Goal: Task Accomplishment & Management: Manage account settings

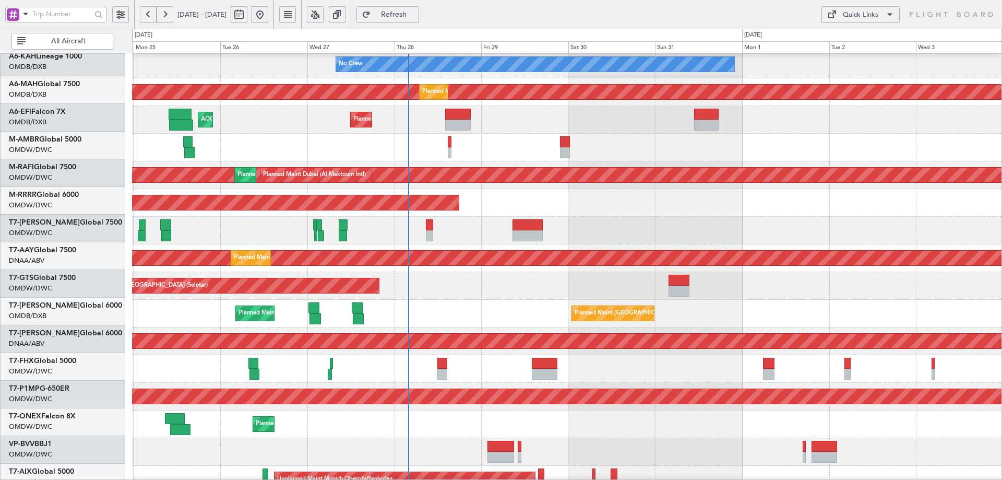
click at [474, 301] on div "Planned Maint [GEOGRAPHIC_DATA] ([GEOGRAPHIC_DATA] Intl) Planned Maint [GEOGRAP…" at bounding box center [567, 314] width 870 height 28
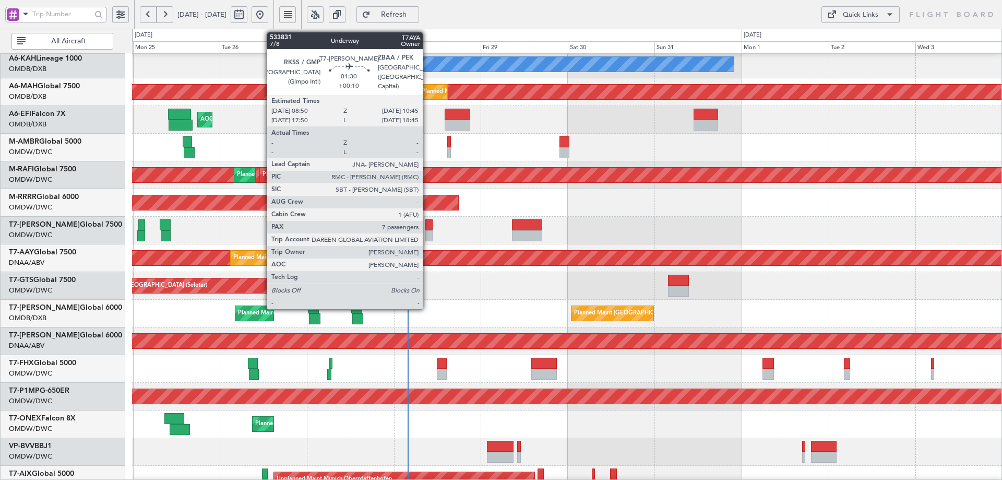
click at [427, 230] on div at bounding box center [428, 235] width 7 height 11
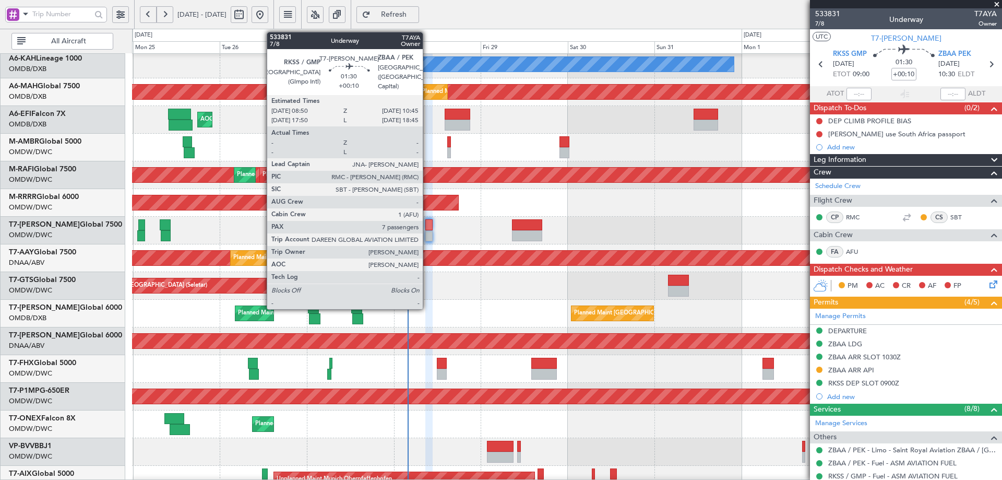
click at [427, 224] on div at bounding box center [428, 224] width 7 height 11
click at [432, 230] on div at bounding box center [428, 235] width 7 height 11
click at [431, 231] on div at bounding box center [428, 235] width 7 height 11
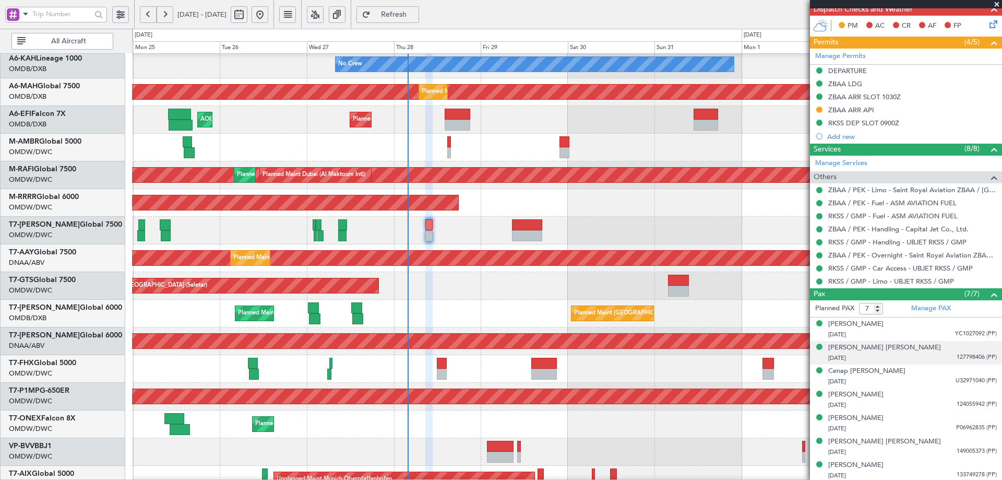
scroll to position [261, 0]
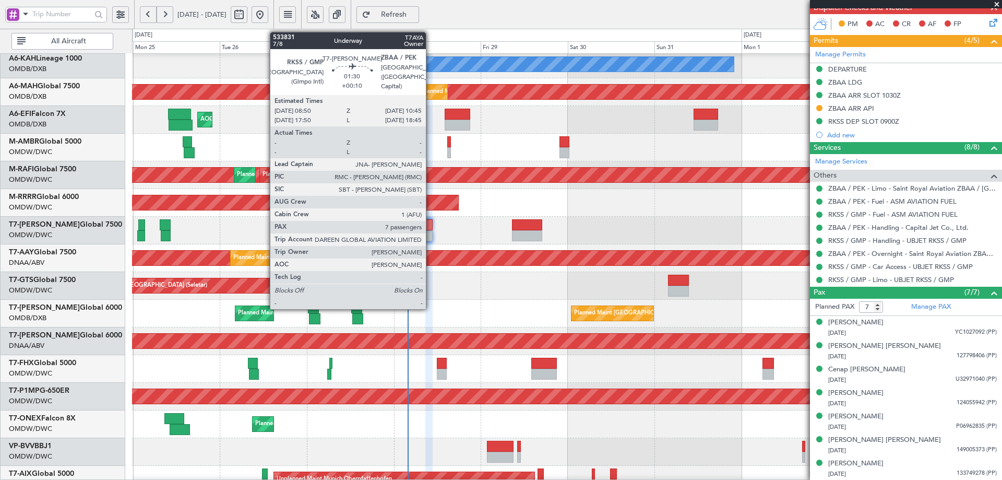
click at [431, 228] on div at bounding box center [428, 224] width 7 height 11
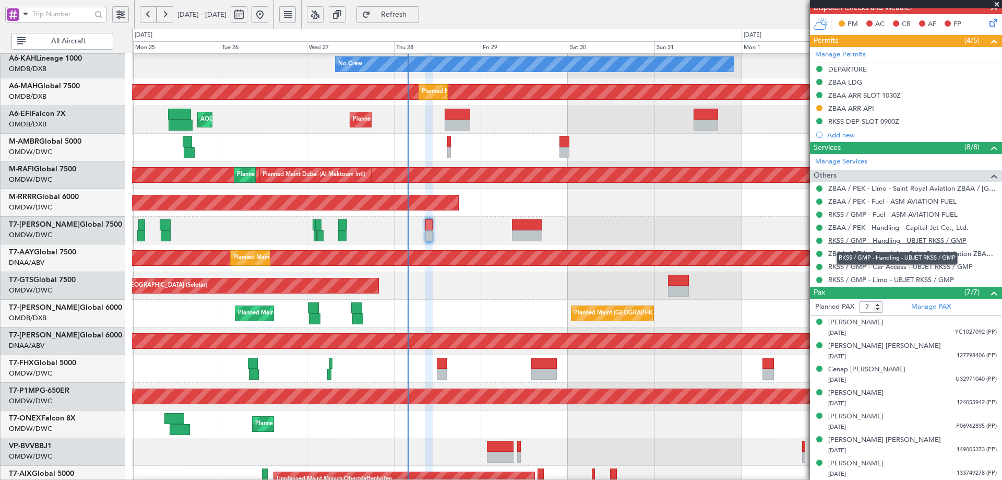
click at [869, 237] on link "RKSS / GMP - Handling - UBJET RKSS / GMP" at bounding box center [897, 240] width 138 height 9
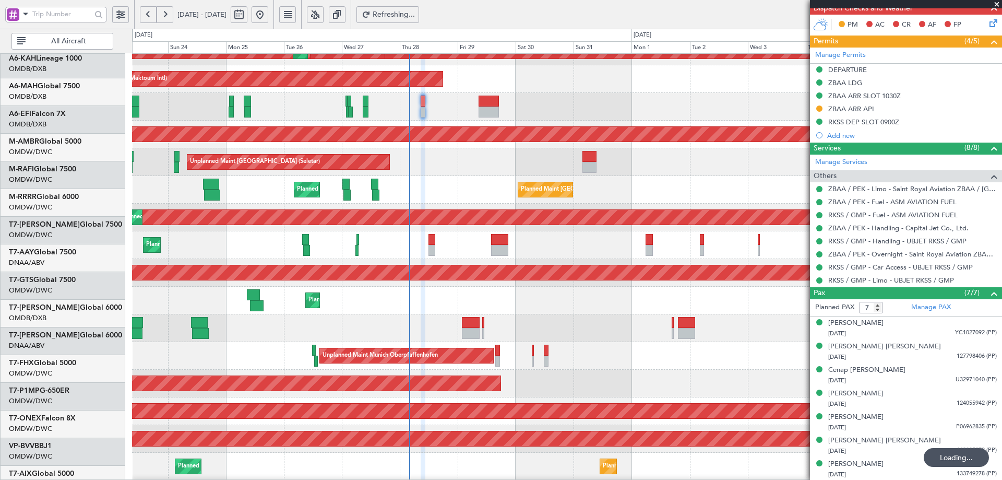
scroll to position [170, 0]
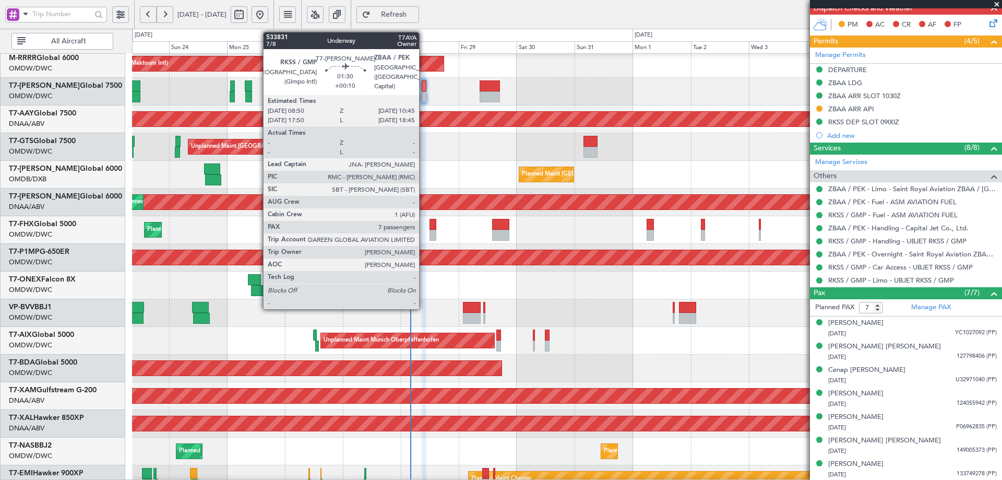
click at [424, 84] on div at bounding box center [424, 85] width 5 height 11
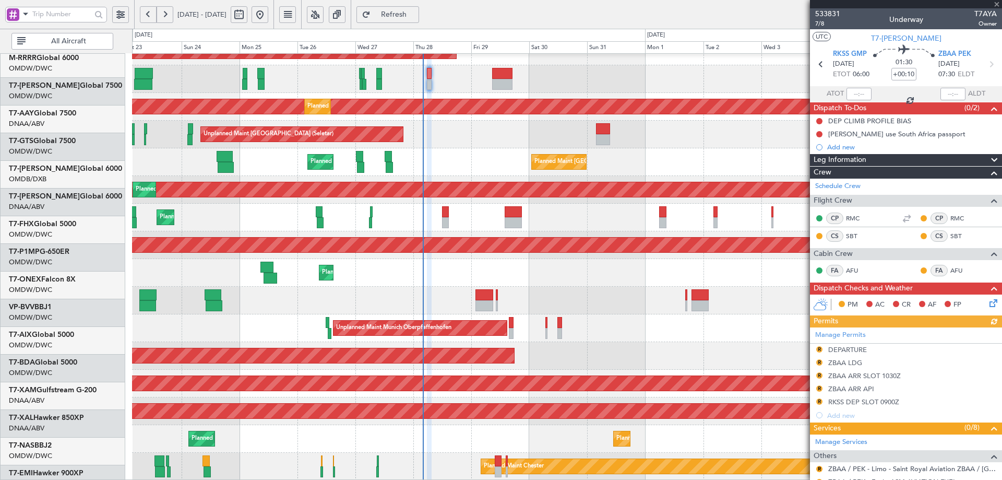
scroll to position [182, 0]
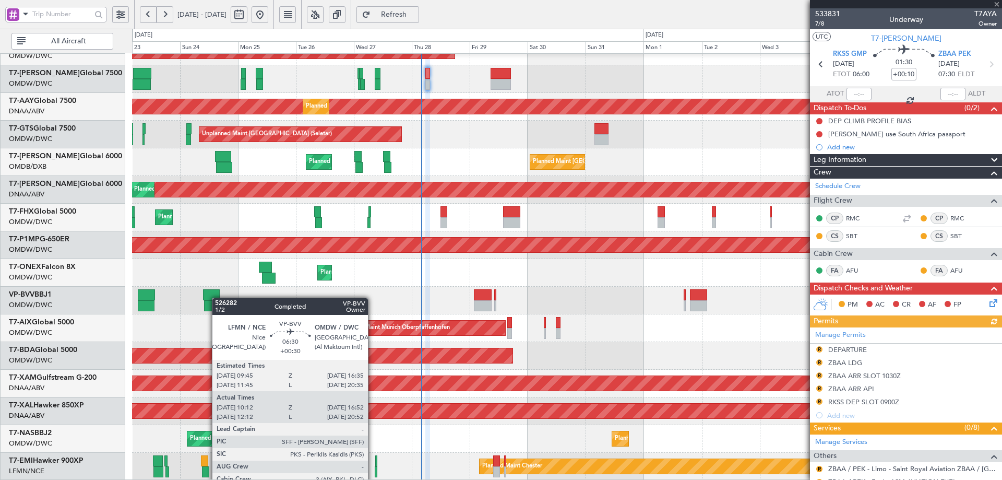
click at [216, 293] on div "Planned Maint Dubai (Al Maktoum Intl) Planned Maint [GEOGRAPHIC_DATA] (Al Makto…" at bounding box center [567, 176] width 870 height 609
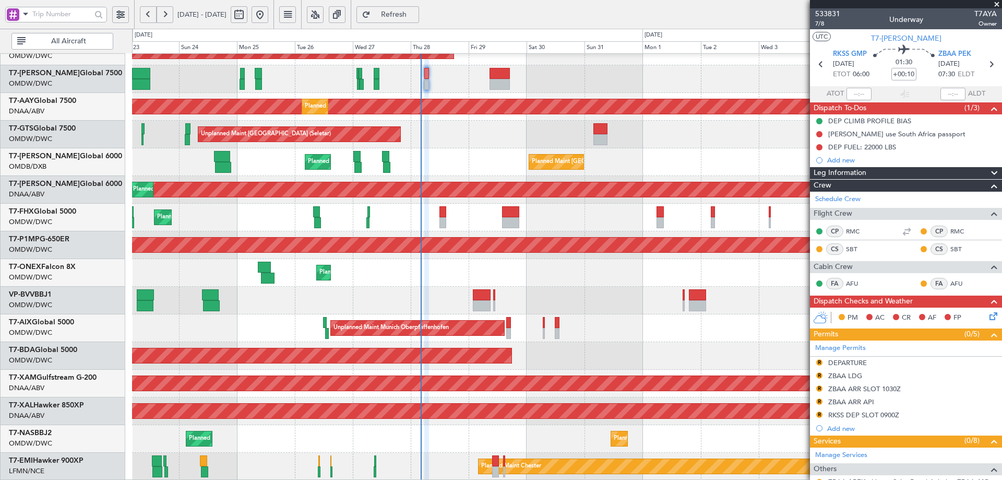
click at [419, 9] on button "Refresh" at bounding box center [387, 14] width 63 height 17
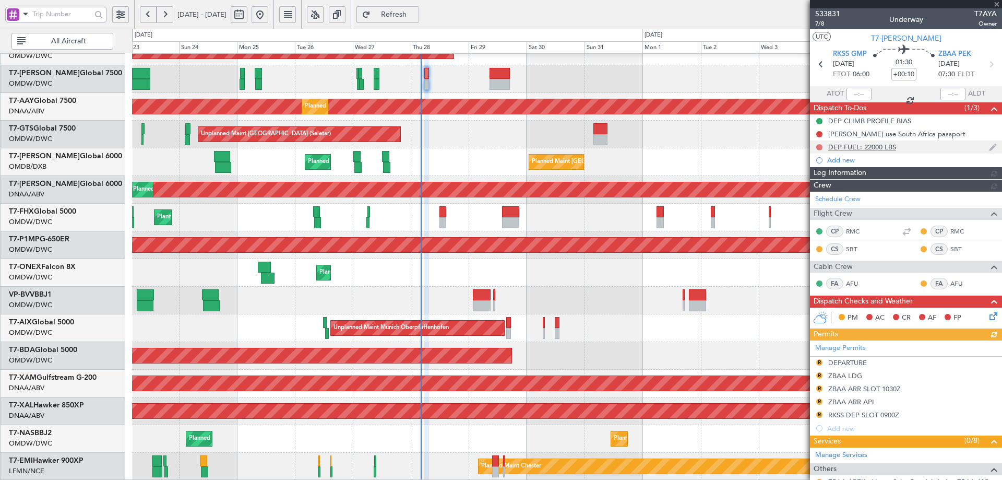
type input "[PERSON_NAME] (ANI)"
type input "7102"
click at [819, 147] on button at bounding box center [819, 147] width 6 height 6
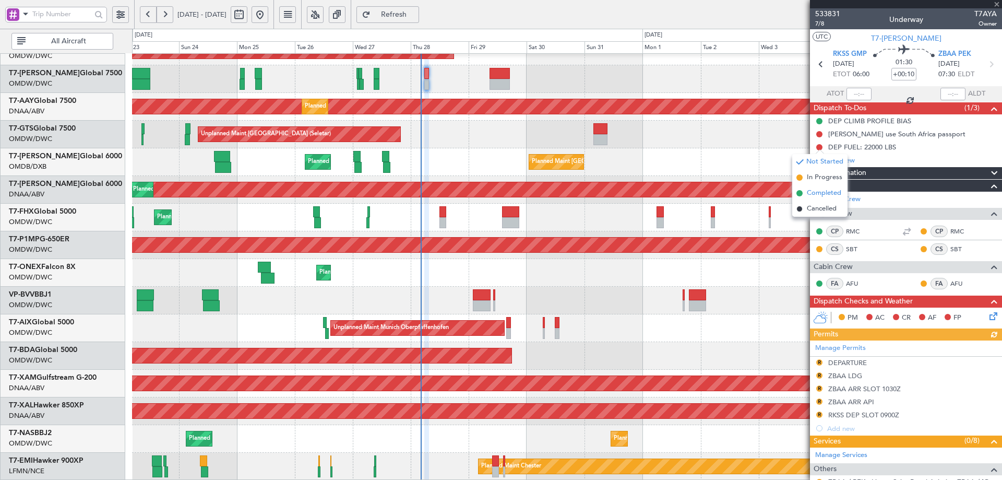
click at [809, 196] on span "Completed" at bounding box center [824, 193] width 34 height 10
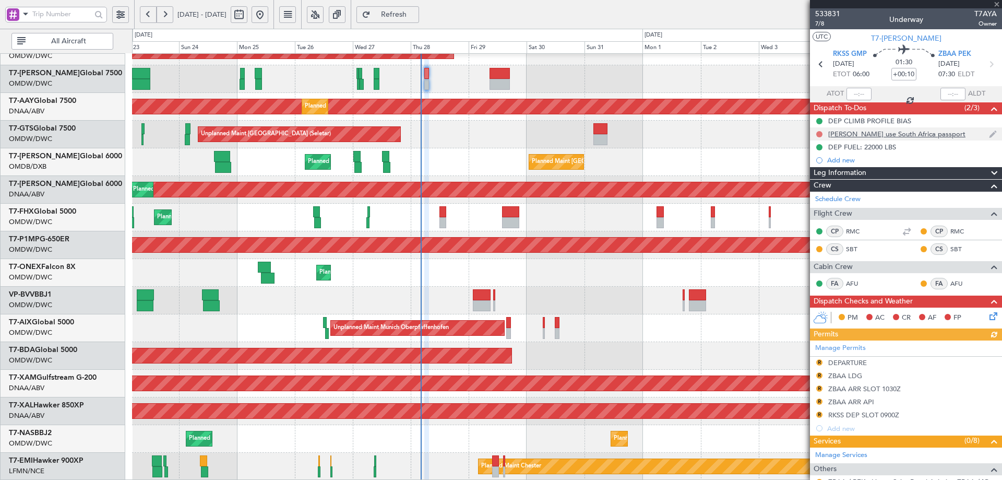
click at [820, 136] on button at bounding box center [819, 134] width 6 height 6
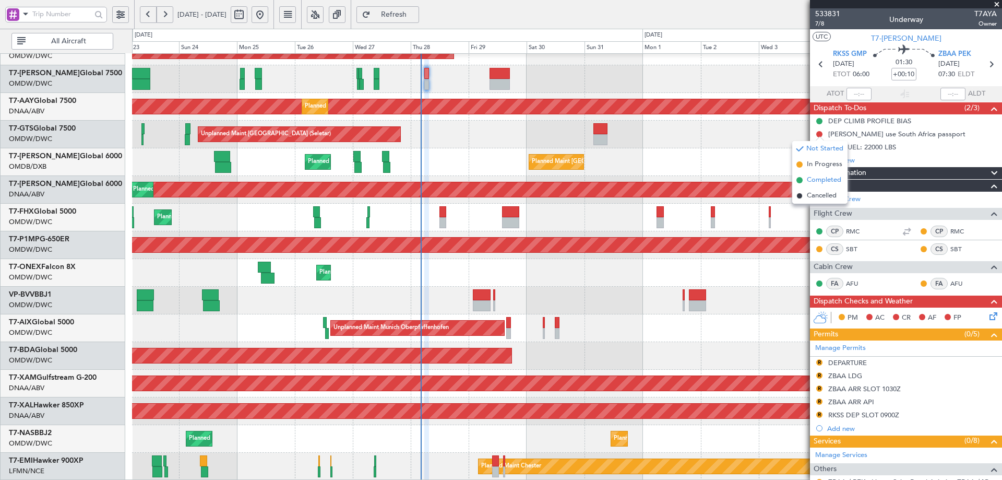
click at [808, 177] on span "Completed" at bounding box center [824, 180] width 34 height 10
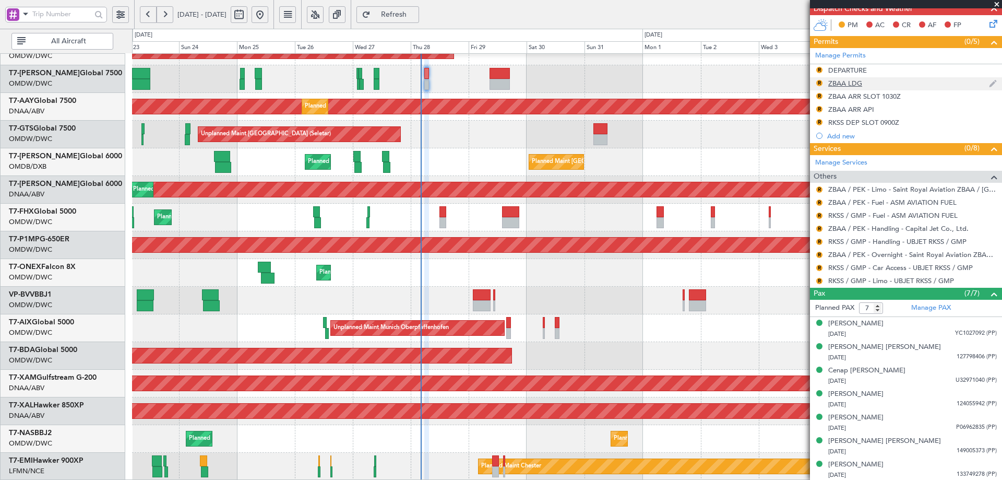
scroll to position [293, 0]
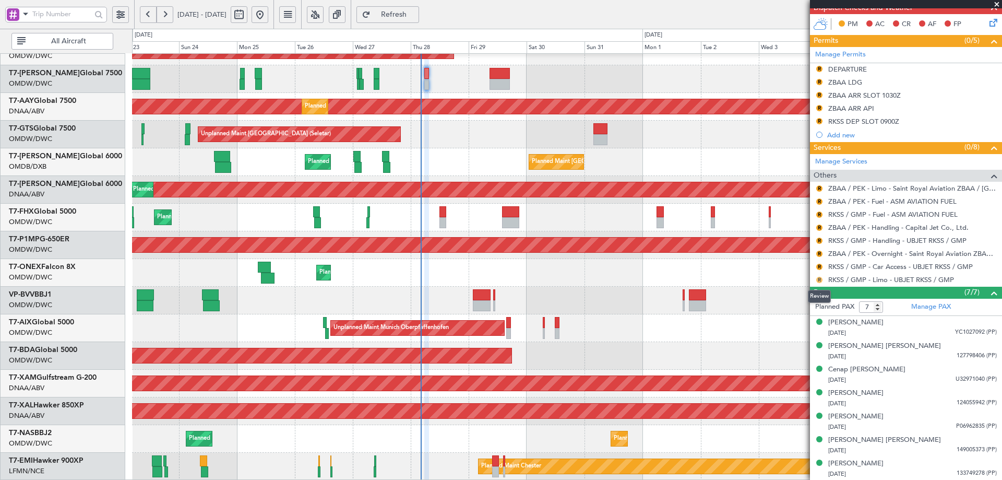
click at [822, 281] on button "R" at bounding box center [819, 280] width 6 height 6
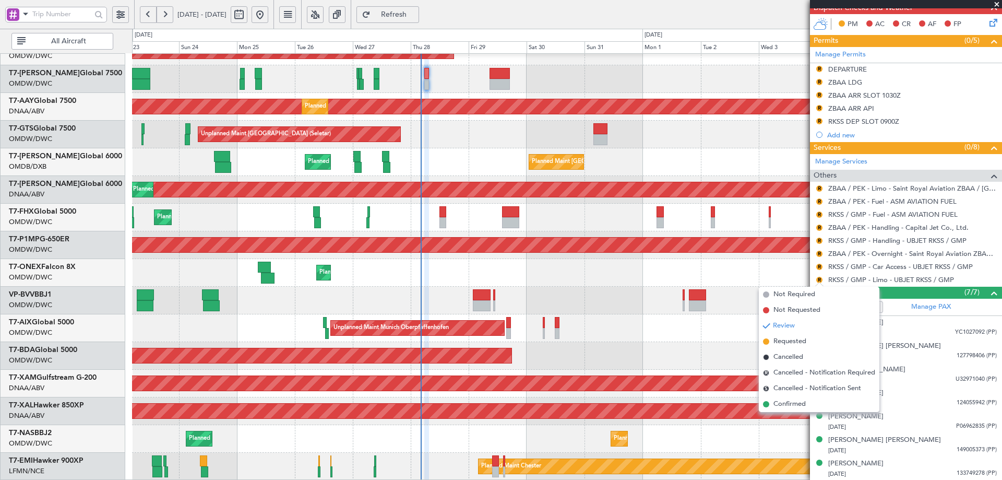
click at [790, 337] on span "Requested" at bounding box center [789, 341] width 33 height 10
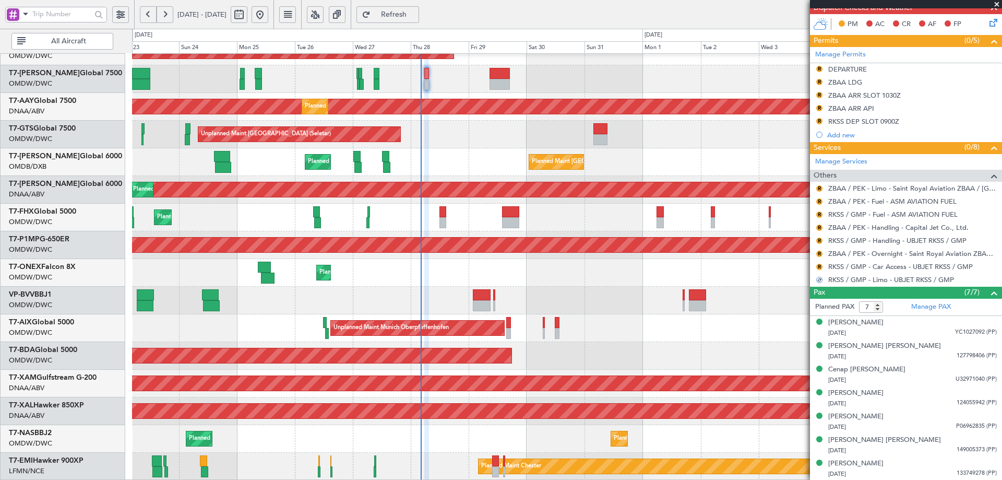
drag, startPoint x: 818, startPoint y: 266, endPoint x: 819, endPoint y: 281, distance: 14.7
click at [819, 266] on button "R" at bounding box center [819, 267] width 6 height 6
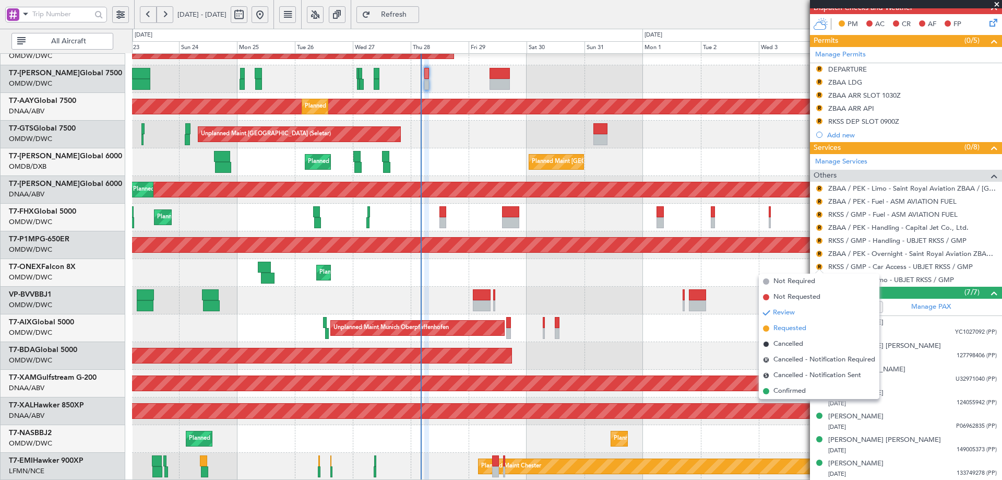
click at [800, 326] on span "Requested" at bounding box center [789, 328] width 33 height 10
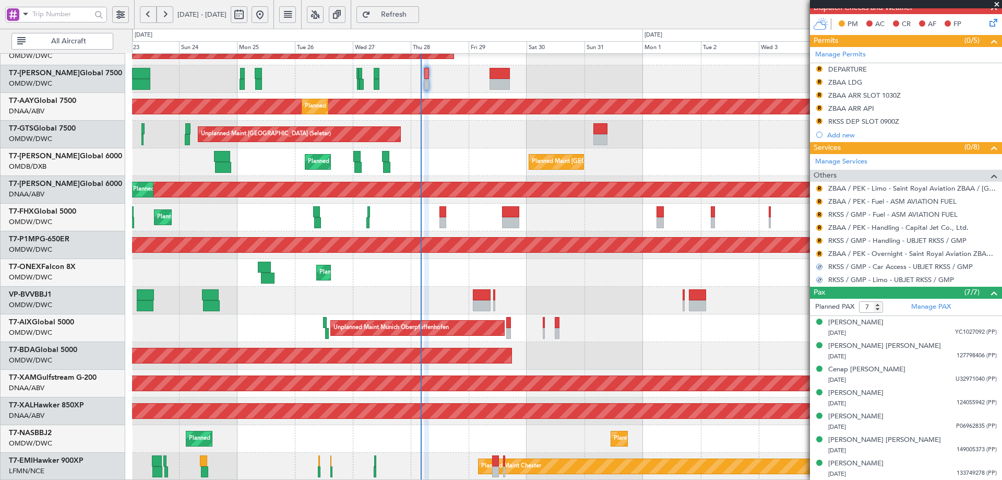
click at [820, 257] on div "R" at bounding box center [819, 253] width 8 height 8
drag, startPoint x: 819, startPoint y: 253, endPoint x: 814, endPoint y: 267, distance: 15.4
click at [819, 252] on button "R" at bounding box center [819, 254] width 6 height 6
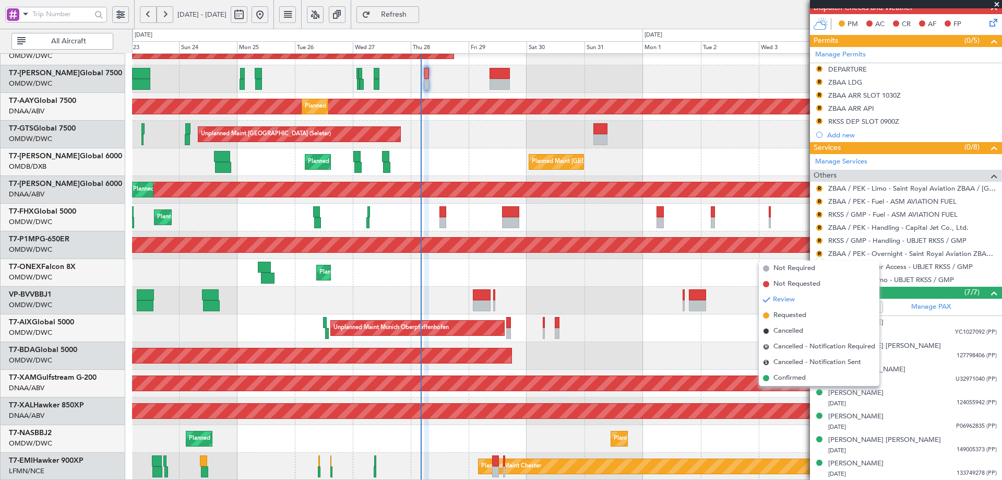
drag, startPoint x: 783, startPoint y: 380, endPoint x: 800, endPoint y: 274, distance: 107.3
click at [783, 377] on span "Confirmed" at bounding box center [789, 378] width 32 height 10
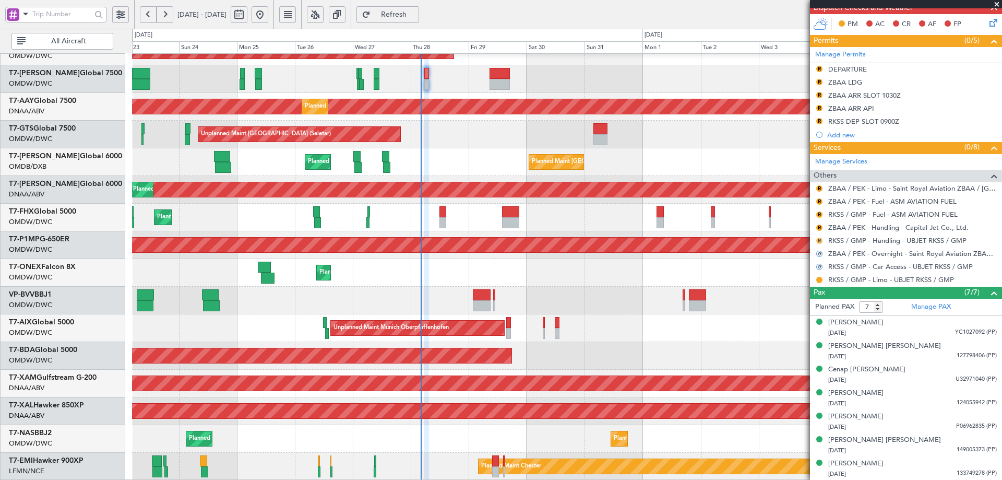
click at [818, 239] on button "R" at bounding box center [819, 240] width 6 height 6
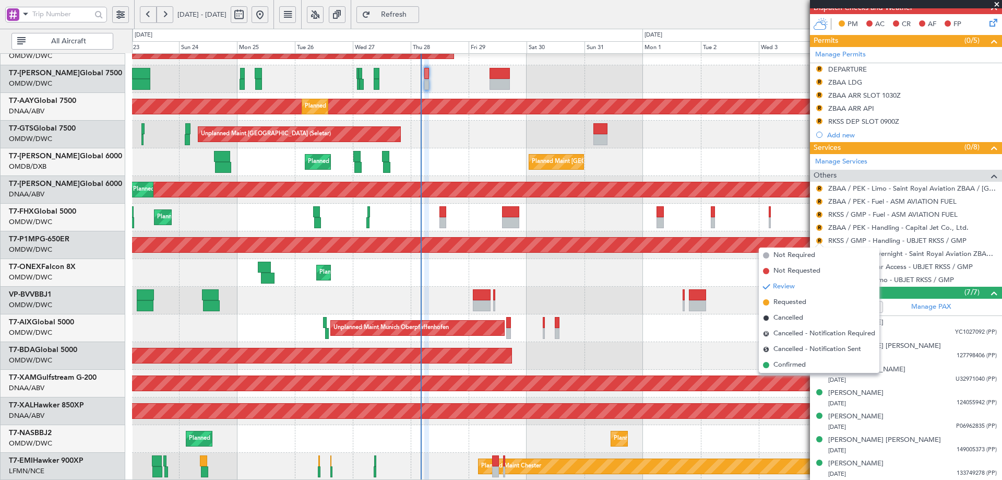
click at [795, 303] on span "Requested" at bounding box center [789, 302] width 33 height 10
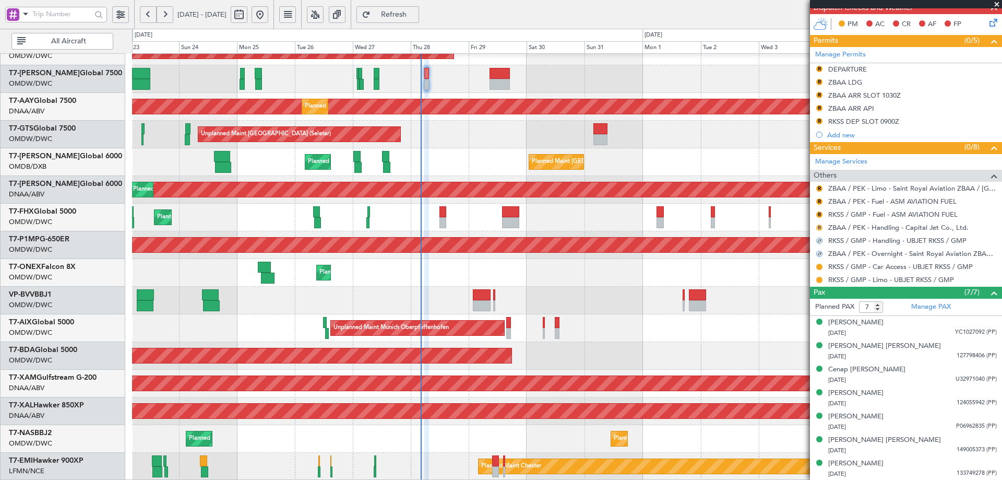
click at [819, 226] on button "R" at bounding box center [819, 227] width 6 height 6
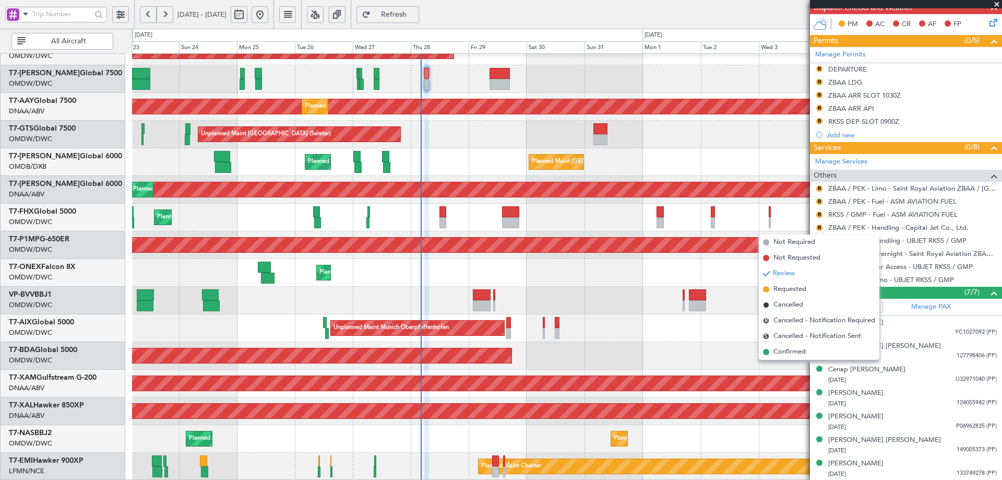
drag, startPoint x: 800, startPoint y: 290, endPoint x: 824, endPoint y: 225, distance: 69.2
click at [800, 289] on span "Requested" at bounding box center [789, 289] width 33 height 10
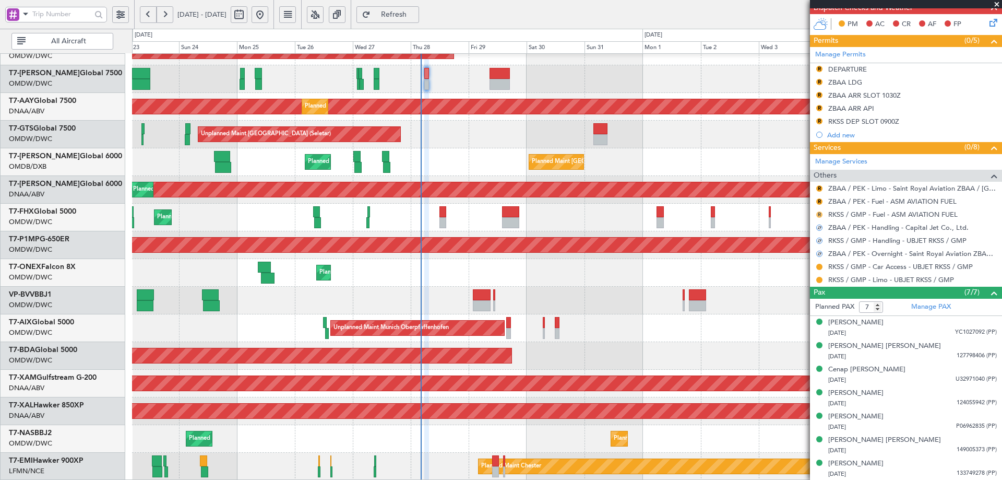
click at [817, 216] on button "R" at bounding box center [819, 214] width 6 height 6
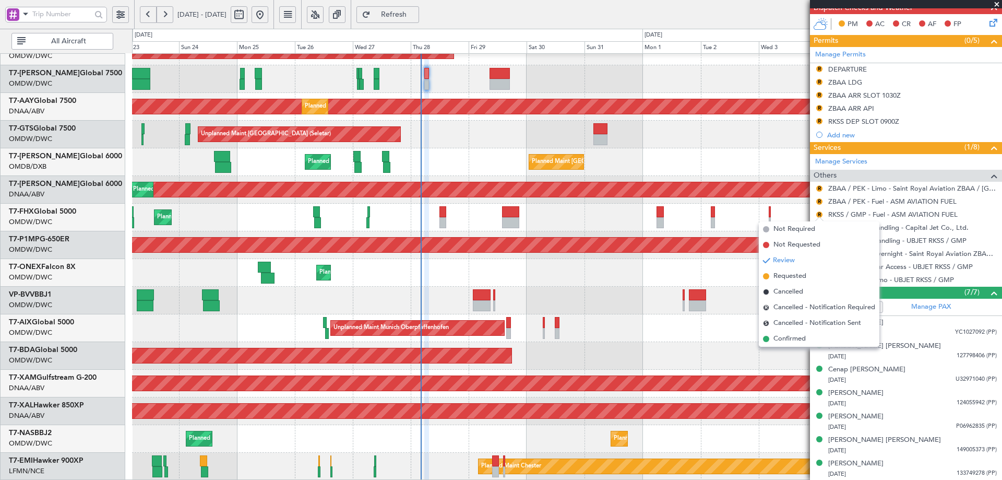
drag, startPoint x: 806, startPoint y: 279, endPoint x: 819, endPoint y: 209, distance: 71.1
click at [808, 271] on li "Requested" at bounding box center [819, 276] width 121 height 16
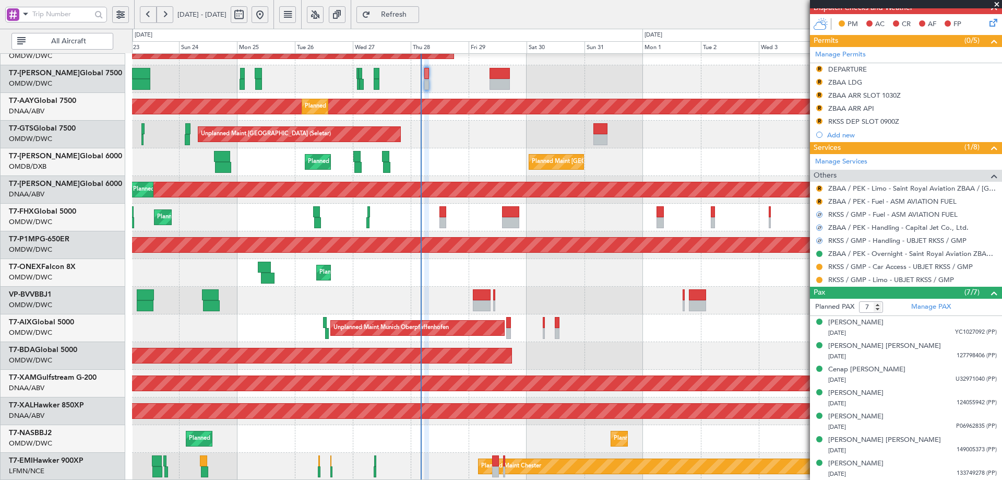
click at [818, 204] on div "R" at bounding box center [819, 201] width 8 height 8
click at [820, 201] on button "R" at bounding box center [819, 201] width 6 height 6
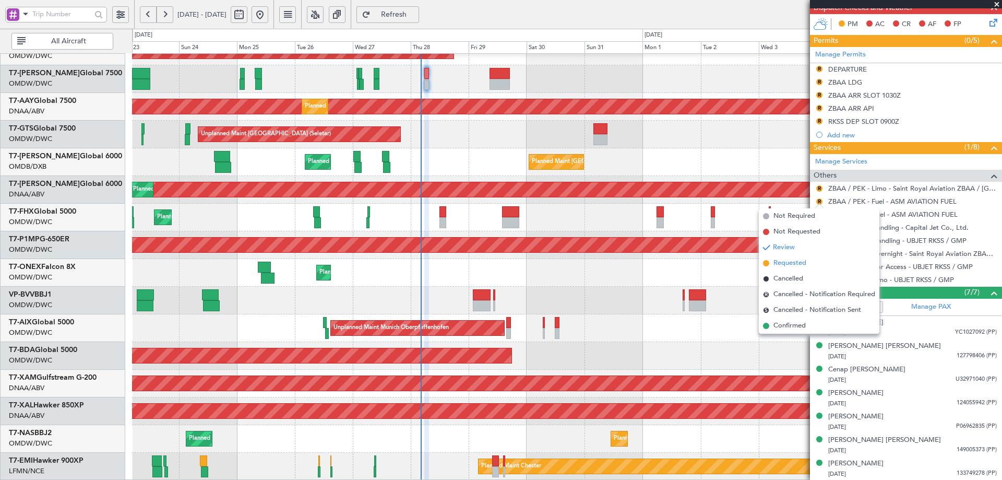
click at [798, 258] on span "Requested" at bounding box center [789, 263] width 33 height 10
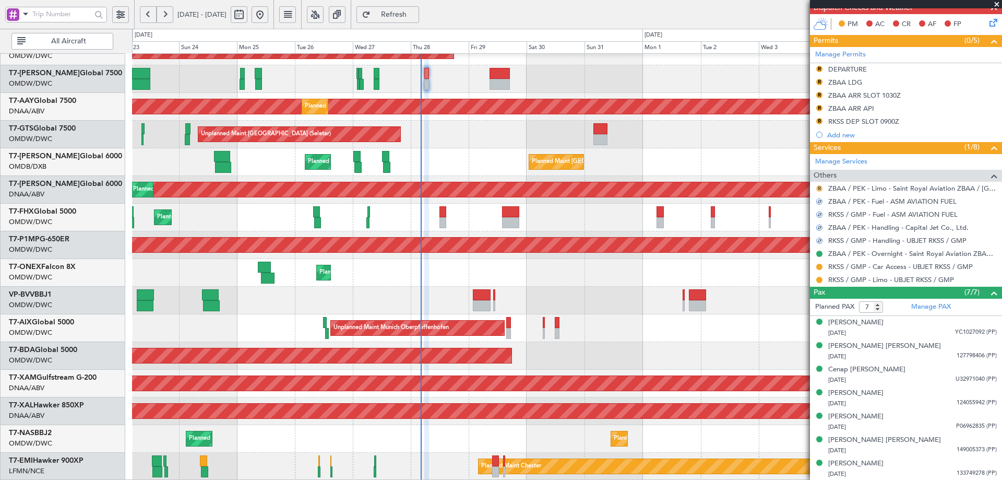
click at [822, 187] on button "R" at bounding box center [819, 188] width 6 height 6
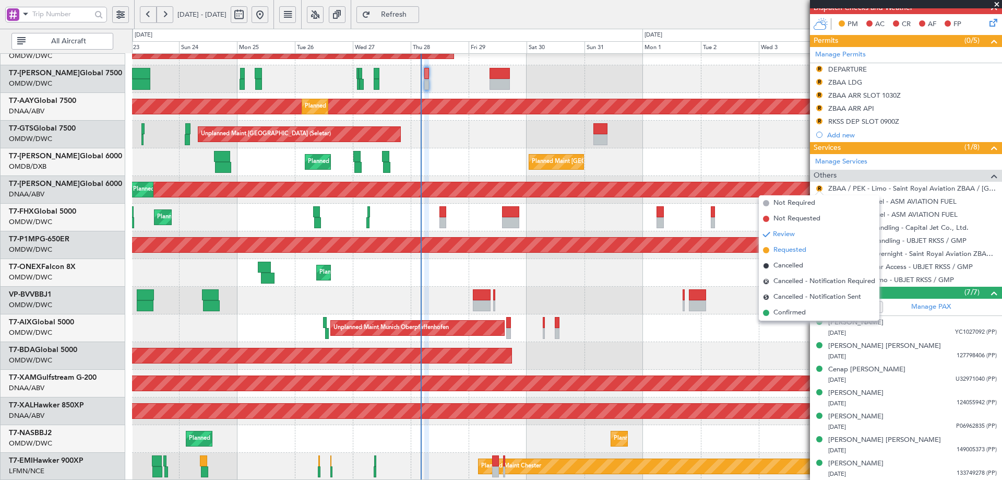
click at [808, 250] on li "Requested" at bounding box center [819, 250] width 121 height 16
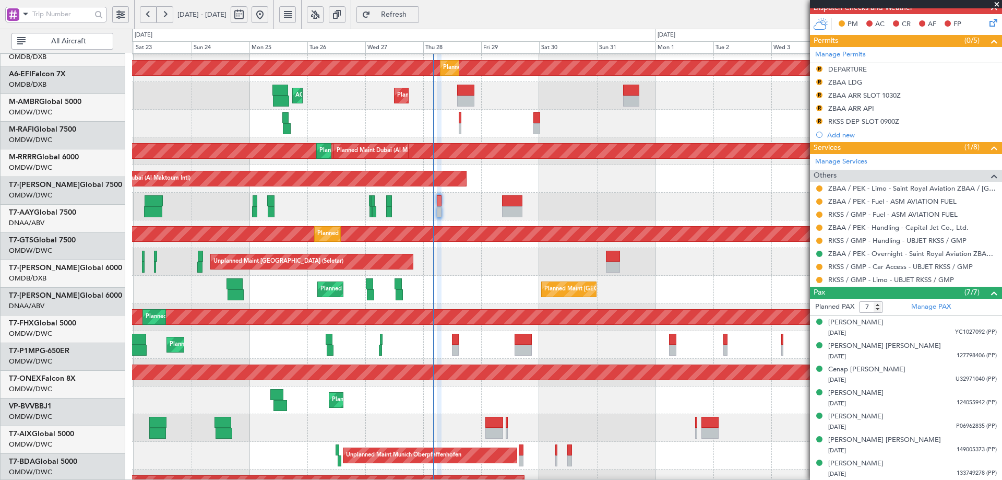
scroll to position [29, 0]
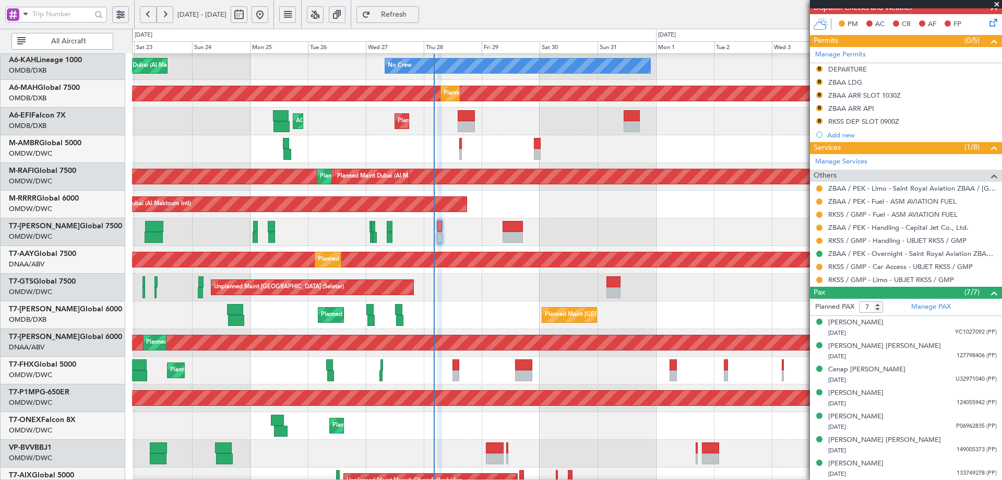
click at [438, 373] on div "Planned Maint [GEOGRAPHIC_DATA] ([GEOGRAPHIC_DATA]) Planned Maint [GEOGRAPHIC_D…" at bounding box center [567, 370] width 870 height 28
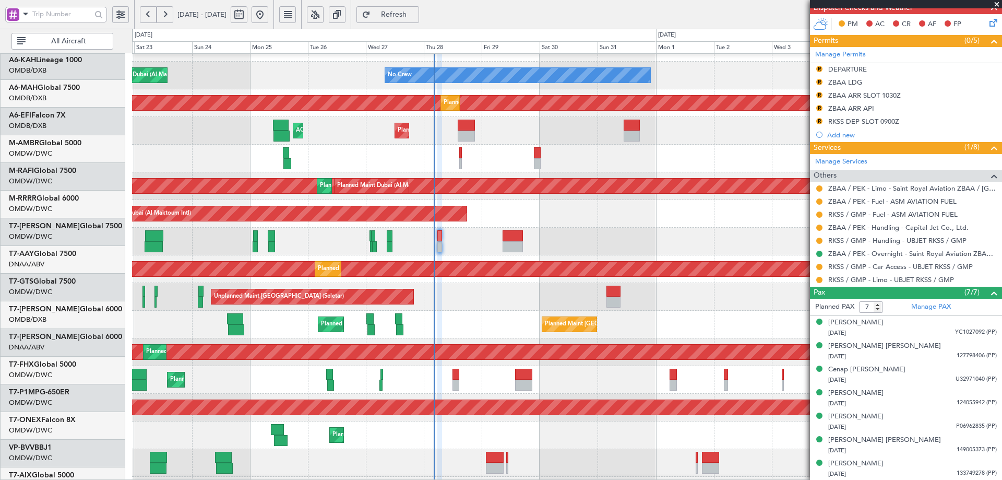
scroll to position [0, 0]
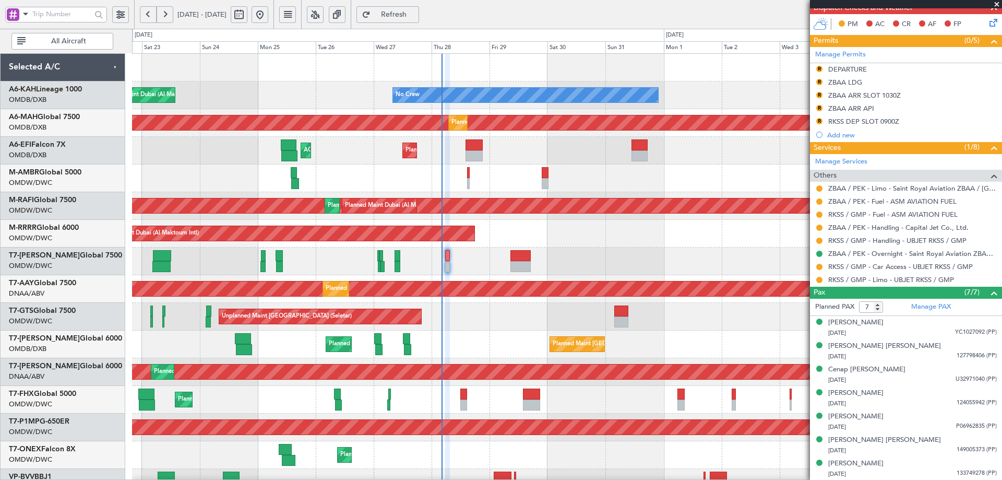
click at [460, 192] on div "Planned Maint Dubai (Al Maktoum Intl)" at bounding box center [567, 178] width 870 height 28
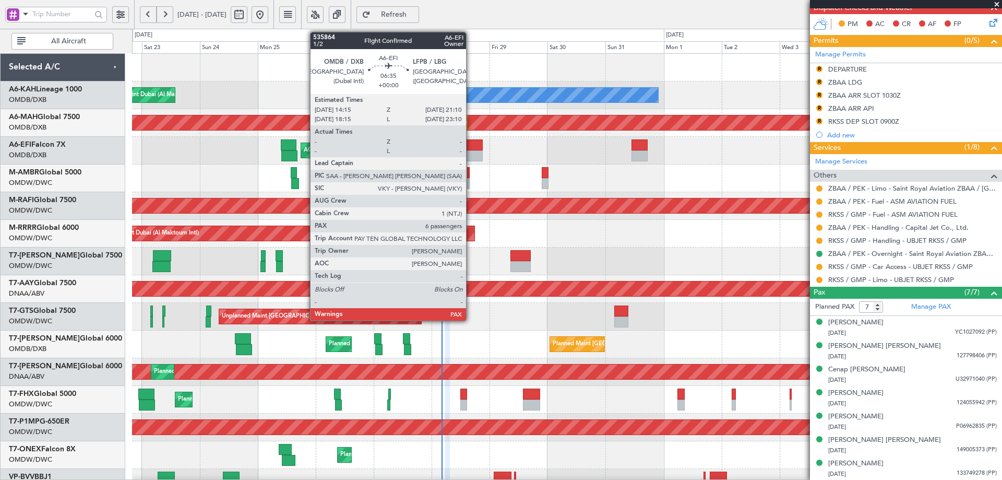
click at [471, 145] on div at bounding box center [474, 144] width 17 height 11
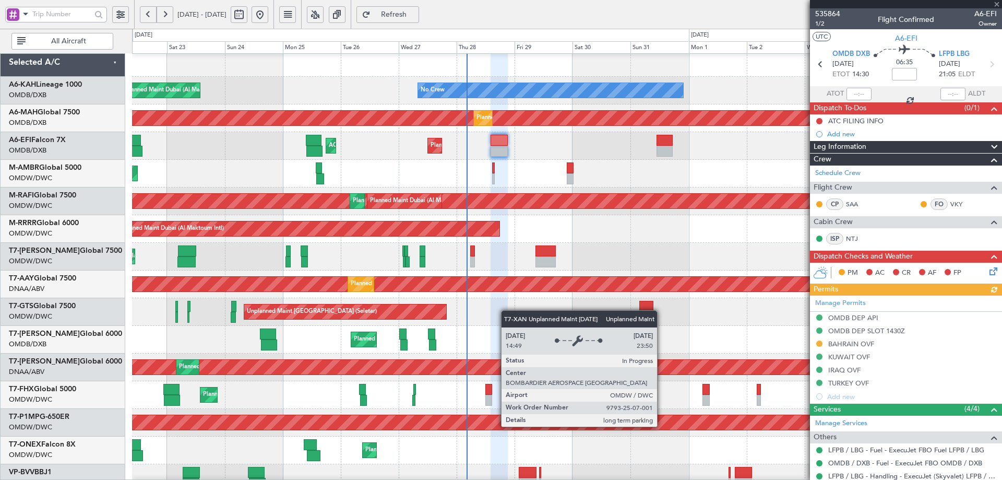
click at [505, 363] on div "Unplanned Maint [GEOGRAPHIC_DATA] (Al Maktoum Intl)" at bounding box center [567, 367] width 2608 height 15
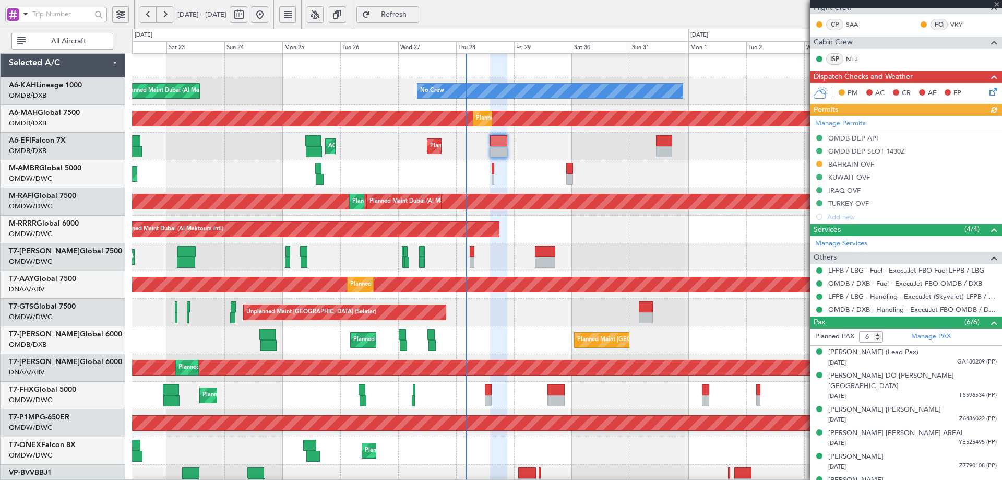
scroll to position [186, 0]
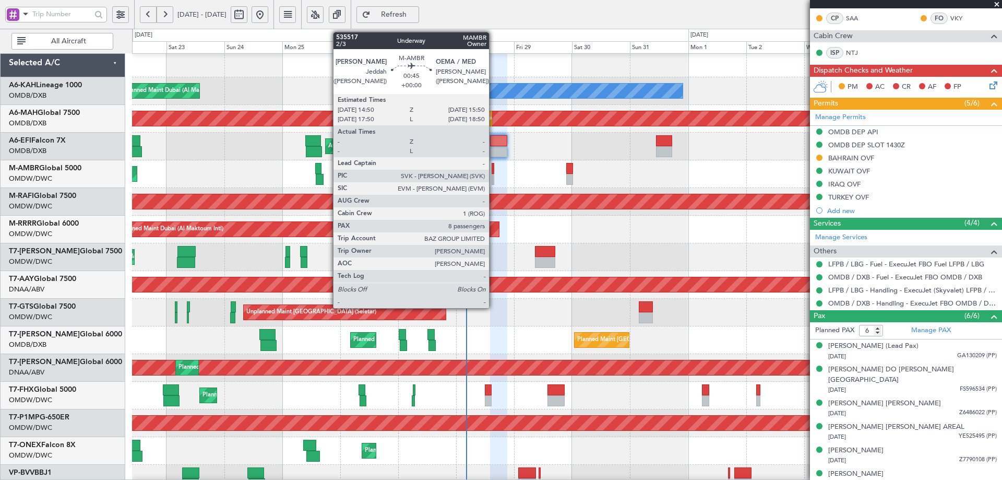
click at [494, 170] on div at bounding box center [493, 168] width 3 height 11
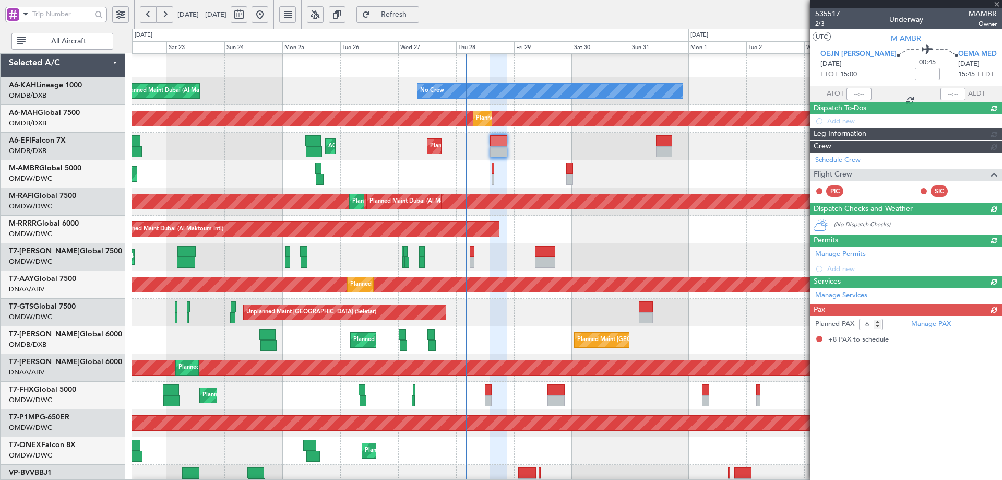
type input "8"
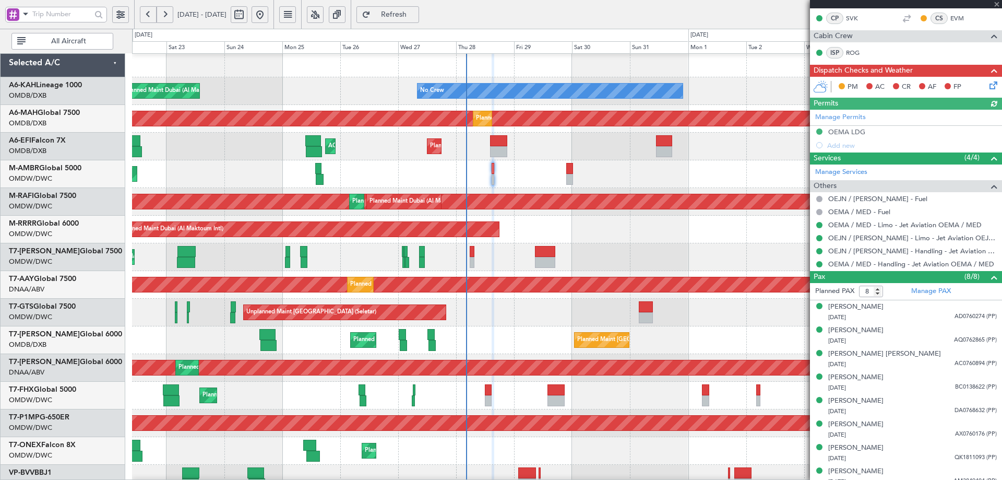
scroll to position [0, 0]
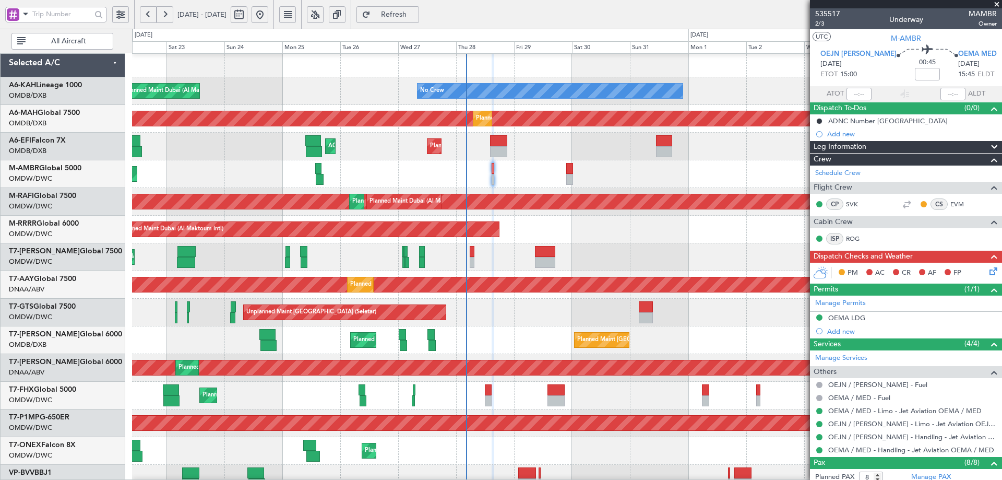
click at [415, 15] on span "Refresh" at bounding box center [394, 14] width 43 height 7
click at [415, 11] on span "Refresh" at bounding box center [394, 14] width 43 height 7
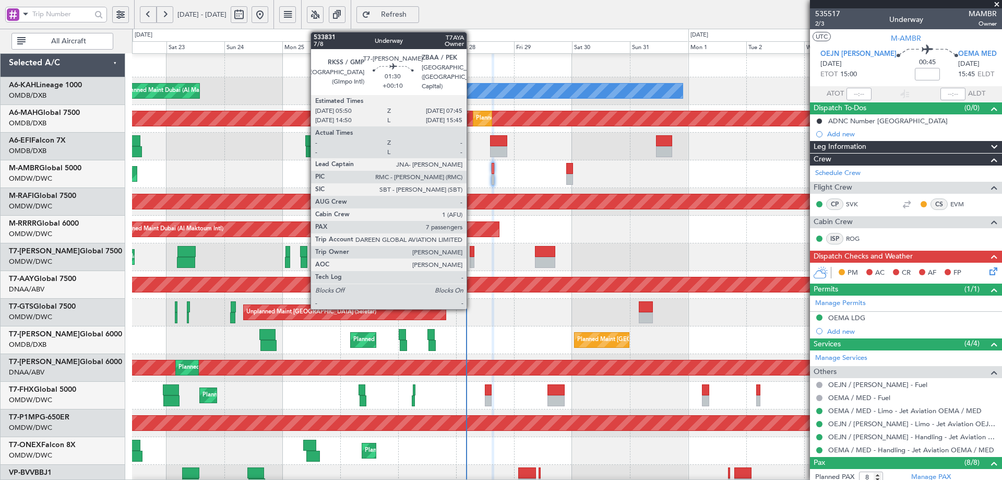
click at [471, 251] on div at bounding box center [472, 251] width 5 height 11
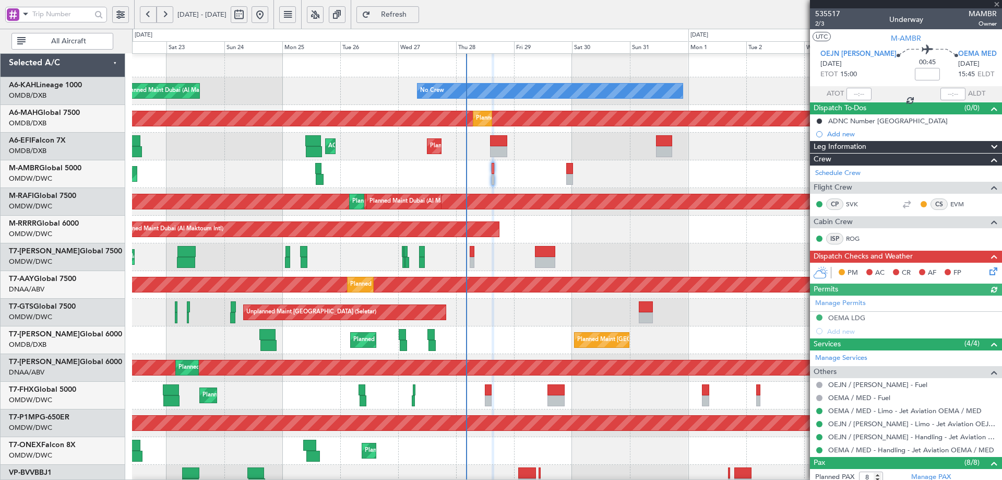
type input "+00:10"
type input "7"
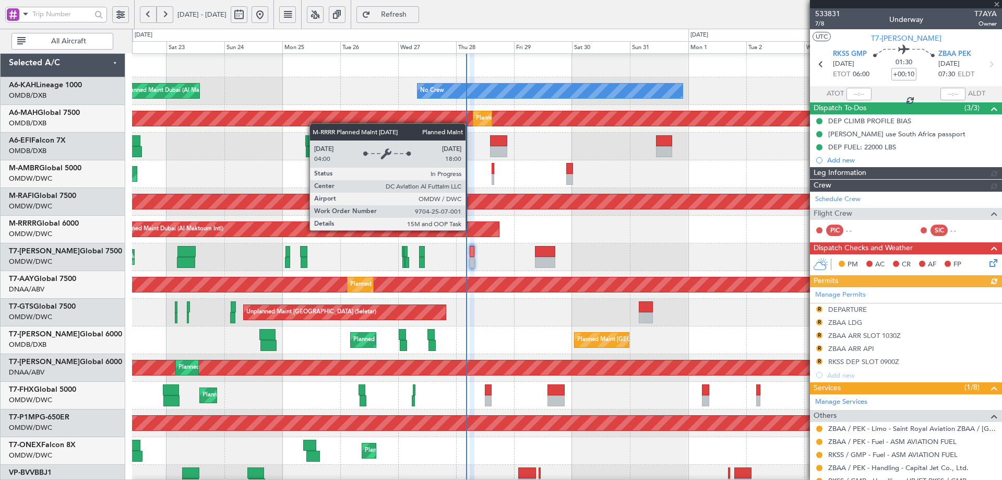
type input "[PERSON_NAME] (ANI)"
type input "7102"
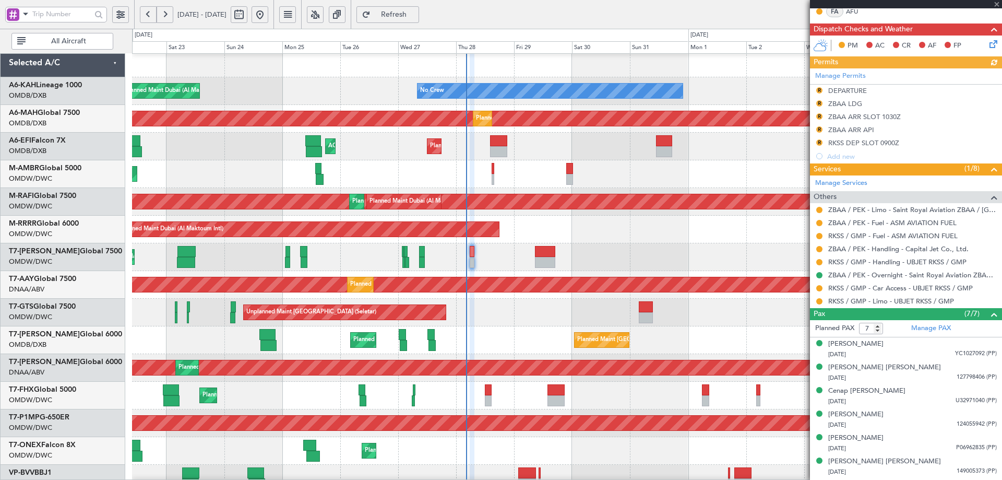
scroll to position [261, 0]
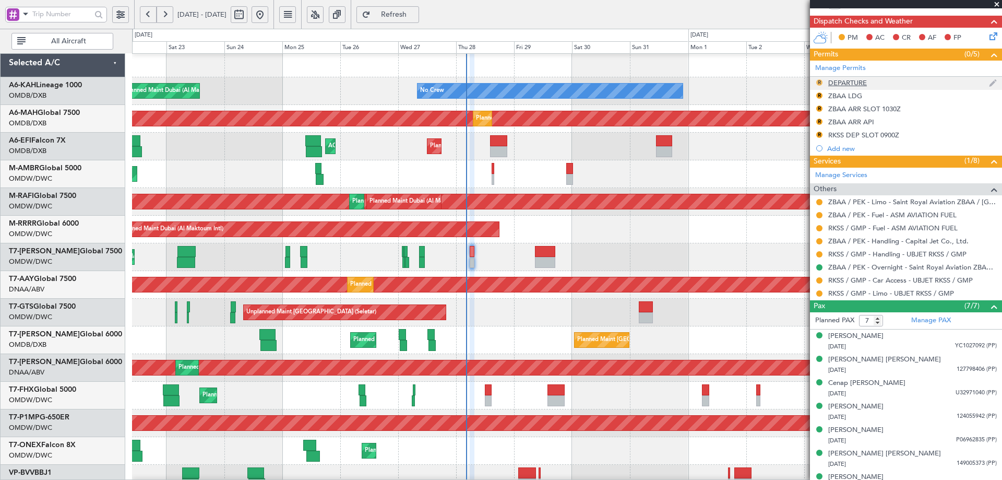
click at [820, 84] on button "R" at bounding box center [819, 82] width 6 height 6
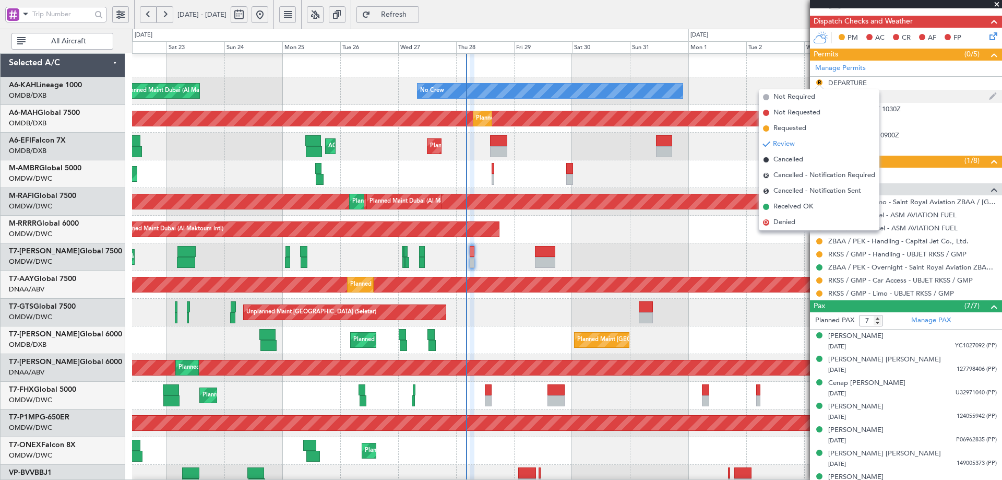
drag, startPoint x: 800, startPoint y: 132, endPoint x: 813, endPoint y: 89, distance: 44.6
click at [801, 130] on span "Requested" at bounding box center [789, 128] width 33 height 10
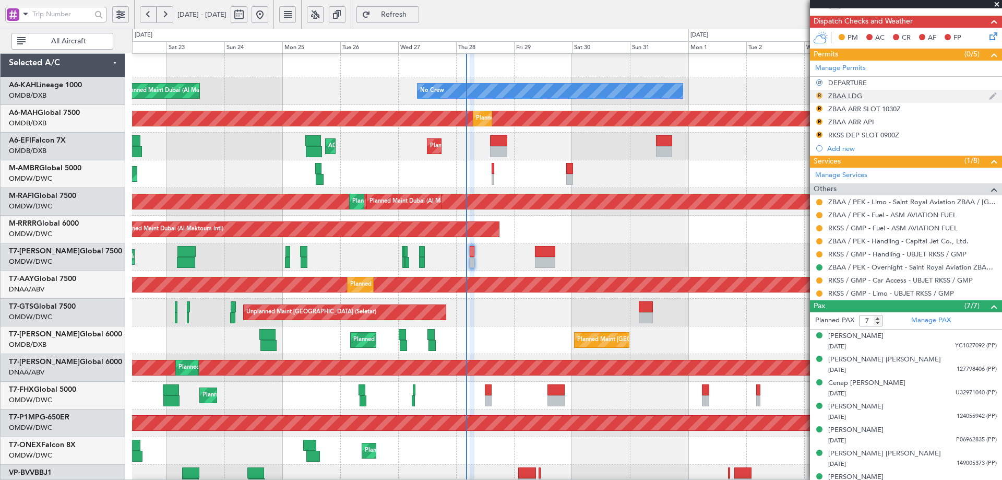
click at [818, 97] on button "R" at bounding box center [819, 95] width 6 height 6
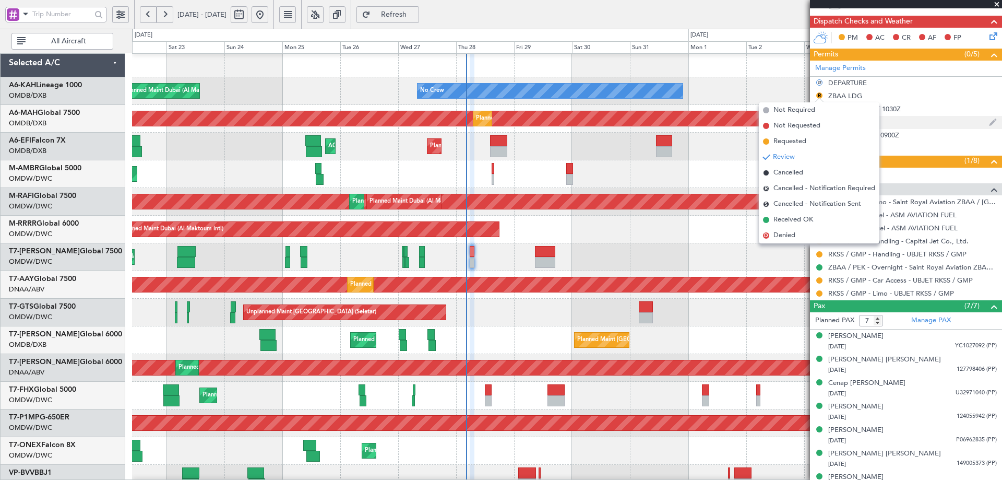
drag, startPoint x: 799, startPoint y: 139, endPoint x: 814, endPoint y: 121, distance: 23.4
click at [800, 139] on span "Requested" at bounding box center [789, 141] width 33 height 10
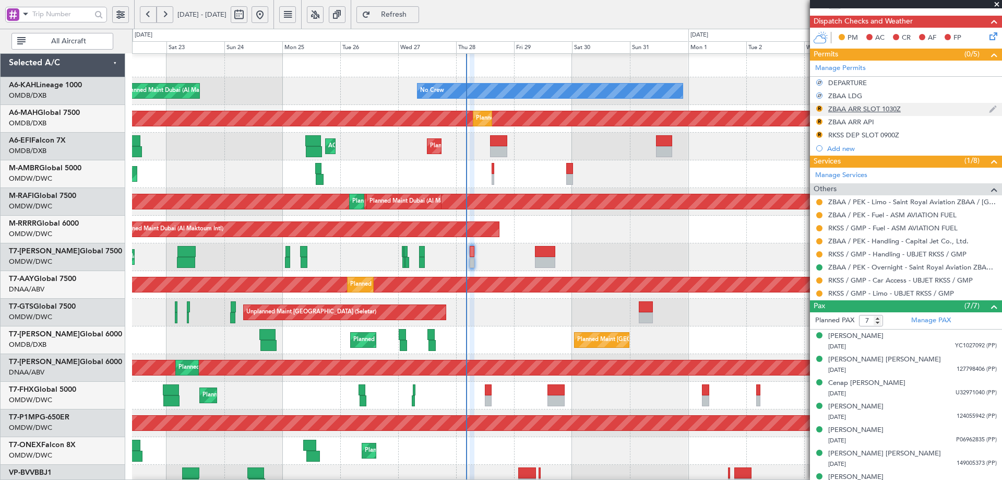
click at [823, 109] on div "R" at bounding box center [819, 108] width 8 height 8
drag, startPoint x: 822, startPoint y: 108, endPoint x: 811, endPoint y: 136, distance: 30.1
click at [822, 108] on button "R" at bounding box center [819, 108] width 6 height 6
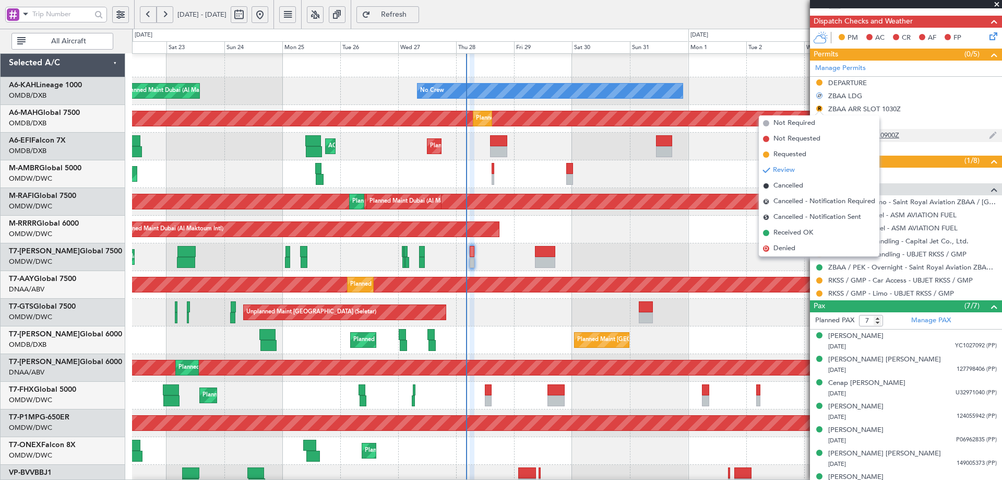
drag, startPoint x: 798, startPoint y: 154, endPoint x: 810, endPoint y: 134, distance: 23.6
click at [800, 152] on span "Requested" at bounding box center [789, 154] width 33 height 10
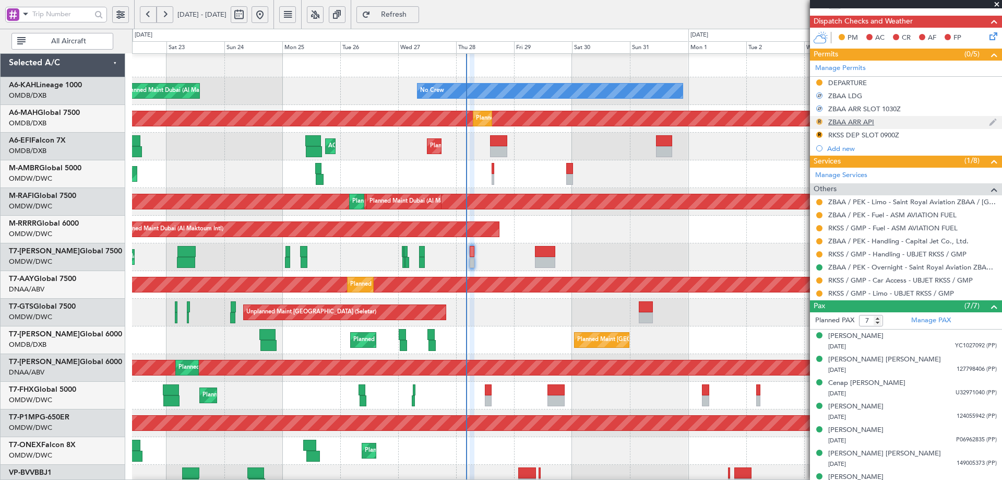
click at [818, 122] on button "R" at bounding box center [819, 121] width 6 height 6
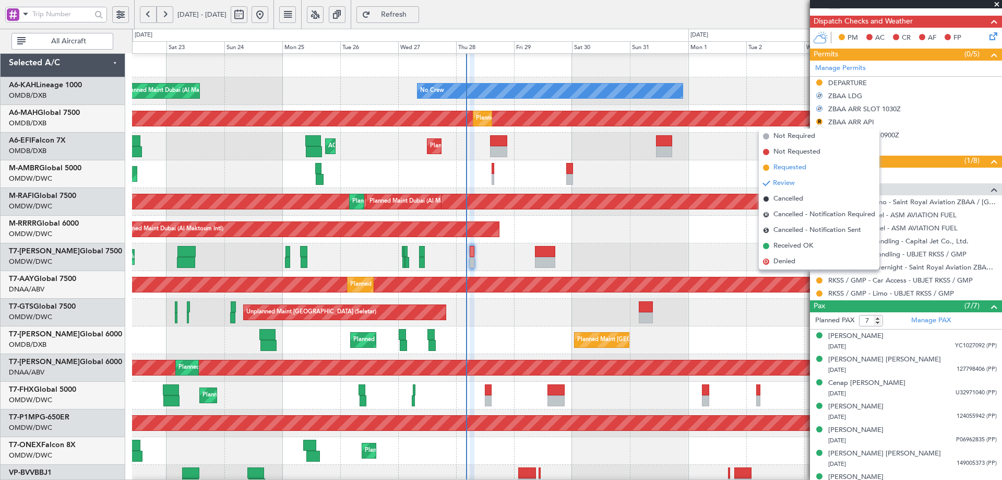
click at [794, 165] on span "Requested" at bounding box center [789, 167] width 33 height 10
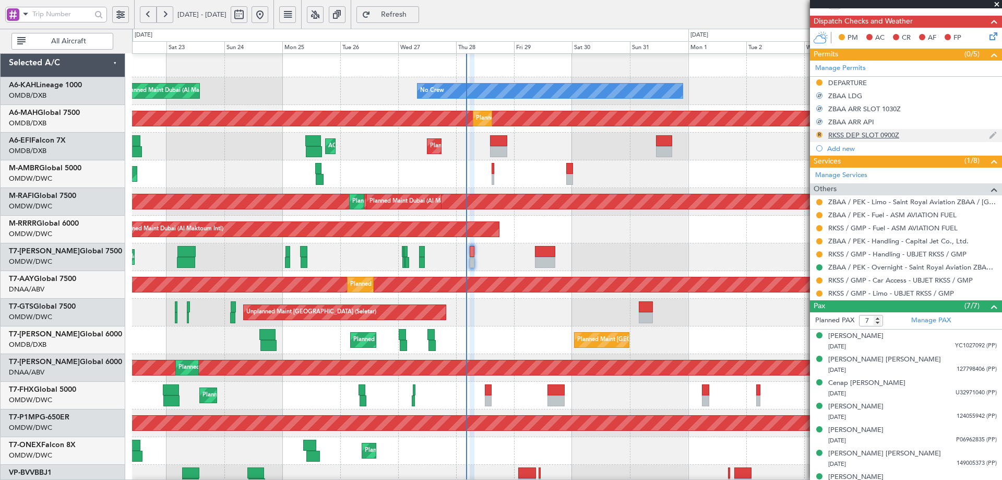
click at [818, 136] on button "R" at bounding box center [819, 135] width 6 height 6
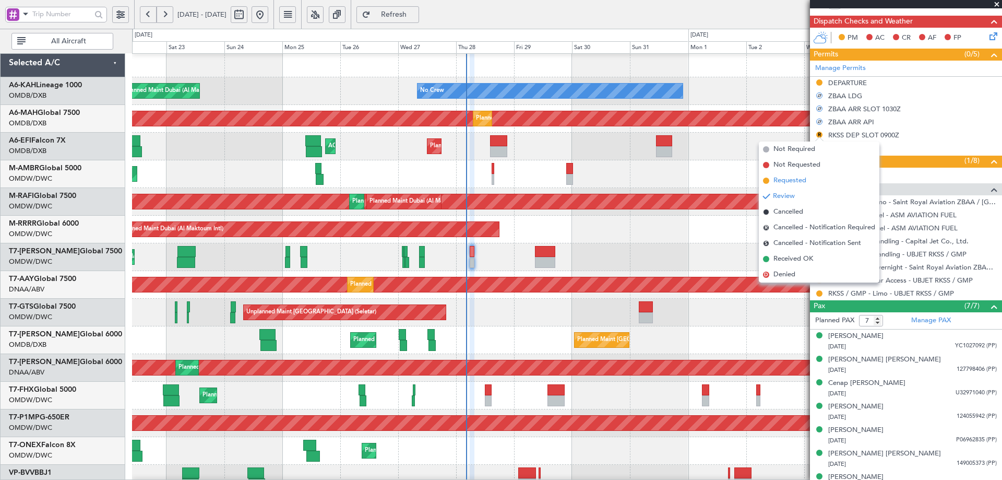
click at [798, 178] on span "Requested" at bounding box center [789, 180] width 33 height 10
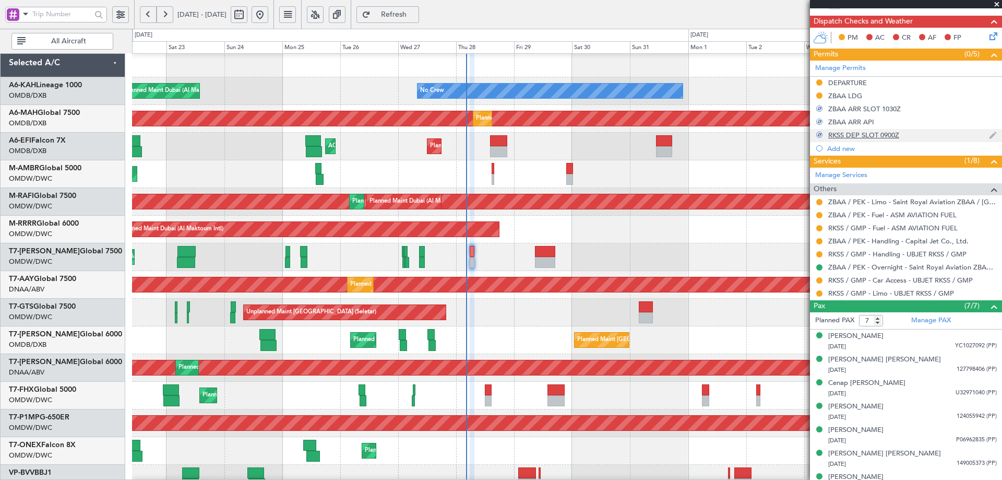
click at [885, 136] on div "RKSS DEP SLOT 0900Z" at bounding box center [863, 134] width 71 height 9
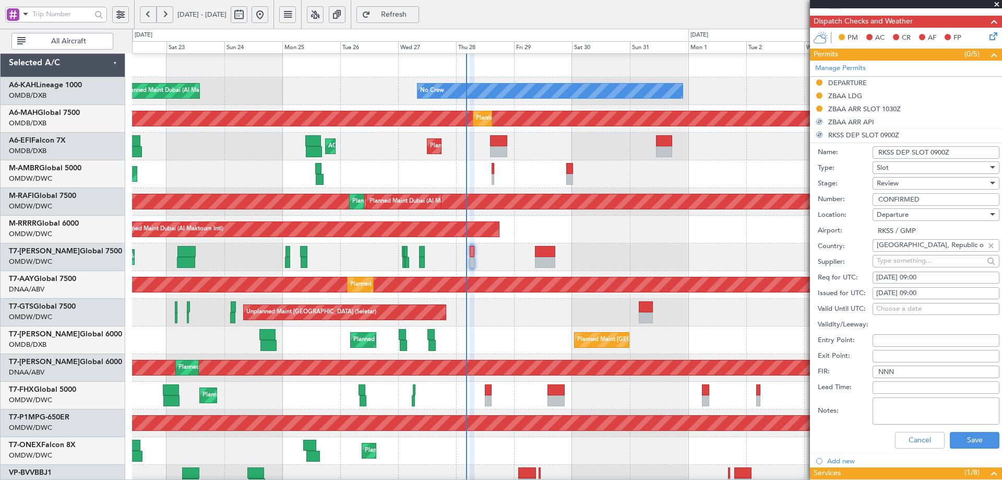
click at [936, 152] on input "RKSS DEP SLOT 0900Z" at bounding box center [936, 152] width 127 height 13
type input "RKSS DEP SLOT 0600Z"
click at [962, 441] on button "Save" at bounding box center [975, 440] width 50 height 17
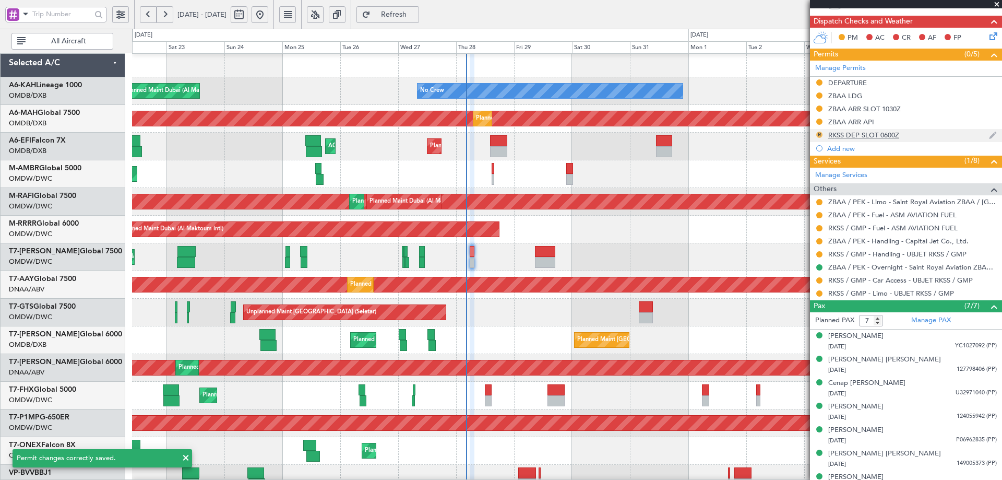
click at [822, 133] on button "R" at bounding box center [819, 135] width 6 height 6
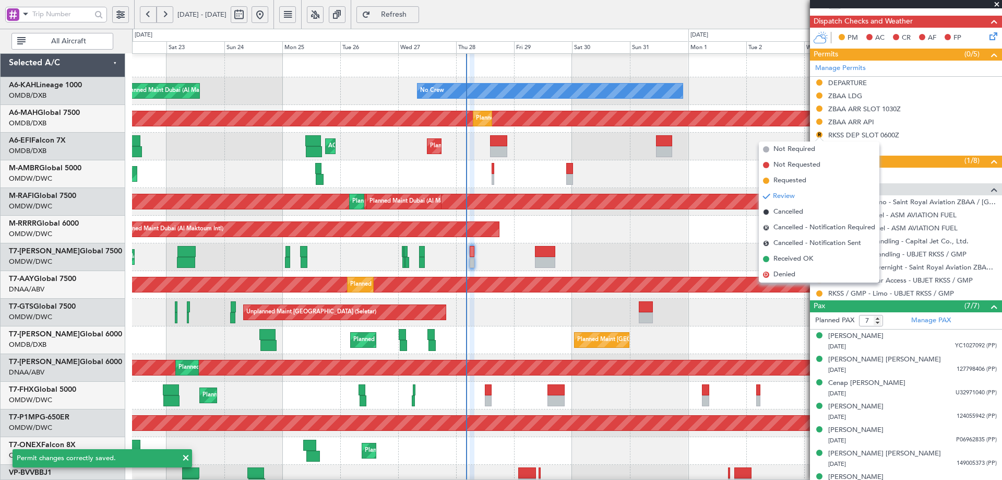
click at [792, 178] on span "Requested" at bounding box center [789, 180] width 33 height 10
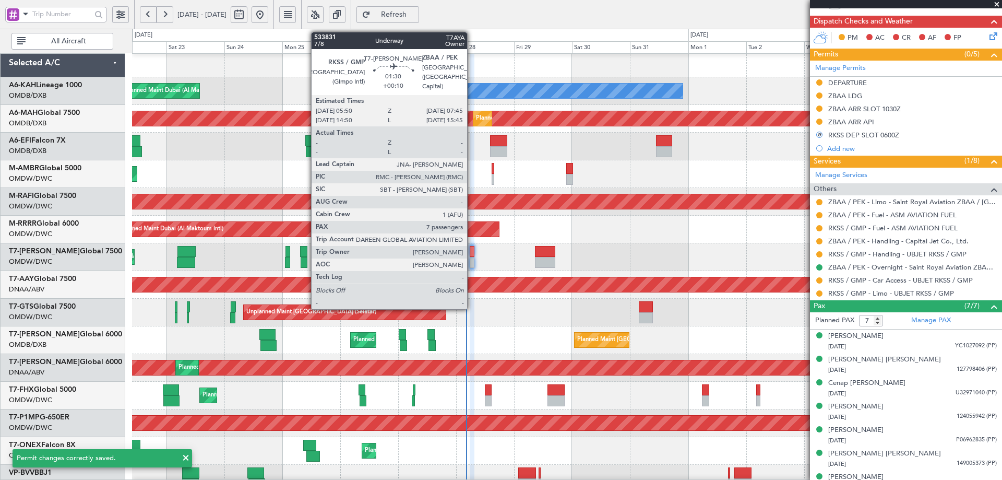
click at [472, 251] on div at bounding box center [472, 251] width 5 height 11
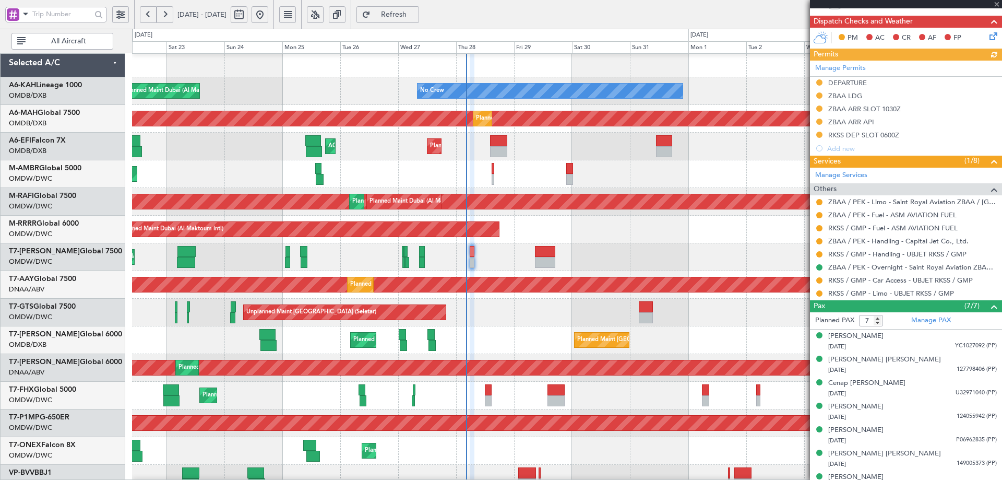
type input "[PERSON_NAME] (ANI)"
type input "7102"
type input "[PERSON_NAME] (ANI)"
type input "7102"
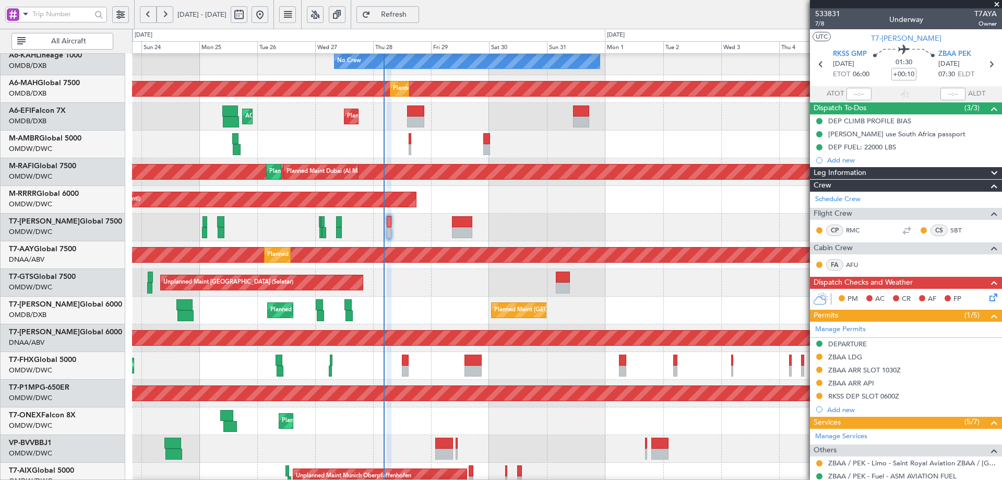
click at [440, 188] on div "Planned Maint Dubai (Al Maktoum Intl)" at bounding box center [567, 200] width 870 height 28
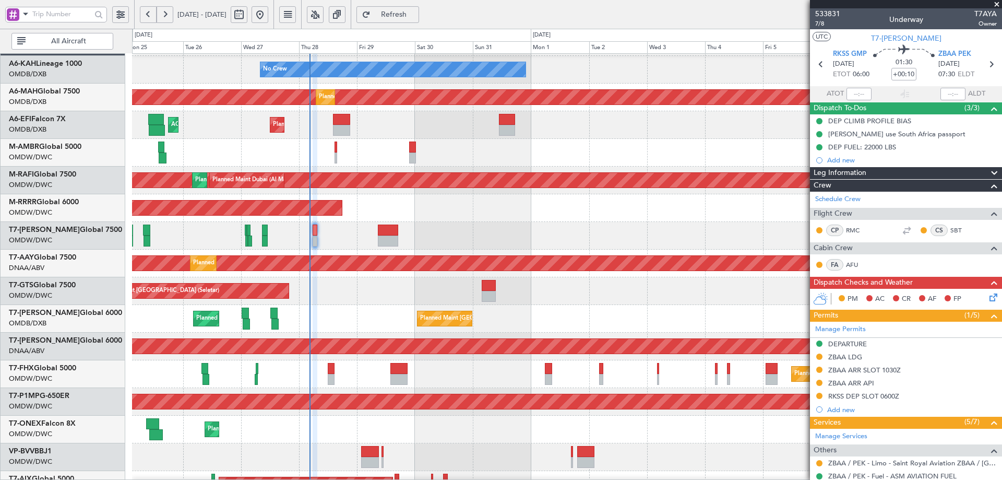
scroll to position [25, 0]
click at [447, 288] on div "Unplanned Maint [GEOGRAPHIC_DATA] (Seletar)" at bounding box center [567, 292] width 870 height 28
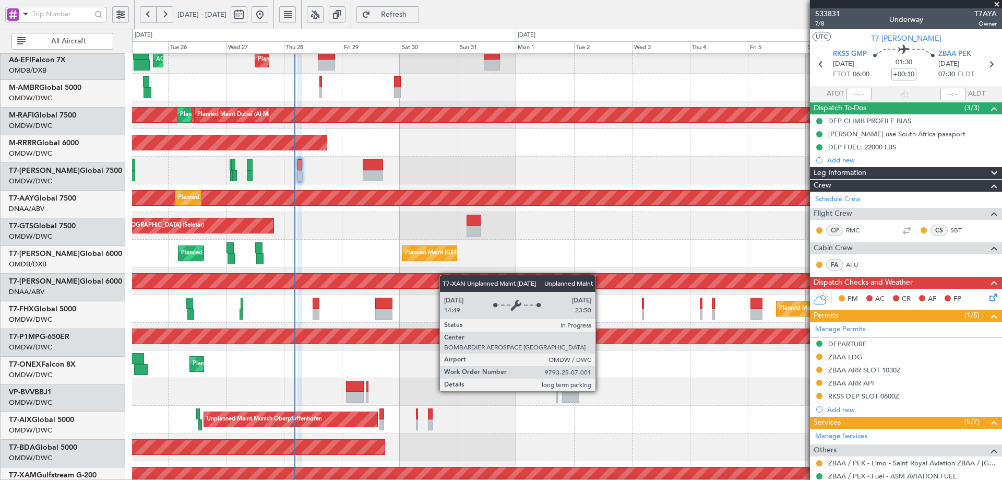
scroll to position [91, 0]
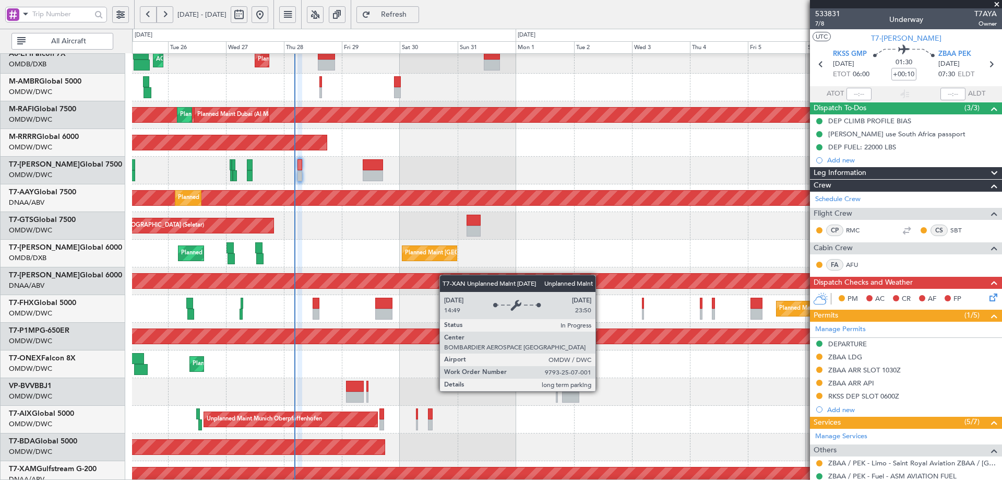
click at [444, 274] on div "Unplanned Maint [GEOGRAPHIC_DATA] (Al Maktoum Intl)" at bounding box center [567, 280] width 2608 height 15
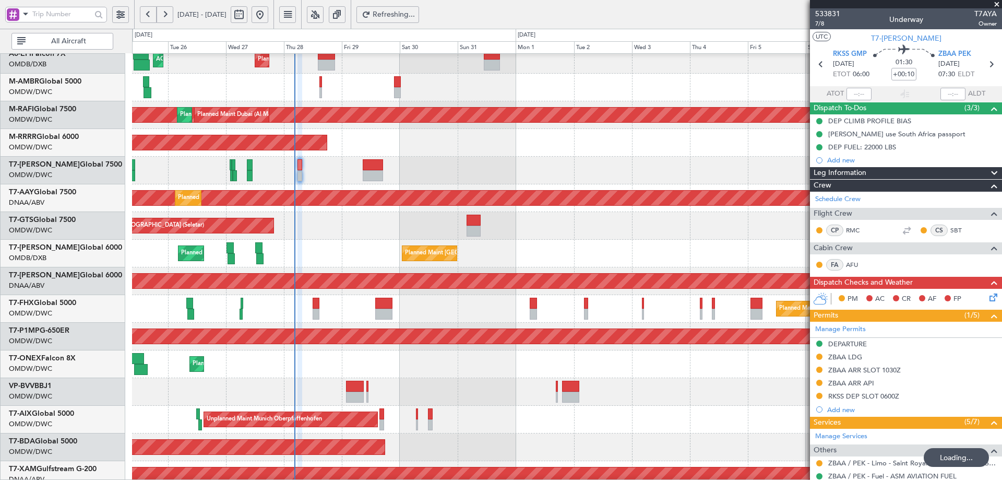
scroll to position [10, 0]
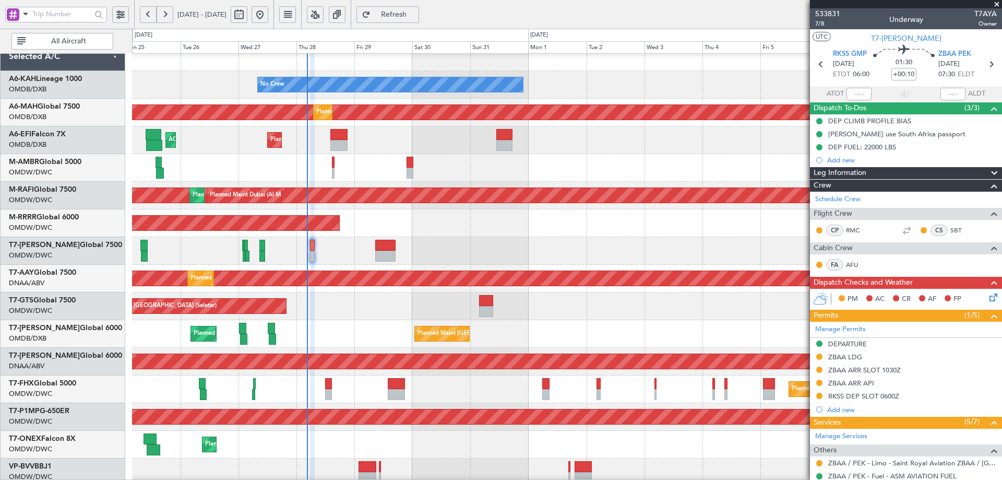
click at [508, 251] on div "Planned Maint Dubai (Al Maktoum Intl)" at bounding box center [567, 251] width 870 height 28
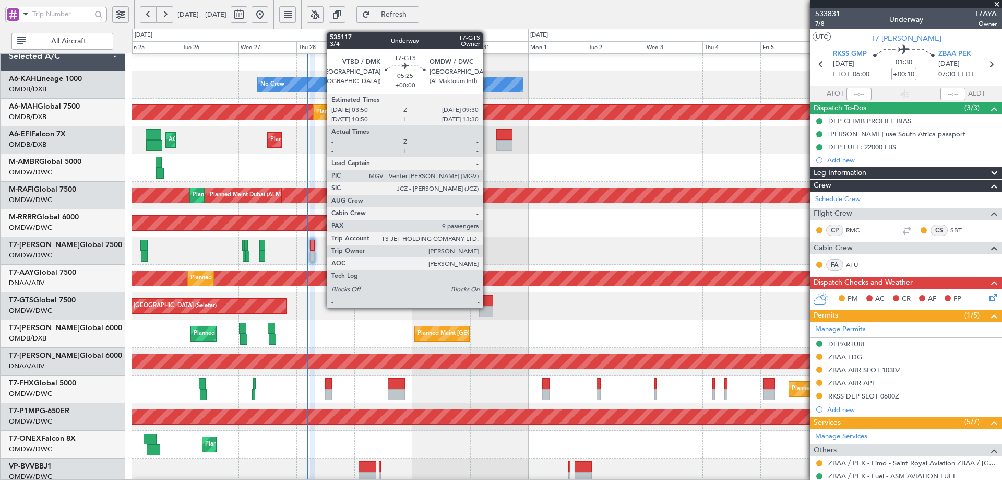
click at [487, 304] on div at bounding box center [486, 300] width 14 height 11
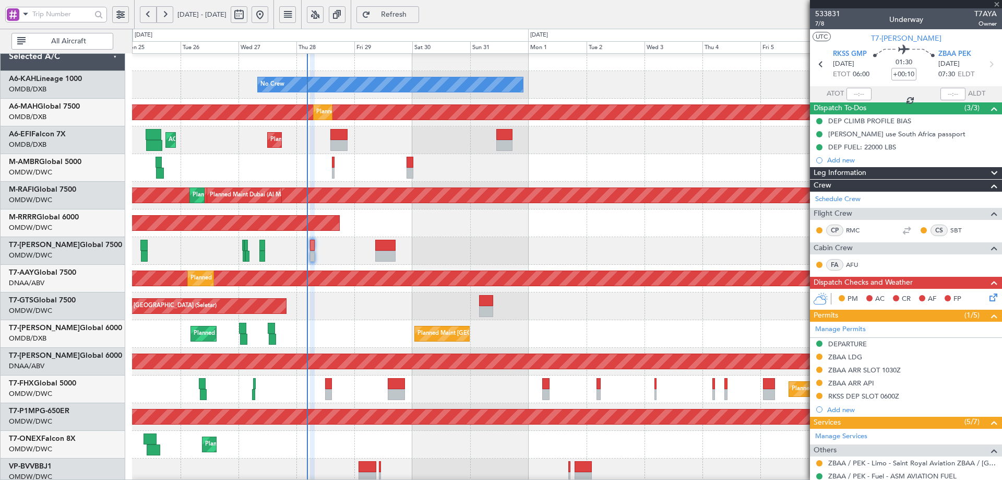
type input "9"
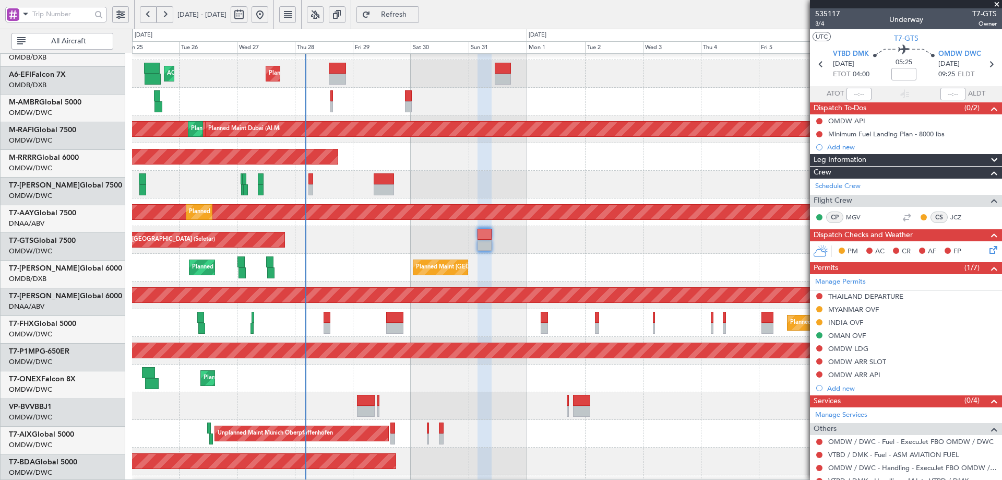
scroll to position [79, 0]
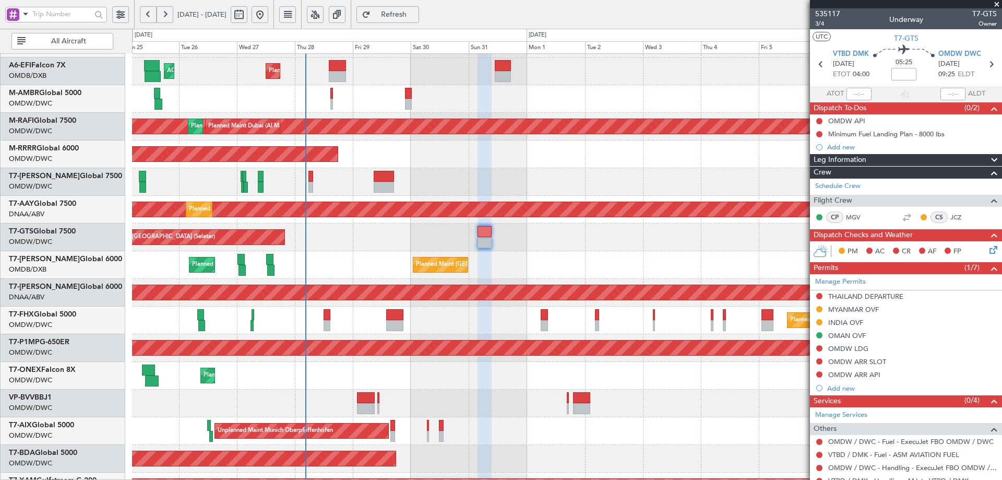
click at [510, 368] on div "Planned Maint Dubai (Al Maktoum Intl)" at bounding box center [567, 376] width 870 height 28
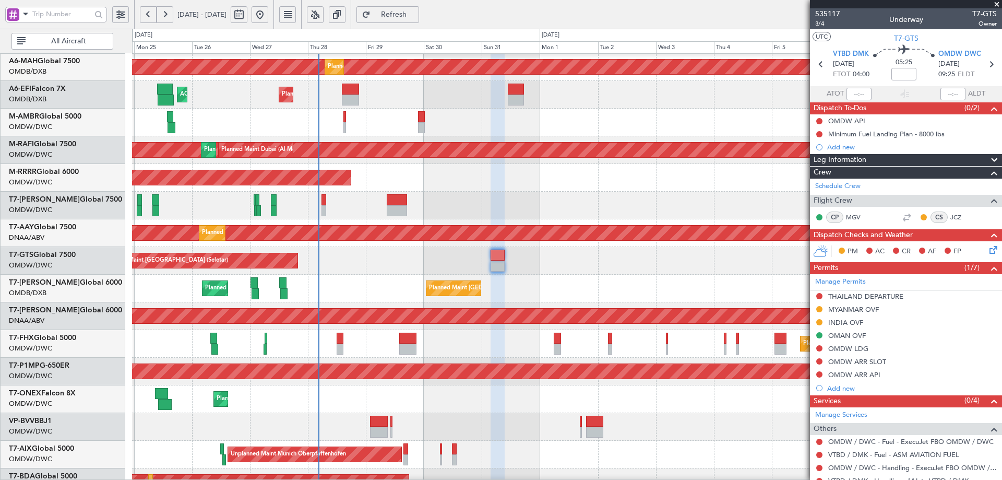
scroll to position [57, 0]
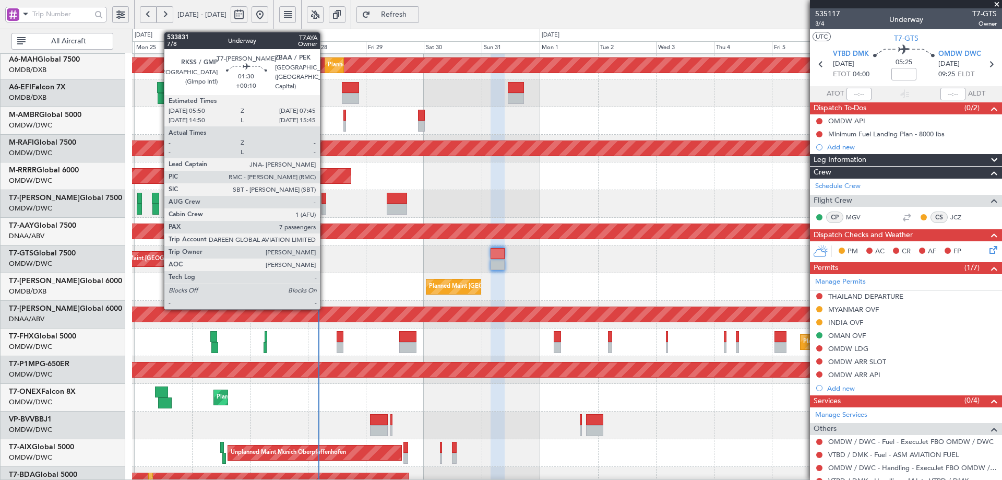
click at [325, 199] on div at bounding box center [324, 198] width 5 height 11
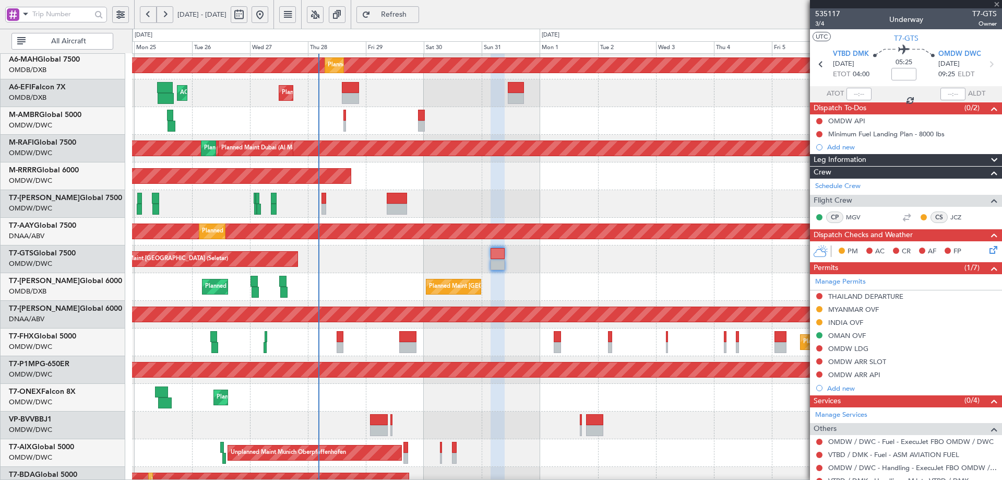
type input "+00:10"
type input "7"
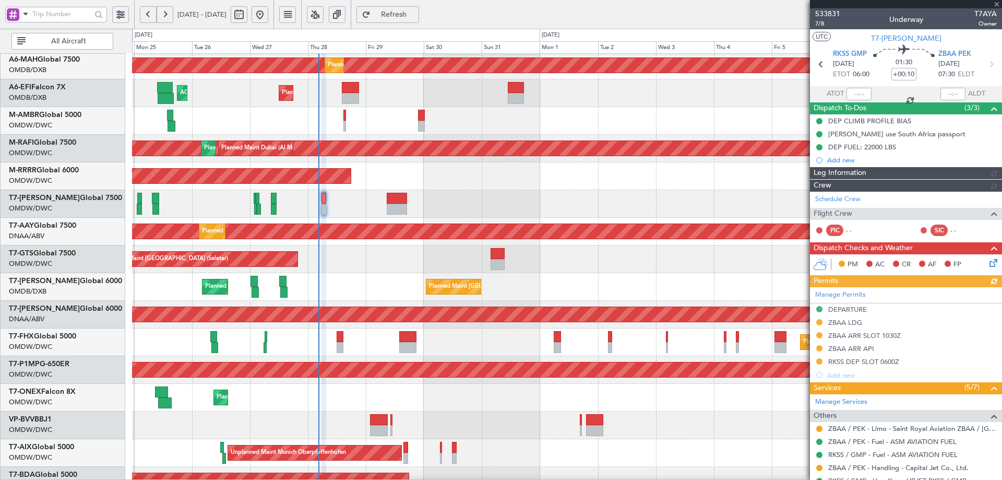
type input "[PERSON_NAME] (ANI)"
type input "7102"
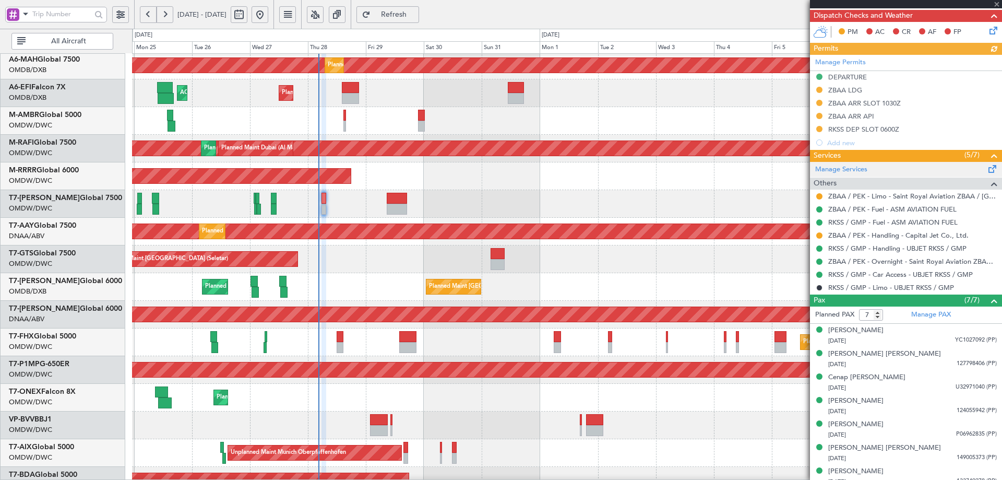
scroll to position [275, 0]
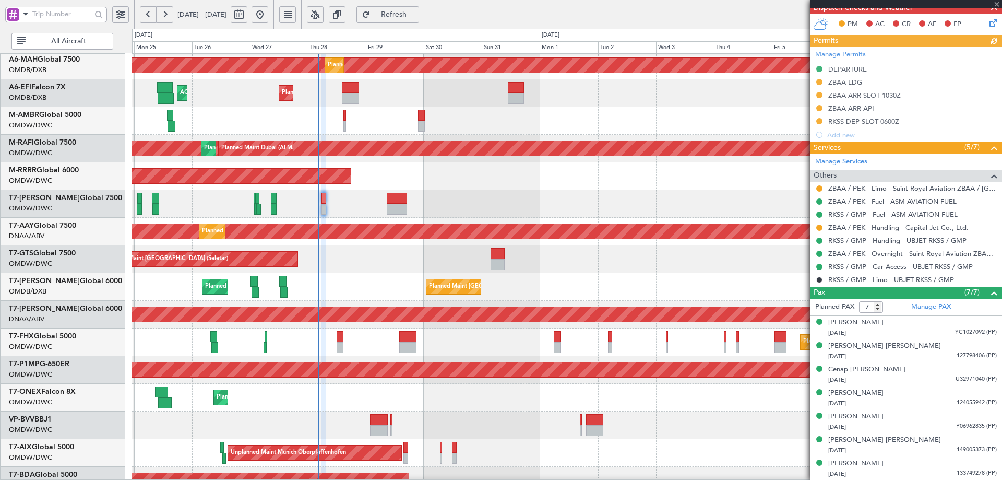
type input "[PERSON_NAME] (ANI)"
type input "7102"
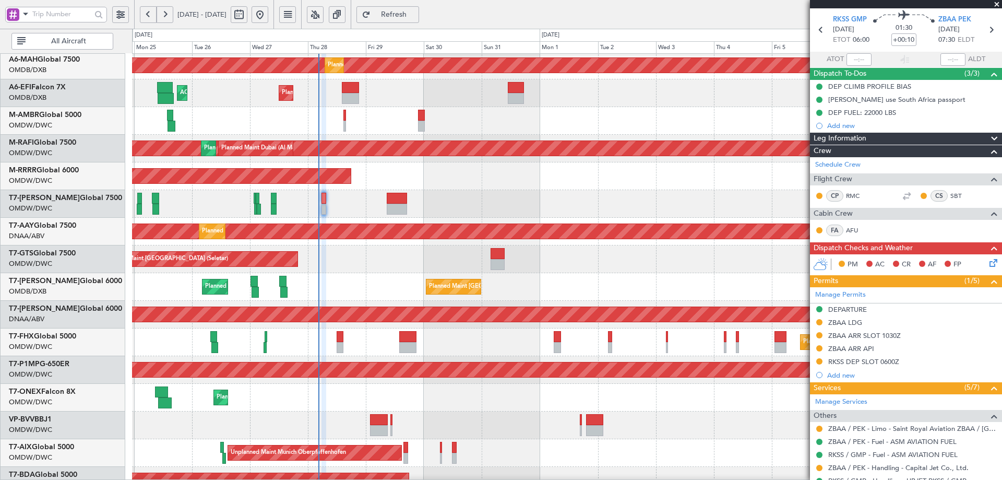
scroll to position [0, 0]
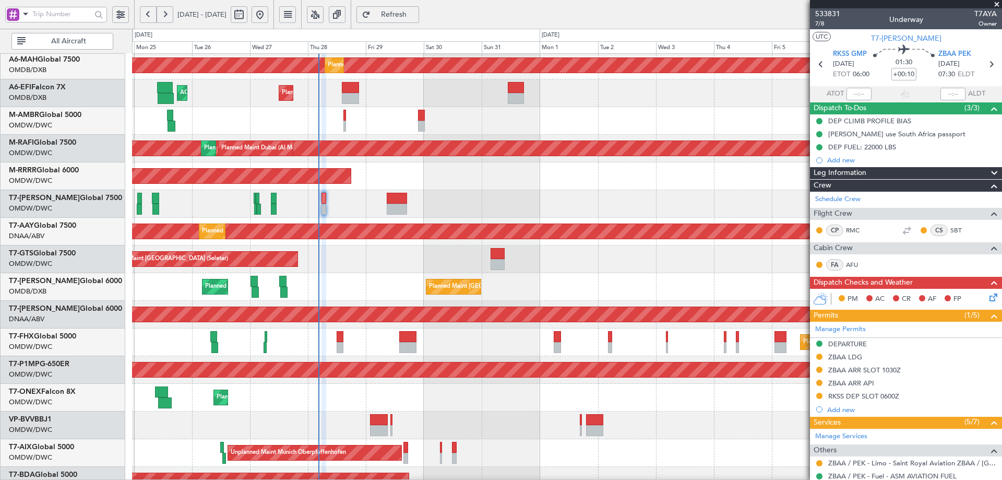
click at [987, 296] on icon at bounding box center [991, 295] width 8 height 8
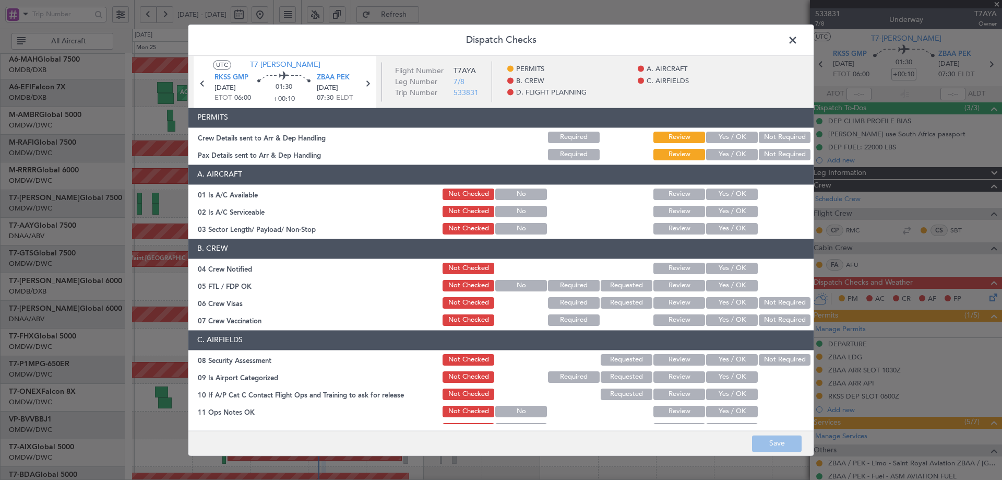
drag, startPoint x: 748, startPoint y: 138, endPoint x: 737, endPoint y: 154, distance: 19.3
click at [747, 138] on button "Yes / OK" at bounding box center [732, 137] width 52 height 11
drag, startPoint x: 737, startPoint y: 154, endPoint x: 736, endPoint y: 182, distance: 27.2
click at [737, 155] on button "Yes / OK" at bounding box center [732, 154] width 52 height 11
click at [729, 196] on button "Yes / OK" at bounding box center [732, 193] width 52 height 11
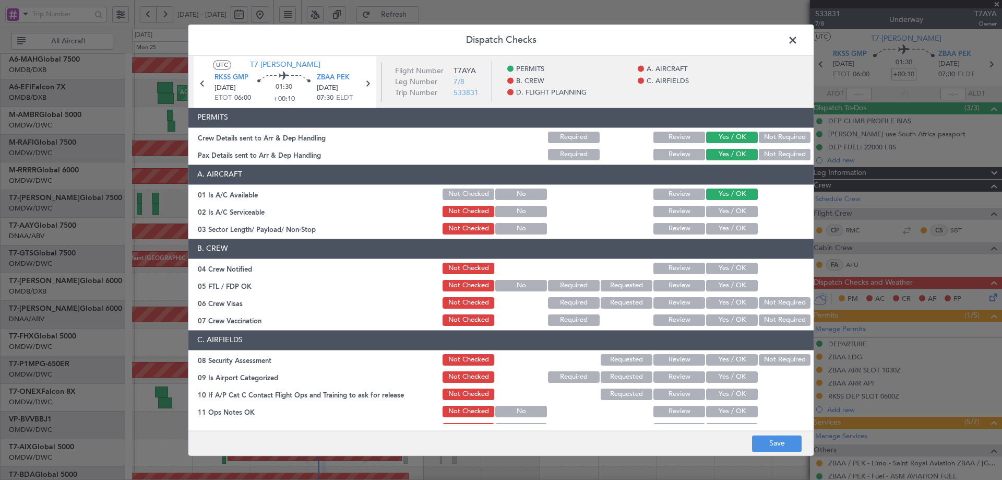
drag, startPoint x: 724, startPoint y: 212, endPoint x: 728, endPoint y: 229, distance: 17.6
click at [724, 212] on button "Yes / OK" at bounding box center [732, 211] width 52 height 11
drag, startPoint x: 728, startPoint y: 229, endPoint x: 728, endPoint y: 234, distance: 5.2
click at [728, 230] on button "Yes / OK" at bounding box center [732, 228] width 52 height 11
drag, startPoint x: 715, startPoint y: 271, endPoint x: 713, endPoint y: 287, distance: 15.7
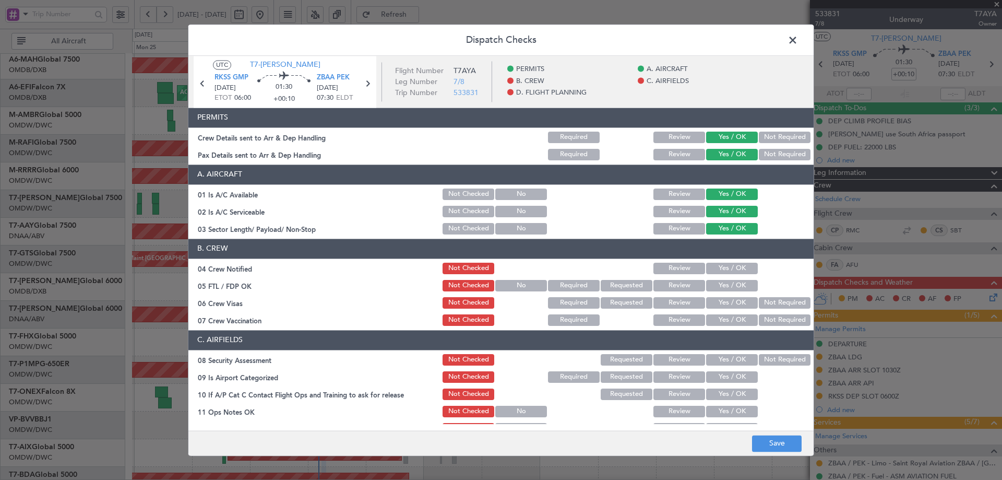
click at [715, 271] on button "Yes / OK" at bounding box center [732, 268] width 52 height 11
click at [713, 287] on button "Yes / OK" at bounding box center [732, 285] width 52 height 11
click at [715, 303] on button "Yes / OK" at bounding box center [732, 302] width 52 height 11
drag, startPoint x: 787, startPoint y: 315, endPoint x: 773, endPoint y: 332, distance: 21.5
click at [785, 318] on button "Not Required" at bounding box center [785, 319] width 52 height 11
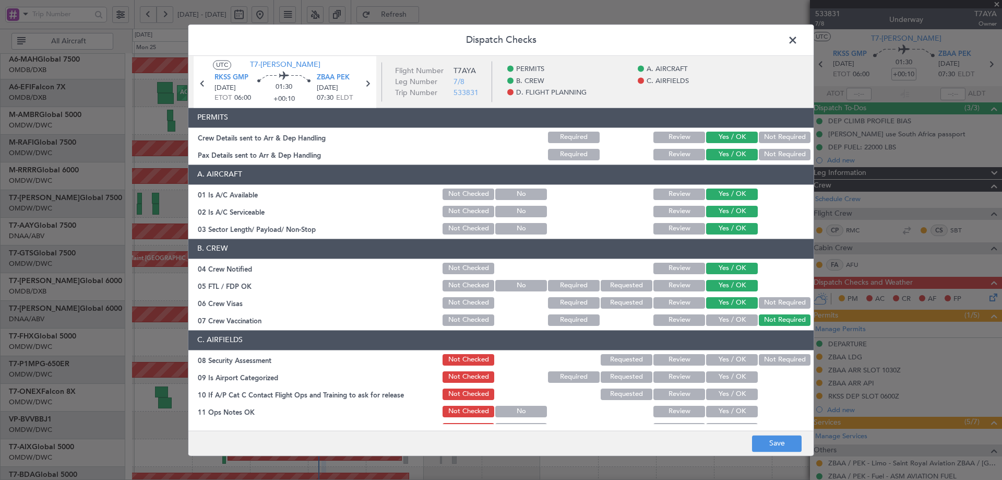
click at [713, 360] on button "Yes / OK" at bounding box center [732, 359] width 52 height 11
drag, startPoint x: 717, startPoint y: 381, endPoint x: 714, endPoint y: 395, distance: 14.3
click at [717, 382] on button "Yes / OK" at bounding box center [732, 376] width 52 height 11
drag, startPoint x: 714, startPoint y: 395, endPoint x: 715, endPoint y: 404, distance: 8.9
click at [714, 397] on button "Yes / OK" at bounding box center [732, 393] width 52 height 11
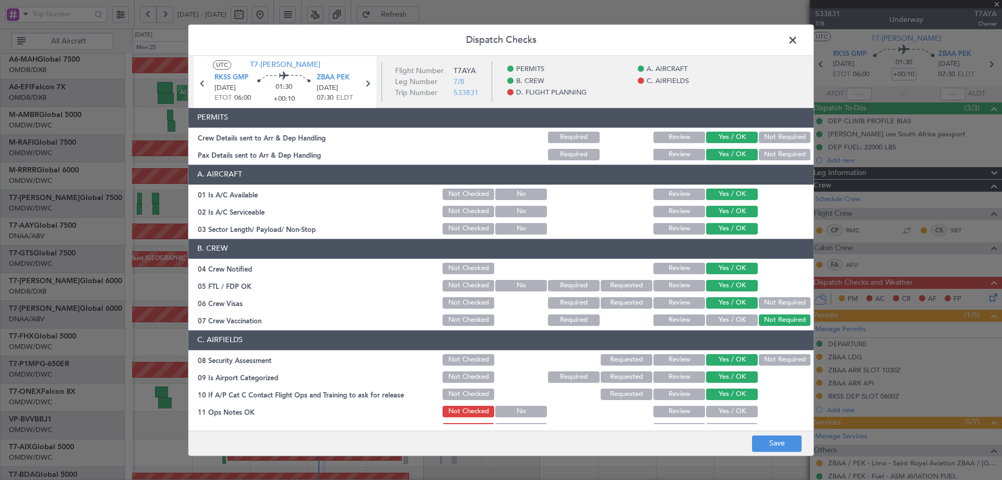
click at [715, 412] on button "Yes / OK" at bounding box center [732, 411] width 52 height 11
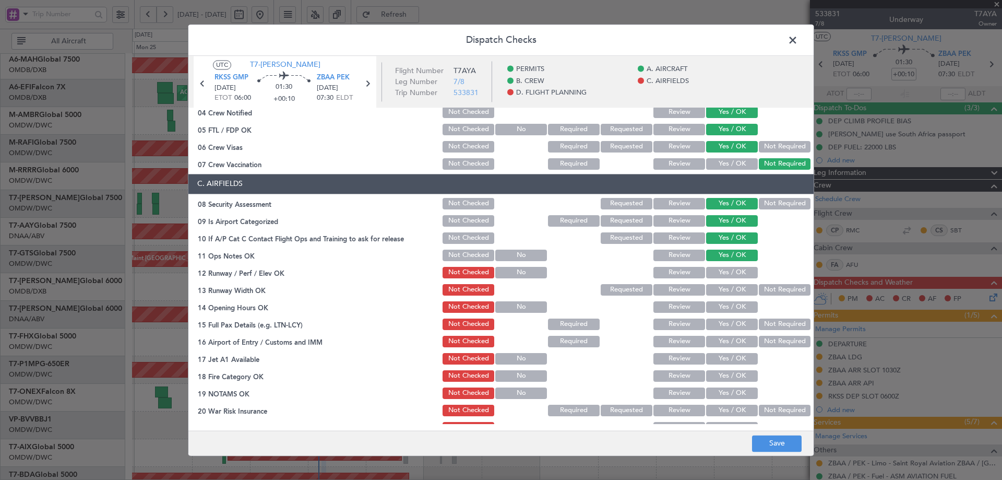
scroll to position [157, 0]
drag, startPoint x: 732, startPoint y: 270, endPoint x: 729, endPoint y: 288, distance: 17.5
click at [732, 271] on button "Yes / OK" at bounding box center [732, 271] width 52 height 11
click at [728, 288] on button "Yes / OK" at bounding box center [732, 288] width 52 height 11
click at [728, 306] on button "Yes / OK" at bounding box center [732, 306] width 52 height 11
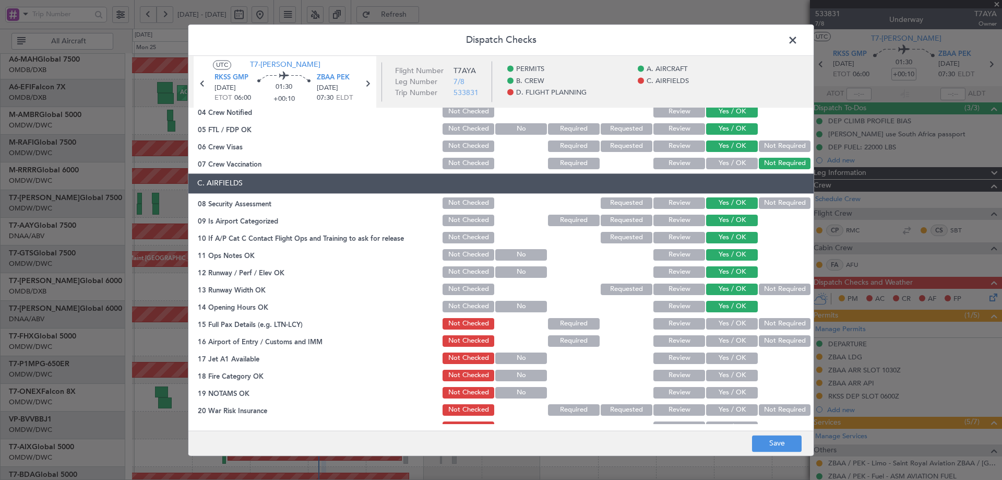
click at [720, 322] on button "Yes / OK" at bounding box center [732, 323] width 52 height 11
drag, startPoint x: 718, startPoint y: 336, endPoint x: 721, endPoint y: 351, distance: 16.0
click at [718, 337] on button "Yes / OK" at bounding box center [732, 340] width 52 height 11
drag, startPoint x: 721, startPoint y: 351, endPoint x: 718, endPoint y: 363, distance: 11.8
click at [721, 352] on div "Yes / OK" at bounding box center [731, 358] width 53 height 15
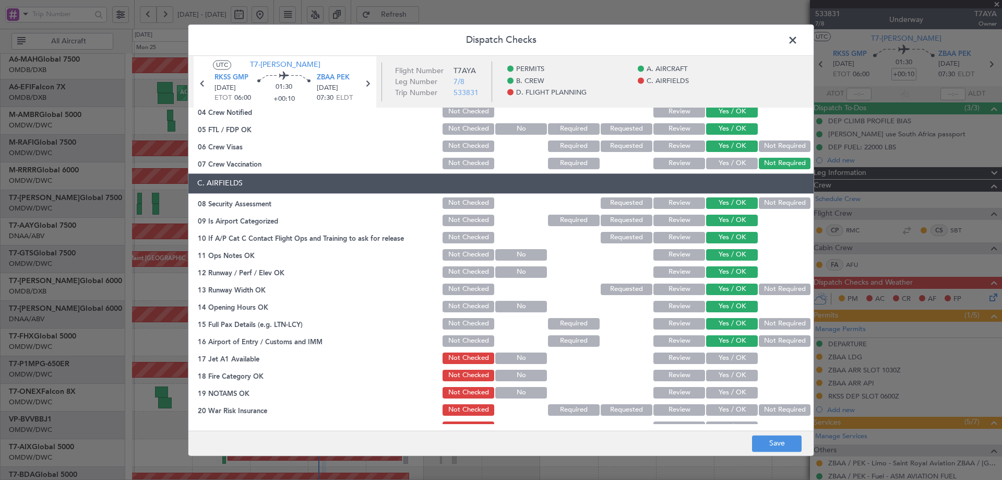
drag, startPoint x: 716, startPoint y: 360, endPoint x: 715, endPoint y: 381, distance: 21.4
click at [716, 359] on button "Yes / OK" at bounding box center [732, 357] width 52 height 11
click at [715, 379] on button "Yes / OK" at bounding box center [732, 375] width 52 height 11
click at [719, 392] on button "Yes / OK" at bounding box center [732, 392] width 52 height 11
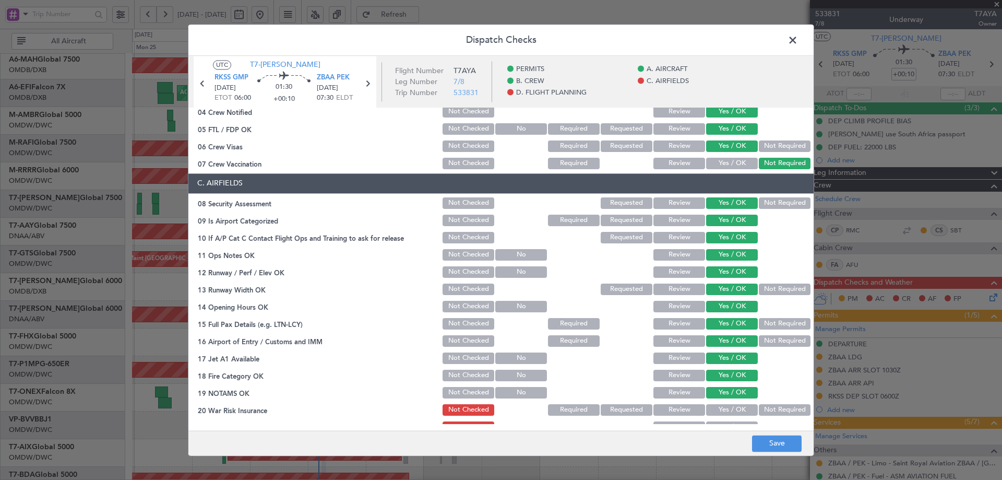
click at [766, 413] on button "Not Required" at bounding box center [785, 409] width 52 height 11
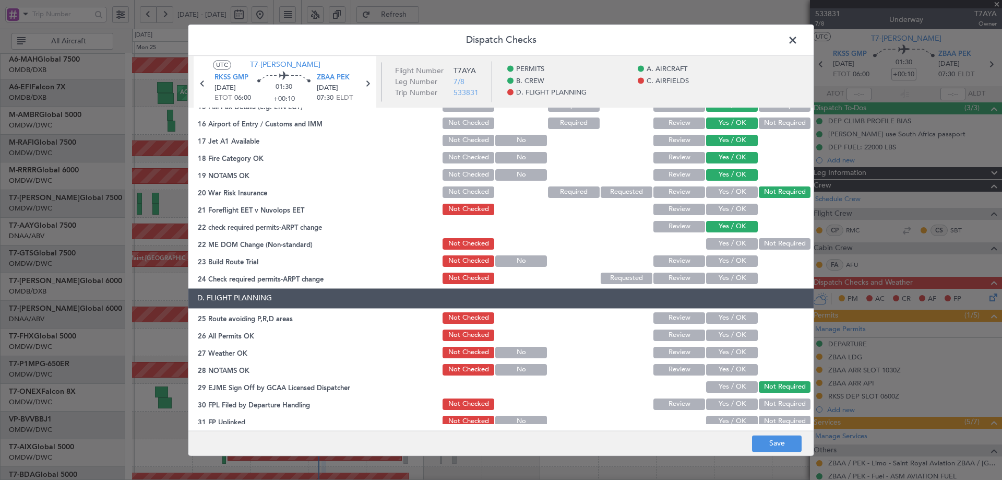
scroll to position [418, 0]
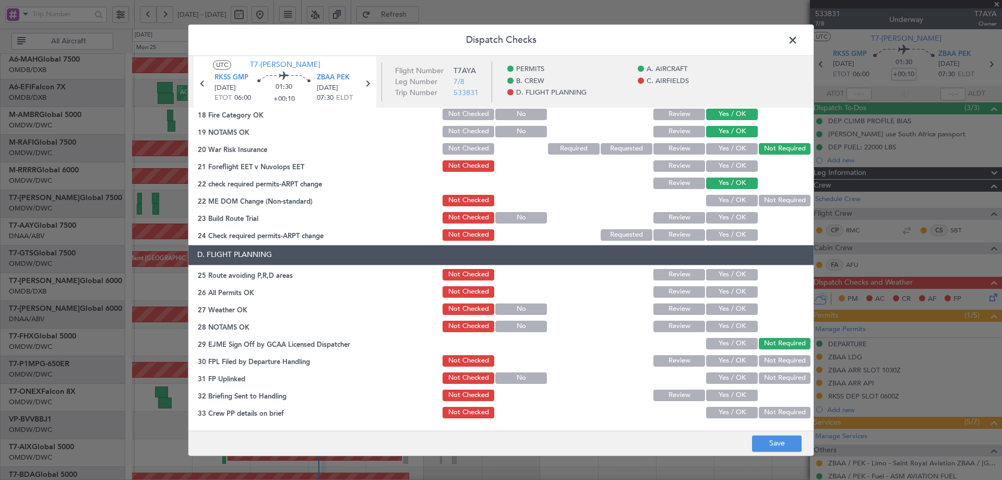
click at [730, 165] on button "Yes / OK" at bounding box center [732, 165] width 52 height 11
drag, startPoint x: 731, startPoint y: 200, endPoint x: 728, endPoint y: 221, distance: 21.1
click at [731, 202] on button "Yes / OK" at bounding box center [732, 200] width 52 height 11
click at [728, 219] on button "Yes / OK" at bounding box center [732, 217] width 52 height 11
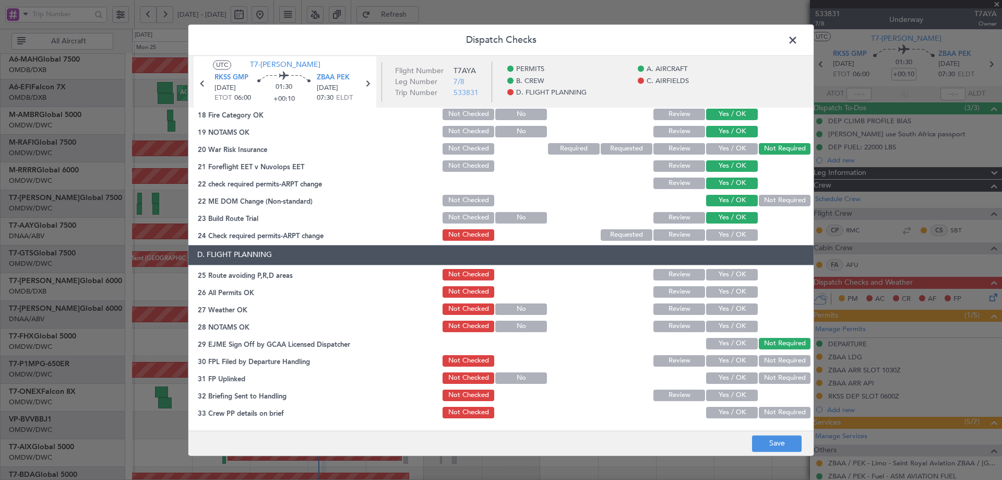
click at [719, 241] on div "Yes / OK" at bounding box center [731, 235] width 53 height 15
drag, startPoint x: 720, startPoint y: 231, endPoint x: 718, endPoint y: 284, distance: 53.3
click at [720, 232] on button "Yes / OK" at bounding box center [732, 234] width 52 height 11
click at [718, 279] on button "Yes / OK" at bounding box center [732, 274] width 52 height 11
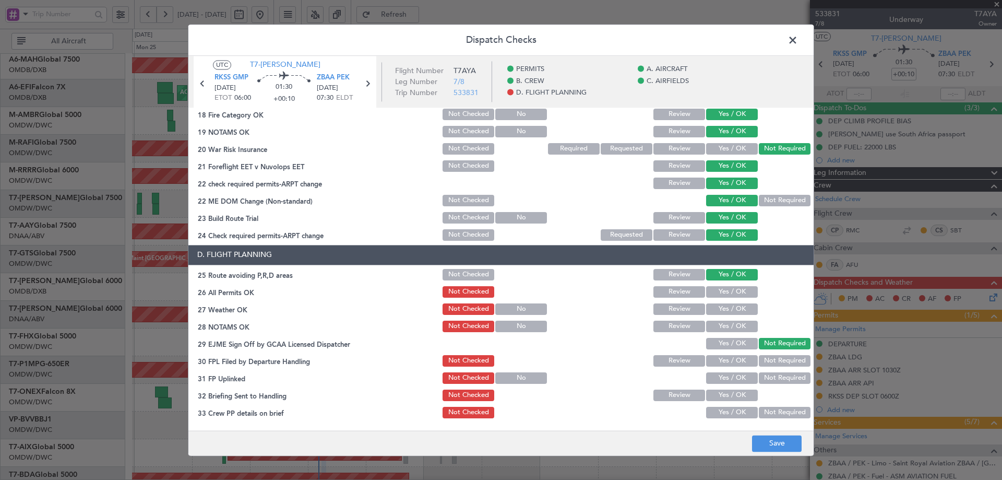
click at [716, 299] on section "D. FLIGHT PLANNING 25 Route avoiding P,R,D areas Not Checked Review Yes / OK 26…" at bounding box center [500, 349] width 625 height 209
click at [716, 293] on button "Yes / OK" at bounding box center [732, 291] width 52 height 11
drag, startPoint x: 717, startPoint y: 304, endPoint x: 722, endPoint y: 321, distance: 17.3
click at [717, 306] on button "Yes / OK" at bounding box center [732, 308] width 52 height 11
drag, startPoint x: 722, startPoint y: 321, endPoint x: 722, endPoint y: 336, distance: 15.1
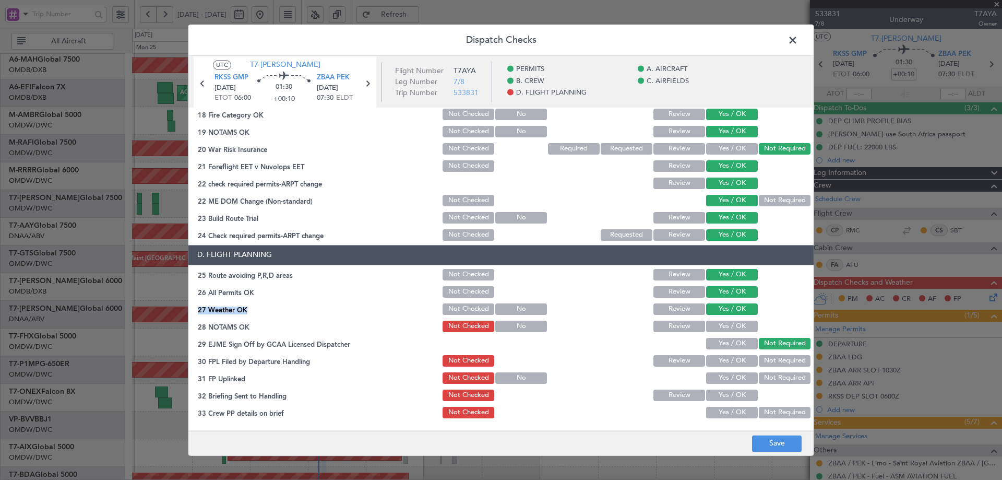
click at [721, 324] on button "Yes / OK" at bounding box center [732, 325] width 52 height 11
click at [721, 340] on section "D. FLIGHT PLANNING 25 Route avoiding P,R,D areas Not Checked Review Yes / OK 26…" at bounding box center [500, 349] width 625 height 209
drag, startPoint x: 725, startPoint y: 356, endPoint x: 736, endPoint y: 364, distance: 13.6
click at [731, 359] on button "Yes / OK" at bounding box center [732, 360] width 52 height 11
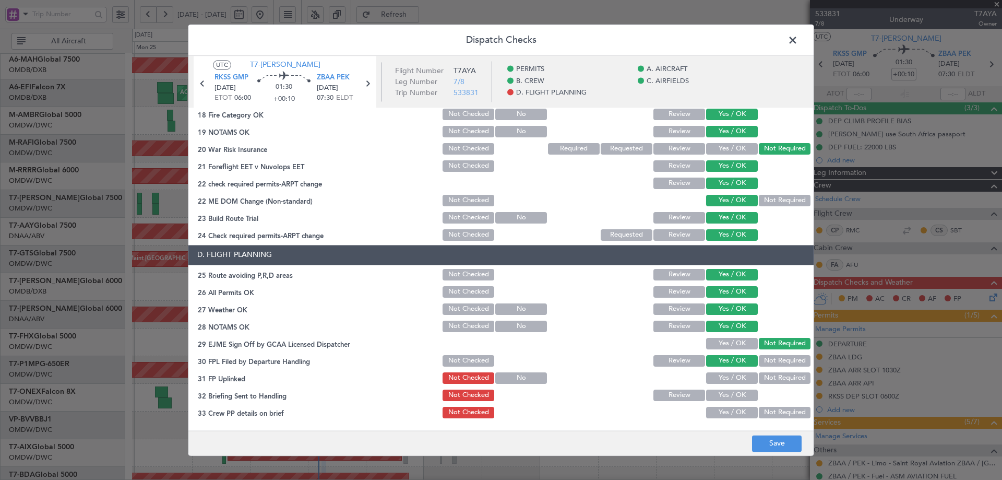
click at [719, 343] on button "Yes / OK" at bounding box center [732, 343] width 52 height 11
drag, startPoint x: 716, startPoint y: 377, endPoint x: 716, endPoint y: 398, distance: 21.4
click at [716, 377] on button "Yes / OK" at bounding box center [732, 377] width 52 height 11
drag, startPoint x: 716, startPoint y: 398, endPoint x: 716, endPoint y: 404, distance: 5.8
click at [716, 399] on button "Yes / OK" at bounding box center [732, 394] width 52 height 11
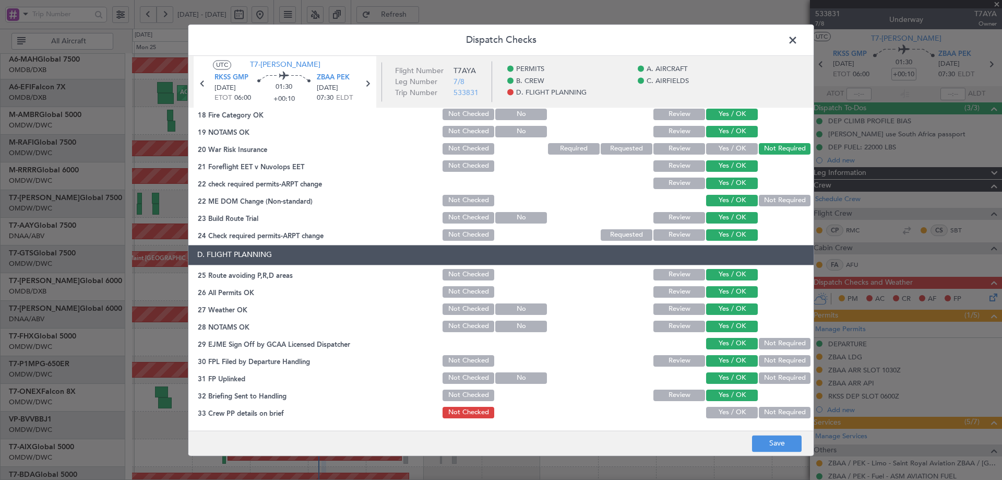
click at [717, 413] on button "Yes / OK" at bounding box center [732, 412] width 52 height 11
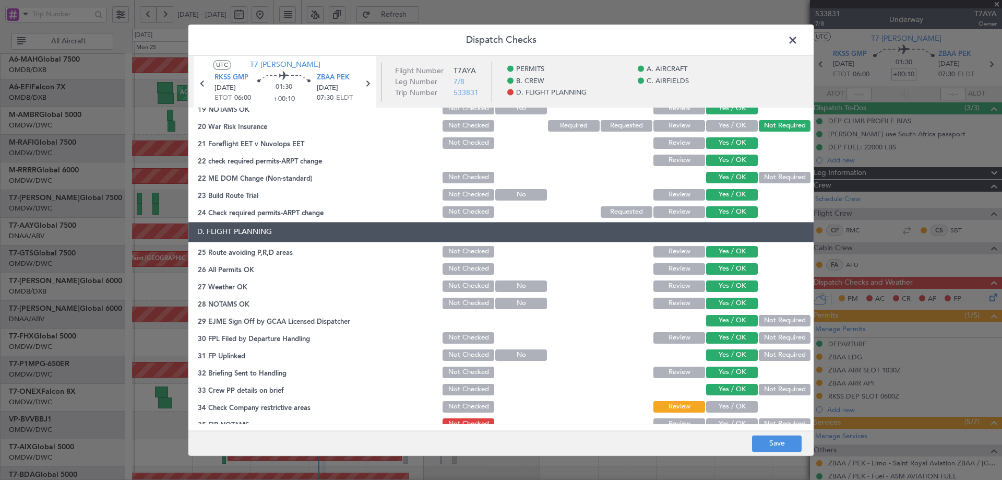
scroll to position [451, 0]
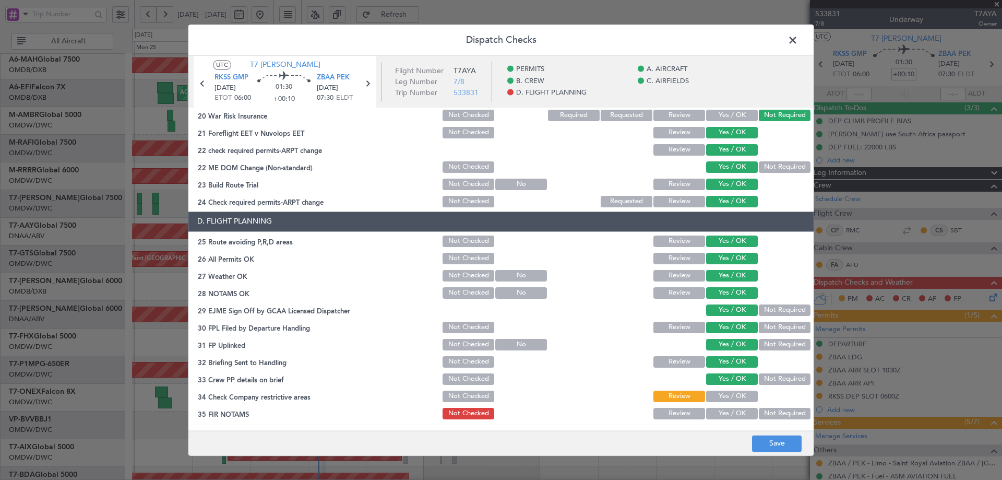
drag, startPoint x: 725, startPoint y: 399, endPoint x: 725, endPoint y: 416, distance: 16.7
click at [725, 400] on button "Yes / OK" at bounding box center [732, 395] width 52 height 11
click at [725, 414] on button "Yes / OK" at bounding box center [732, 413] width 52 height 11
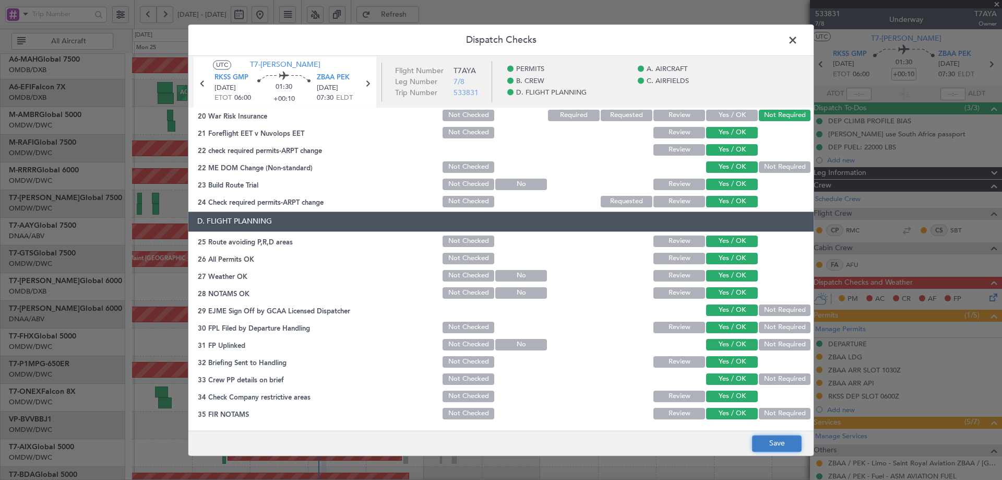
click at [781, 448] on button "Save" at bounding box center [777, 443] width 50 height 17
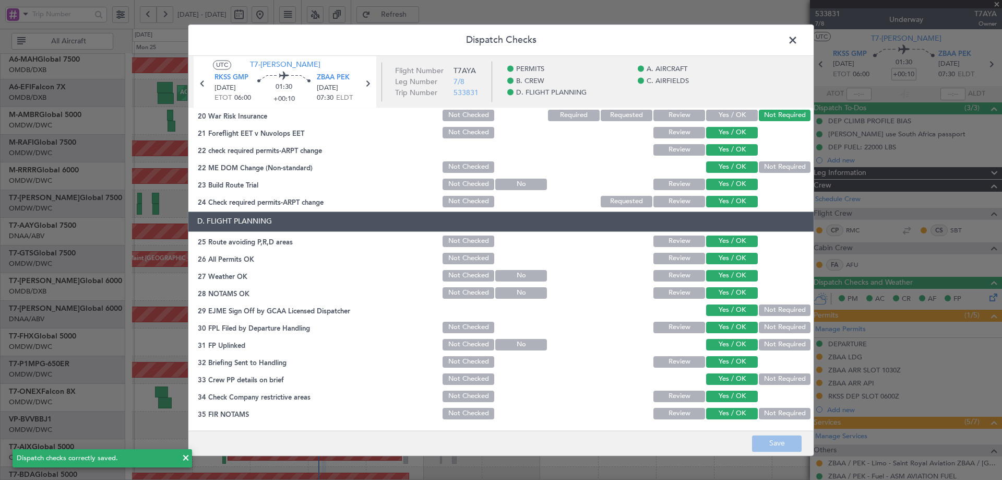
click at [798, 36] on span at bounding box center [798, 42] width 0 height 21
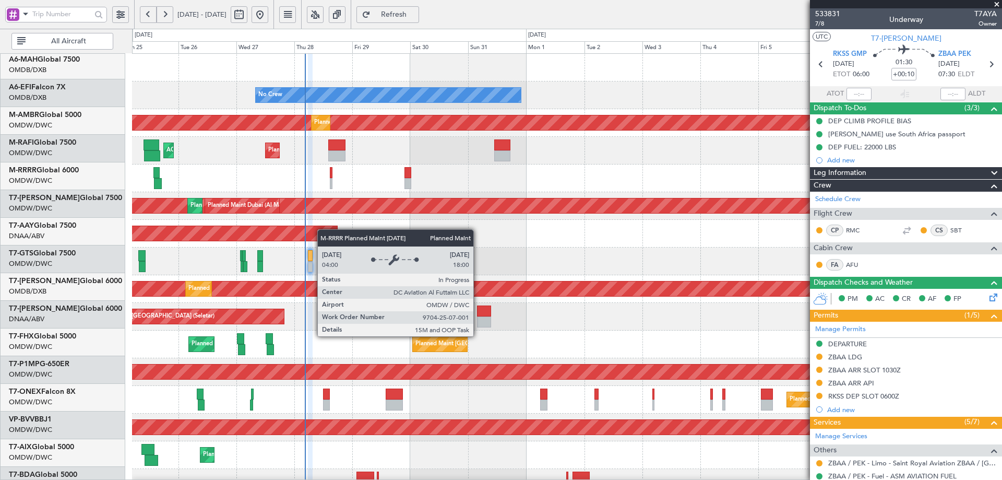
scroll to position [0, 0]
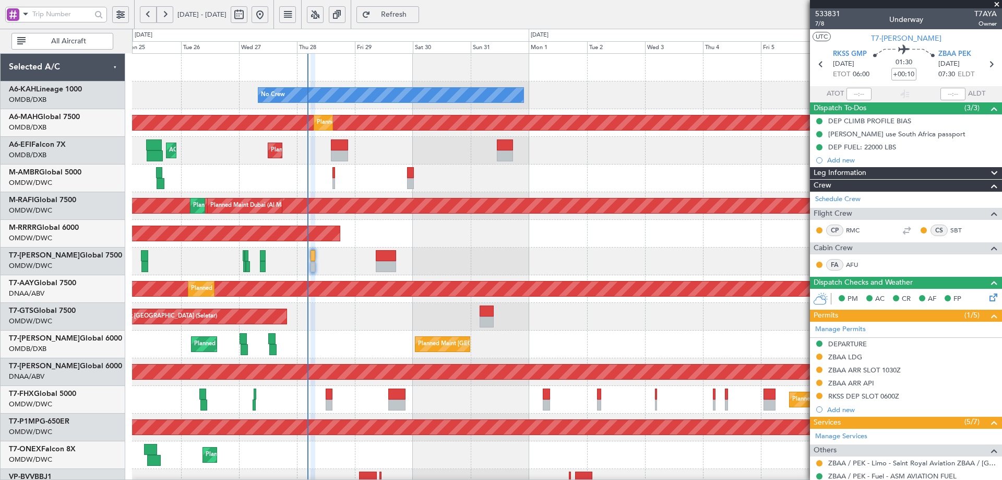
click at [328, 260] on div "No Crew Planned Maint [GEOGRAPHIC_DATA] (Al Maktoum Intl) Planned Maint [GEOGRA…" at bounding box center [567, 358] width 870 height 609
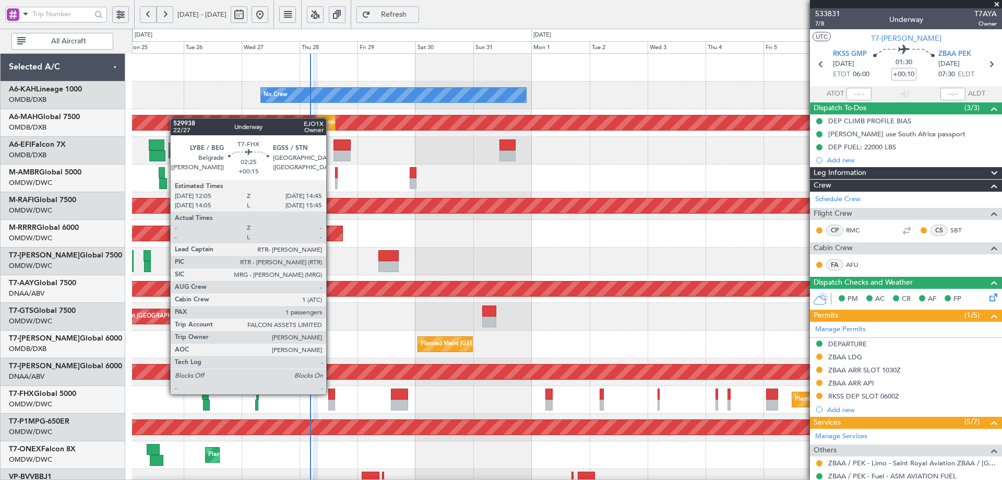
click at [331, 393] on div at bounding box center [331, 393] width 7 height 11
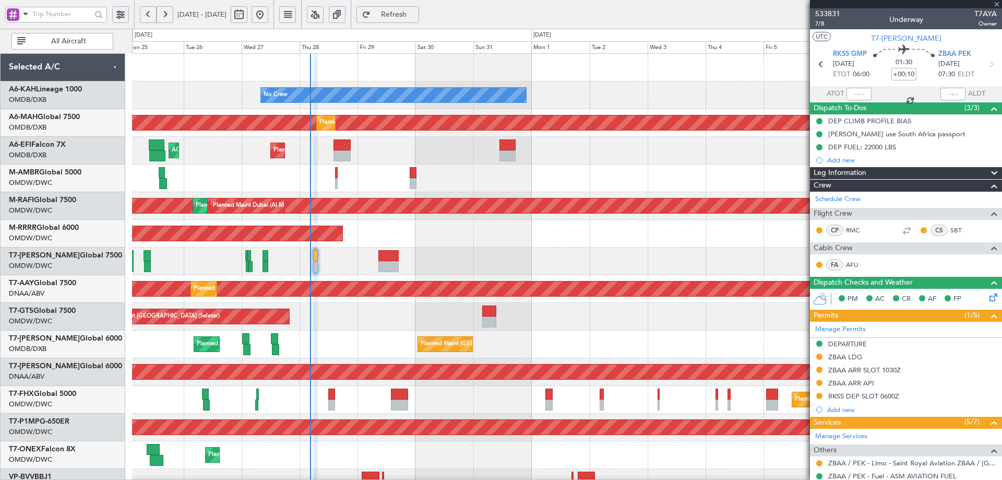
type input "+00:15"
type input "1"
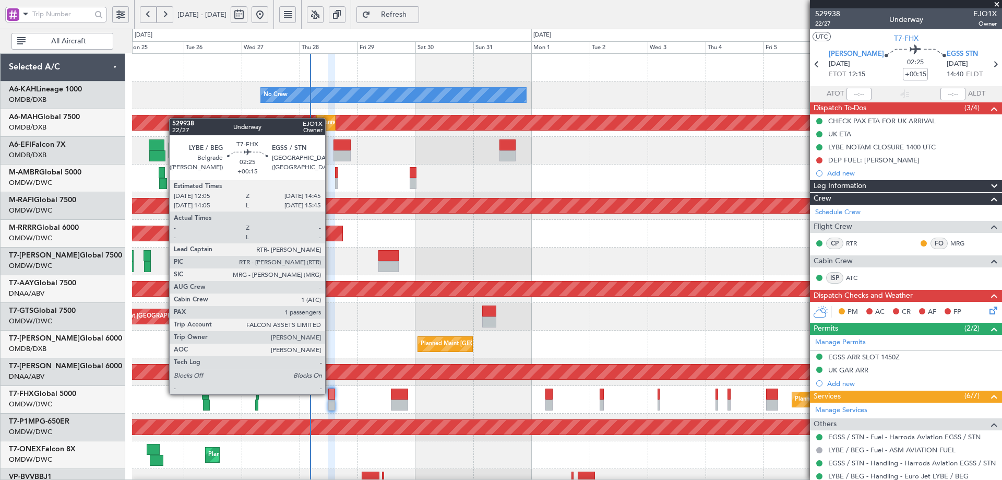
click at [330, 393] on div at bounding box center [331, 393] width 7 height 11
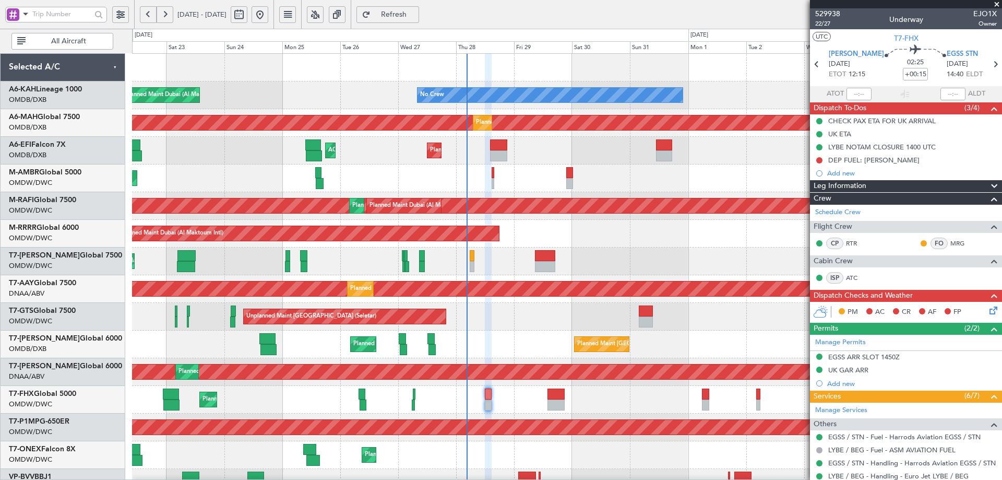
click at [438, 437] on div "No Crew Planned Maint [GEOGRAPHIC_DATA] (Al Maktoum Intl) Planned Maint [GEOGRA…" at bounding box center [567, 358] width 870 height 609
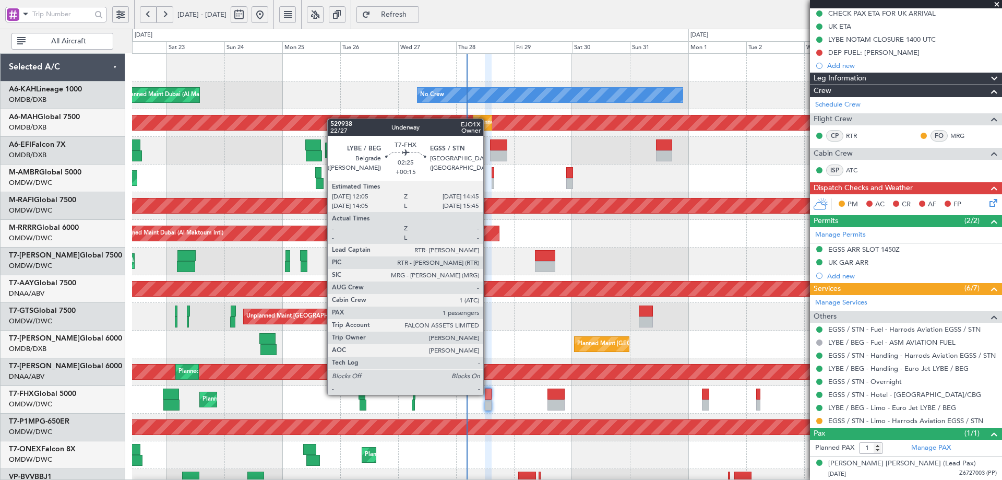
click at [488, 394] on div at bounding box center [488, 393] width 7 height 11
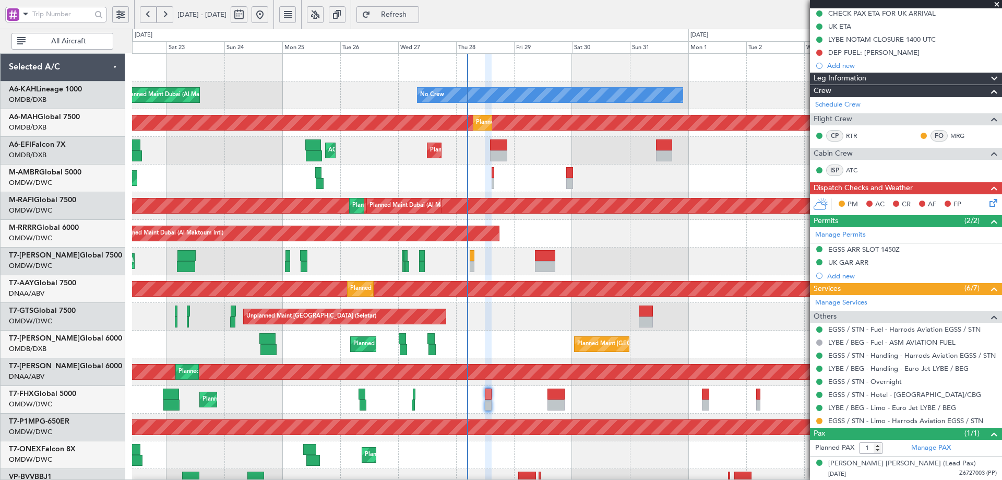
click at [468, 256] on div "Planned Maint Dubai (Al Maktoum Intl)" at bounding box center [567, 261] width 870 height 28
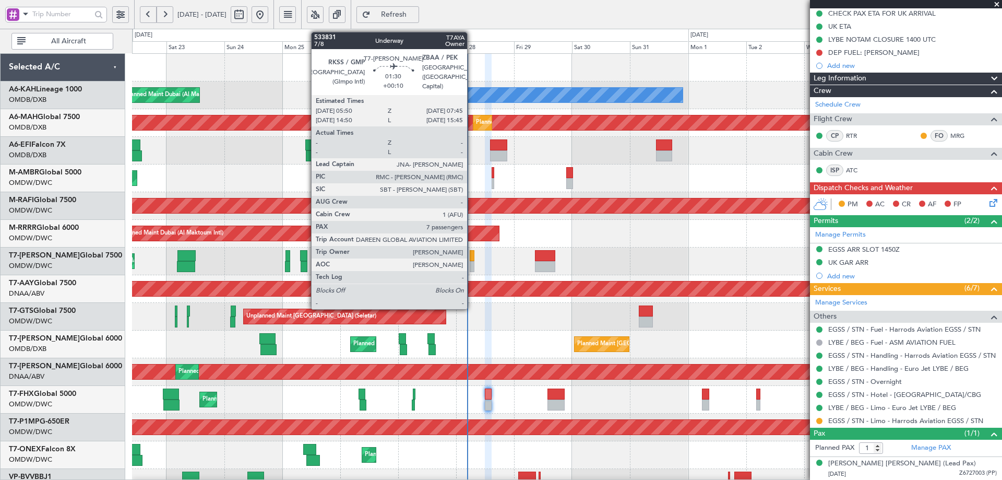
click at [471, 255] on div at bounding box center [472, 255] width 5 height 11
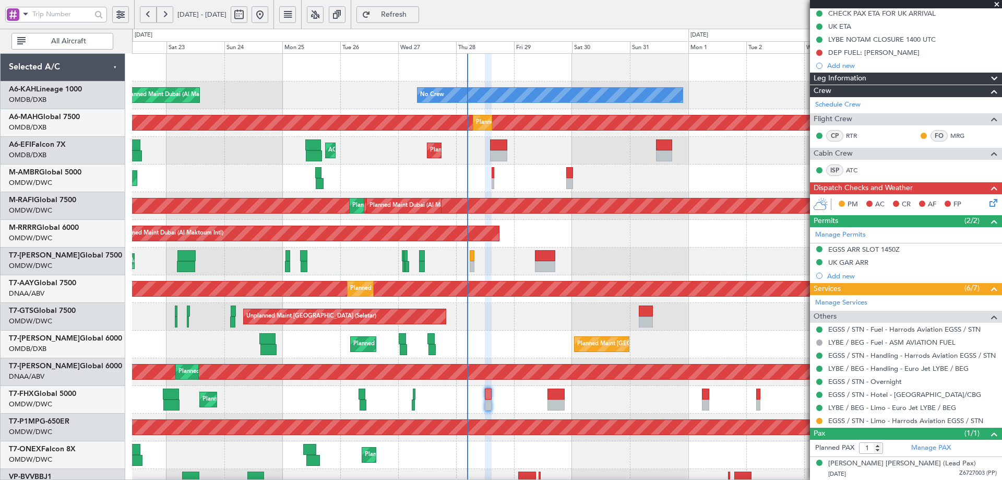
click at [415, 14] on span "Refresh" at bounding box center [394, 14] width 43 height 7
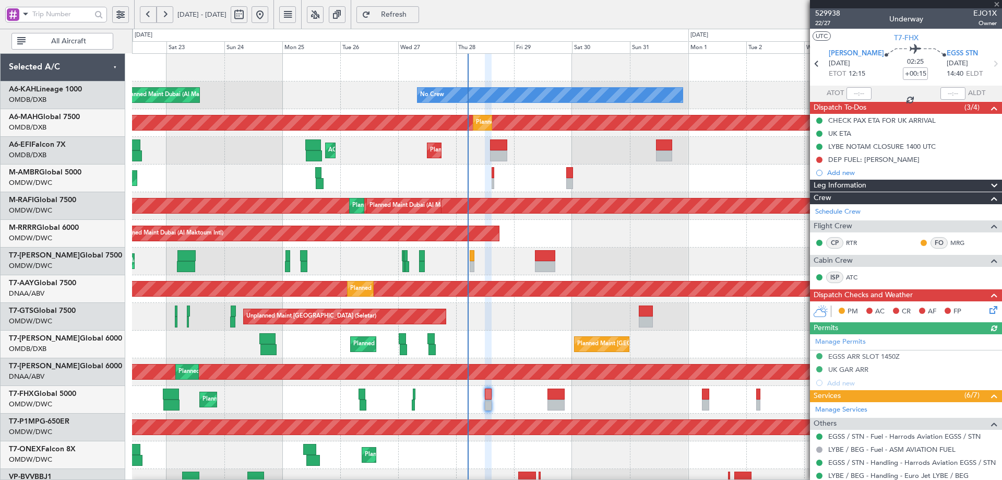
scroll to position [0, 0]
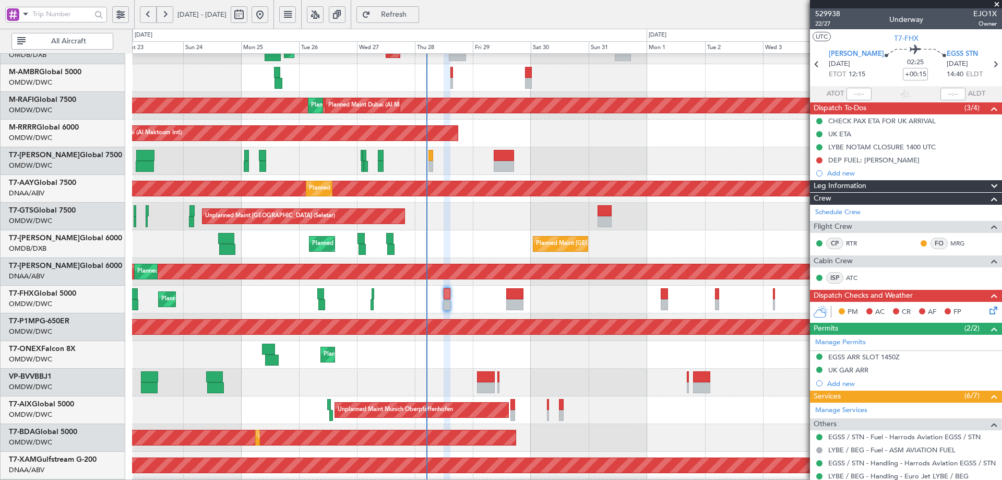
click at [446, 237] on div "Planned Maint [GEOGRAPHIC_DATA] ([GEOGRAPHIC_DATA] Intl) Planned Maint [GEOGRAP…" at bounding box center [567, 244] width 870 height 28
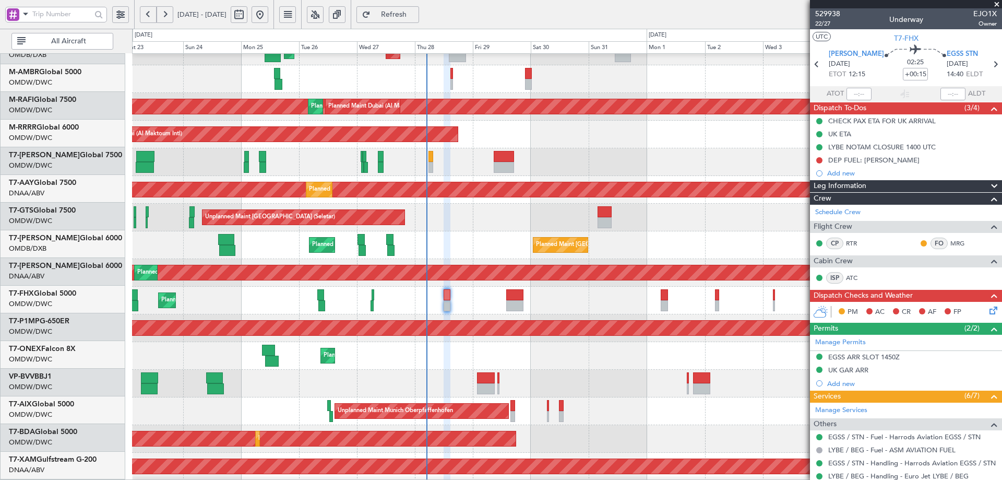
scroll to position [99, 0]
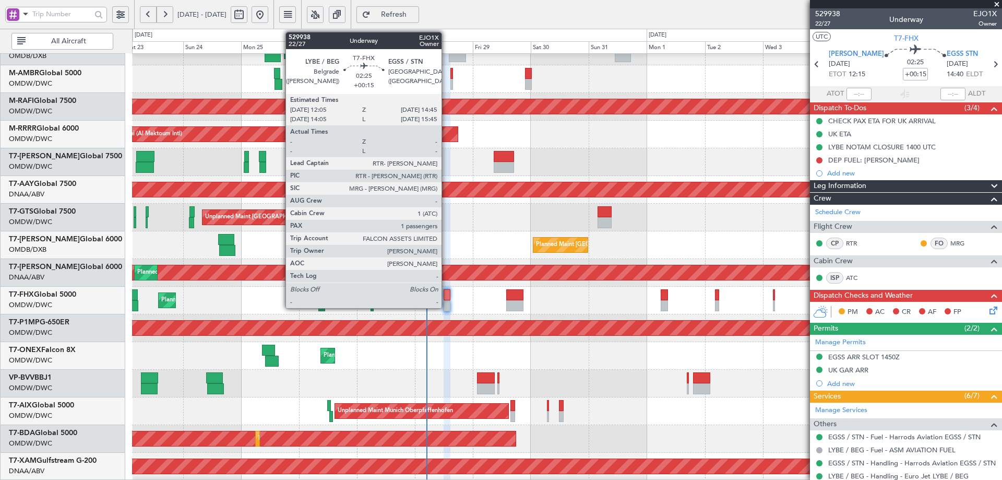
click at [446, 293] on div at bounding box center [447, 294] width 7 height 11
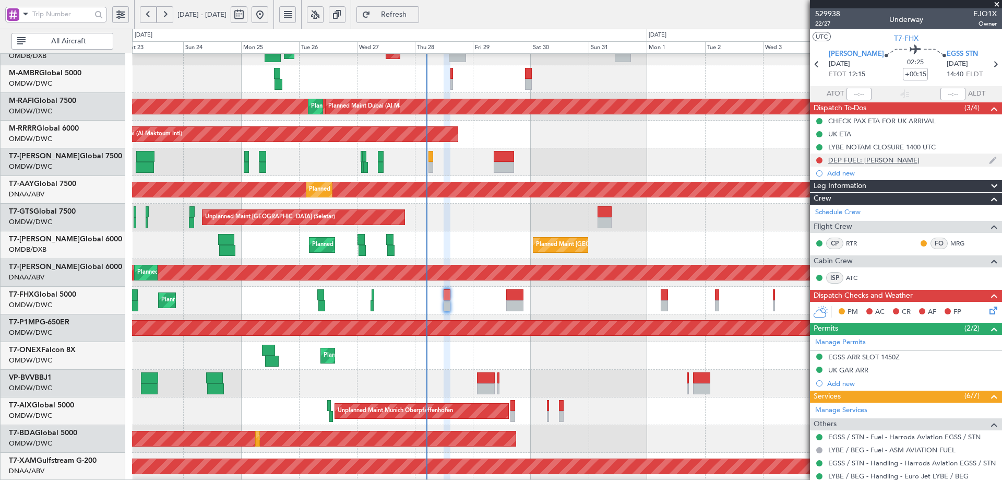
click at [866, 162] on div "DEP FUEL: [PERSON_NAME]" at bounding box center [873, 160] width 91 height 9
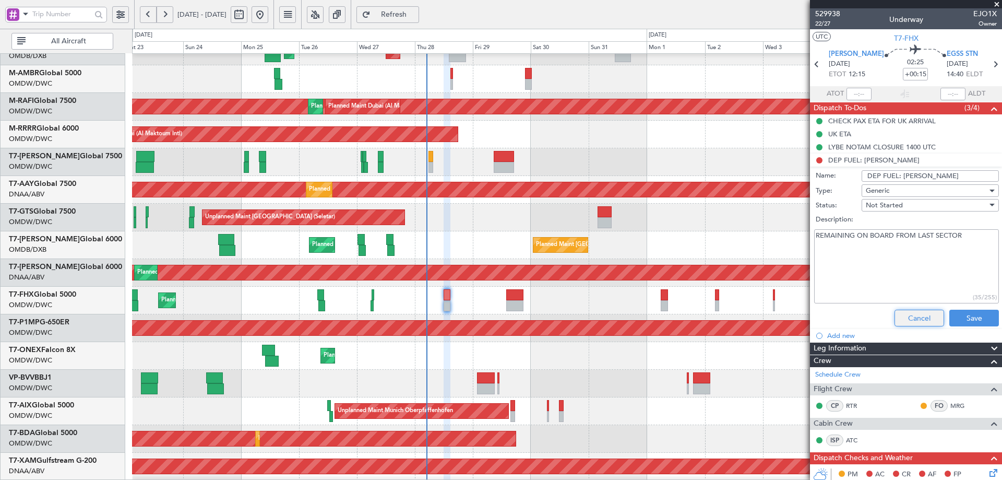
click at [921, 317] on button "Cancel" at bounding box center [920, 318] width 50 height 17
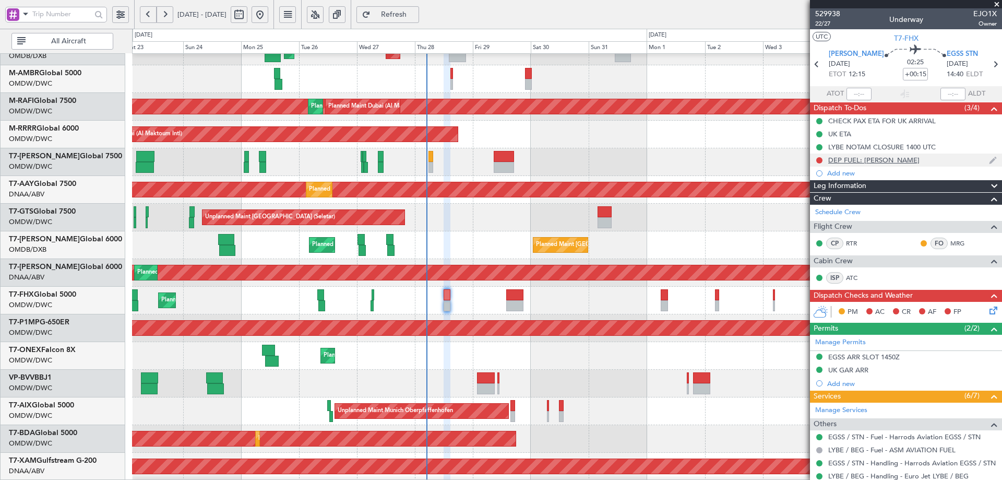
click at [868, 159] on div "DEP FUEL: [PERSON_NAME]" at bounding box center [873, 160] width 91 height 9
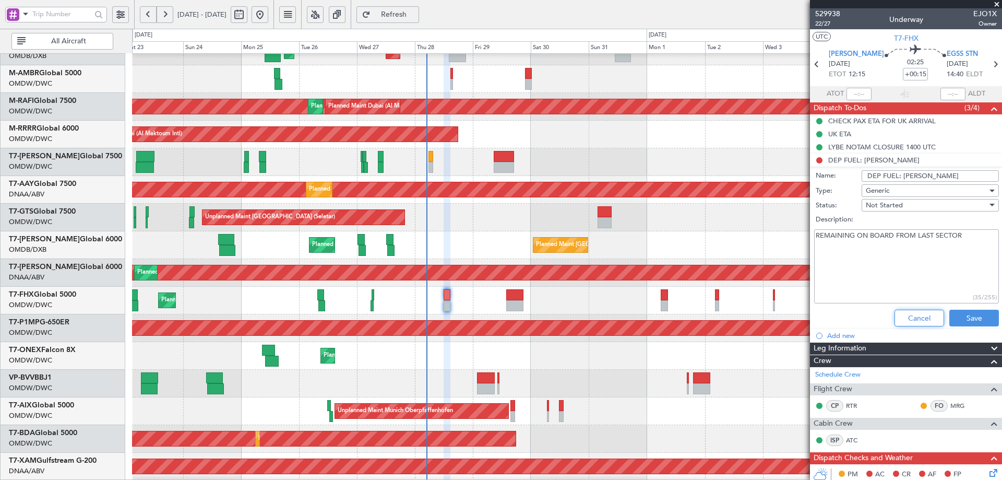
click at [898, 312] on button "Cancel" at bounding box center [920, 318] width 50 height 17
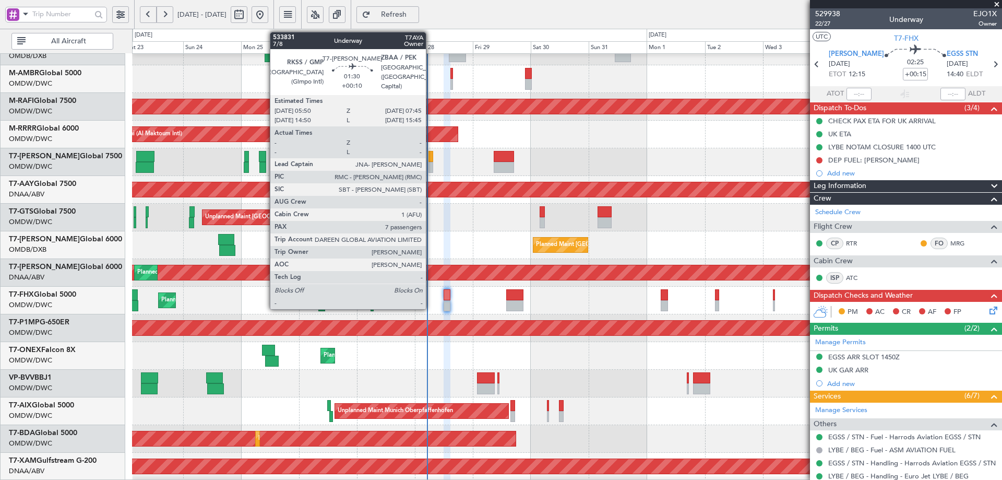
click at [431, 157] on div at bounding box center [431, 156] width 5 height 11
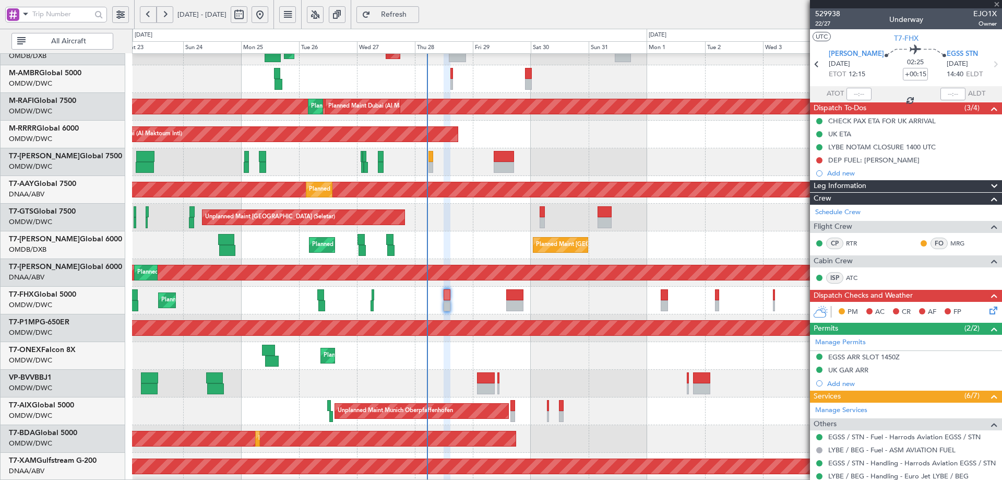
type input "+00:10"
type input "7"
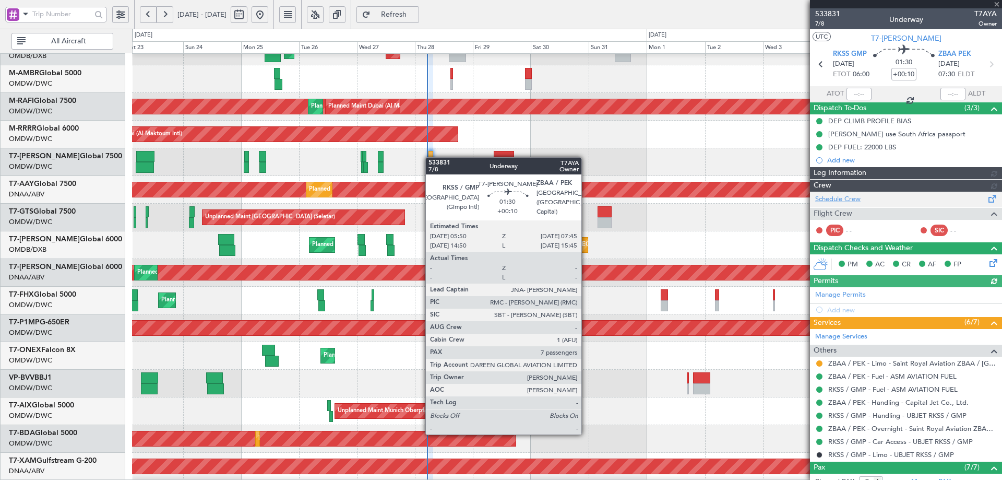
type input "[PERSON_NAME] (ANI)"
type input "7102"
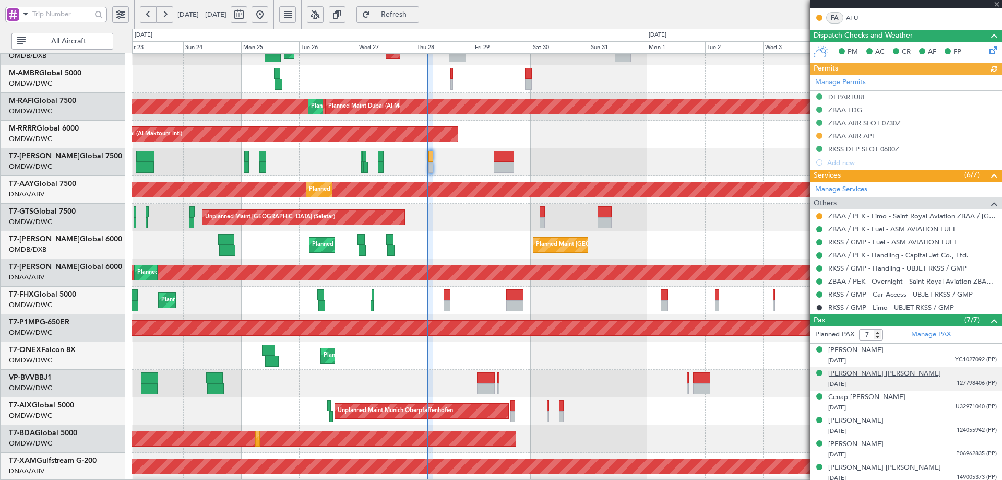
scroll to position [275, 0]
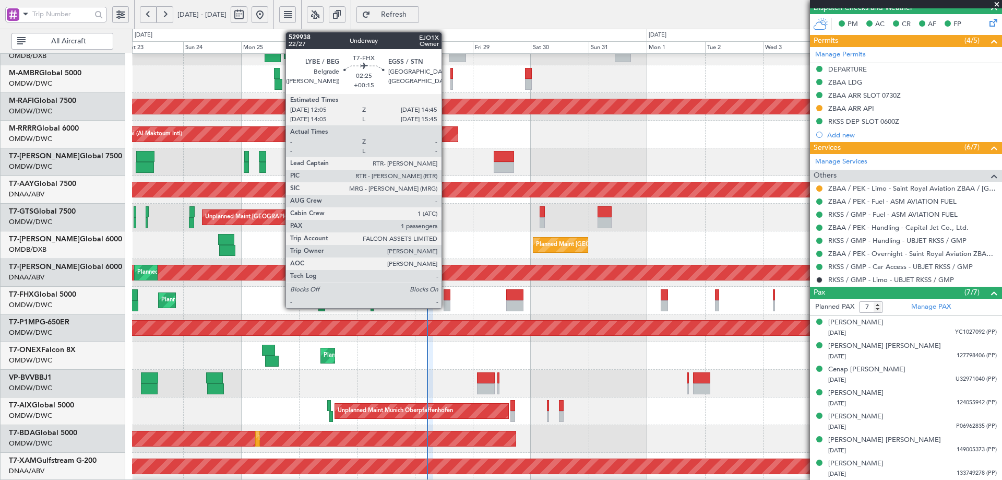
click at [445, 296] on div at bounding box center [447, 294] width 7 height 11
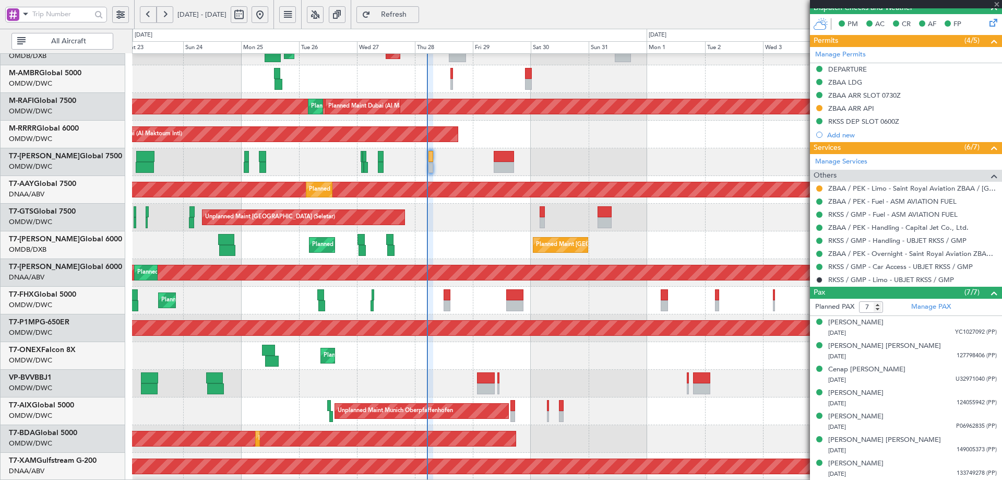
type input "+00:15"
type input "1"
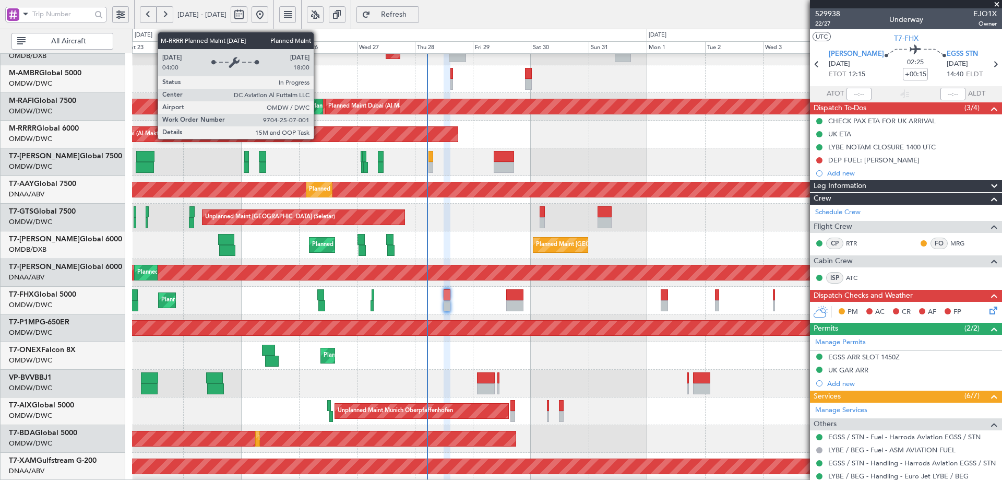
scroll to position [0, 0]
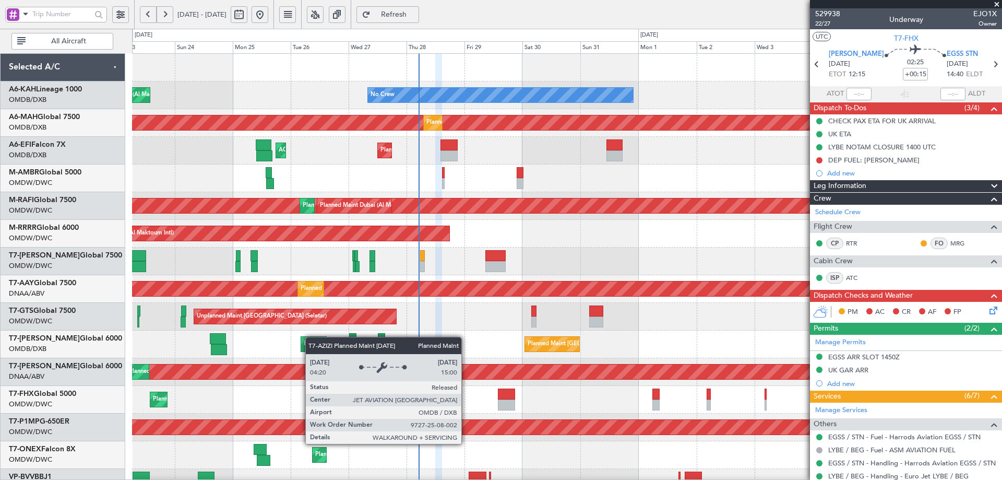
click at [310, 340] on div "No Crew Planned Maint [GEOGRAPHIC_DATA] (Al Maktoum Intl) Planned Maint [GEOGRA…" at bounding box center [567, 358] width 870 height 609
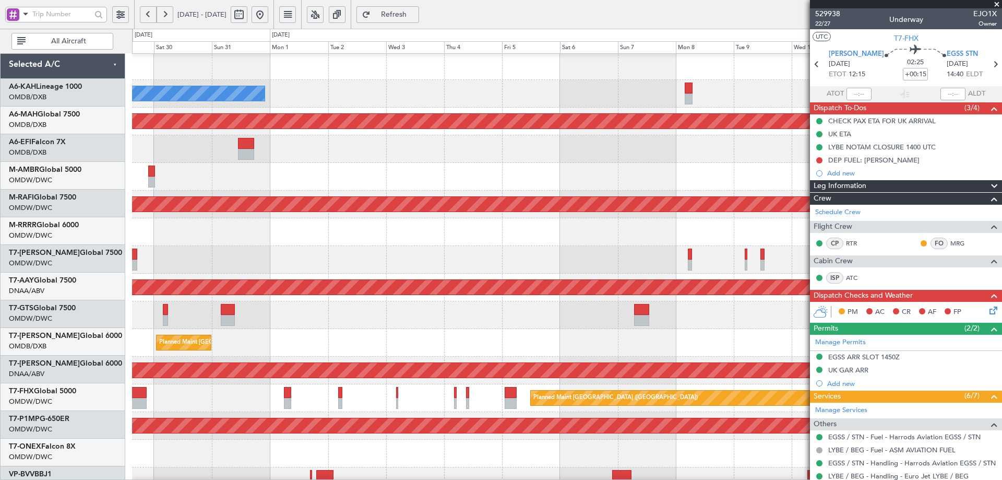
scroll to position [1, 0]
click at [364, 89] on div "No Crew" at bounding box center [567, 94] width 870 height 28
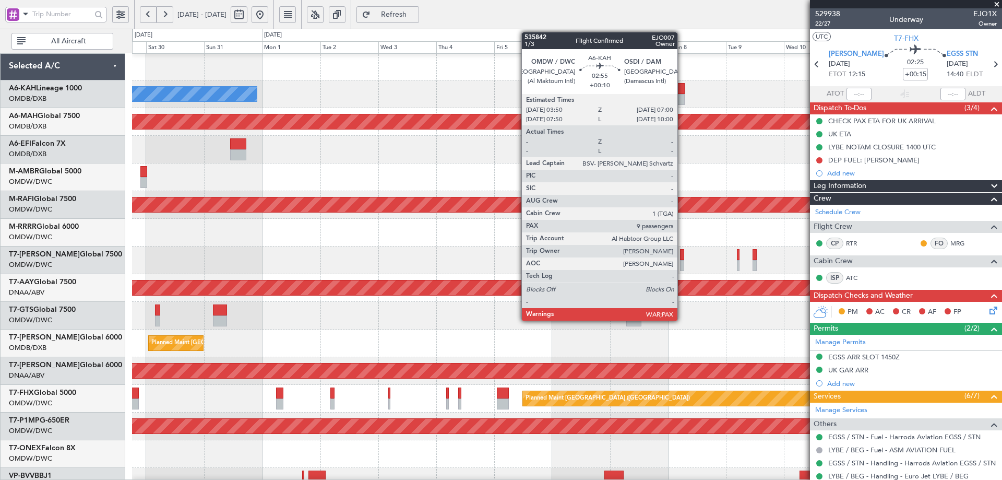
click at [682, 91] on div at bounding box center [681, 88] width 8 height 11
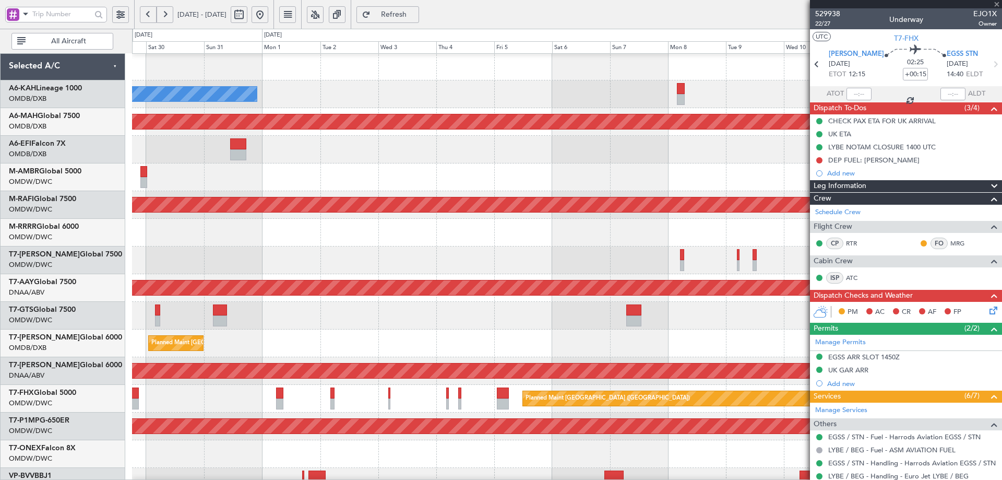
type input "+00:10"
type input "9"
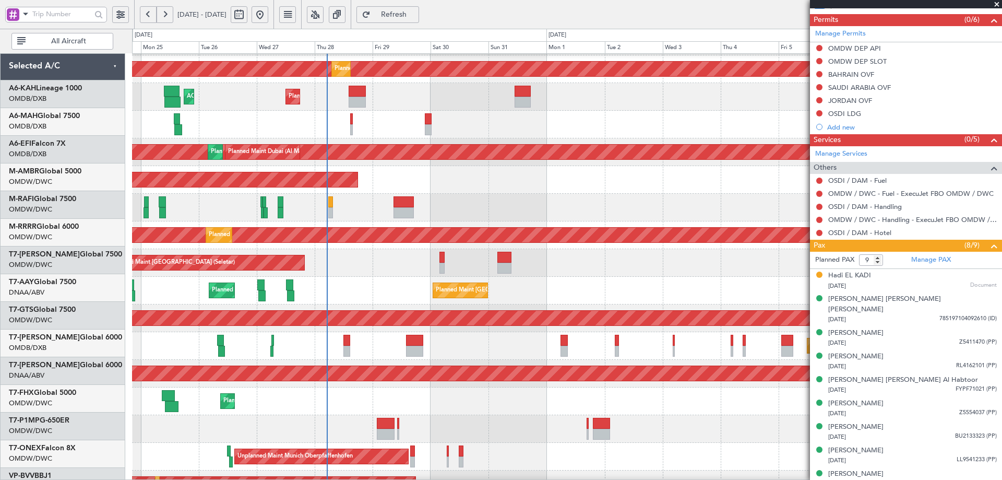
scroll to position [60, 0]
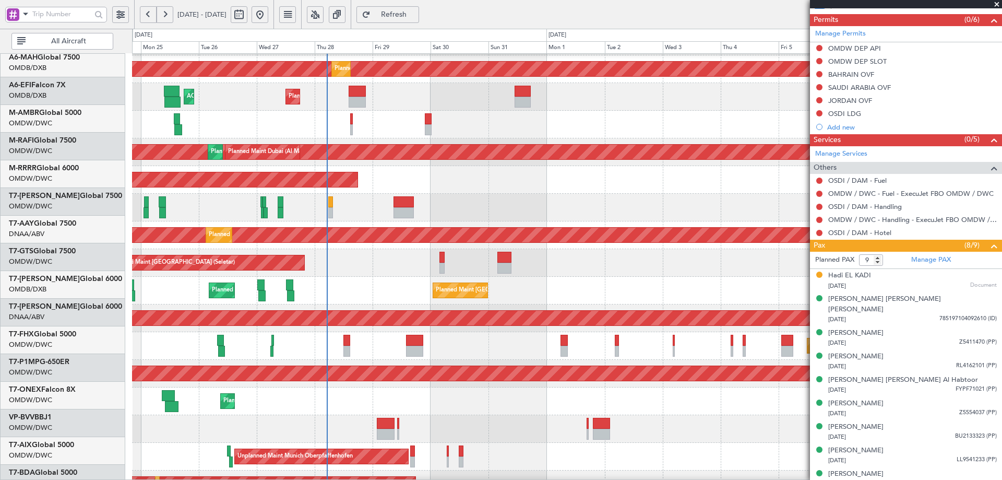
click at [620, 250] on div "Unplanned Maint [GEOGRAPHIC_DATA] (Seletar)" at bounding box center [567, 263] width 870 height 28
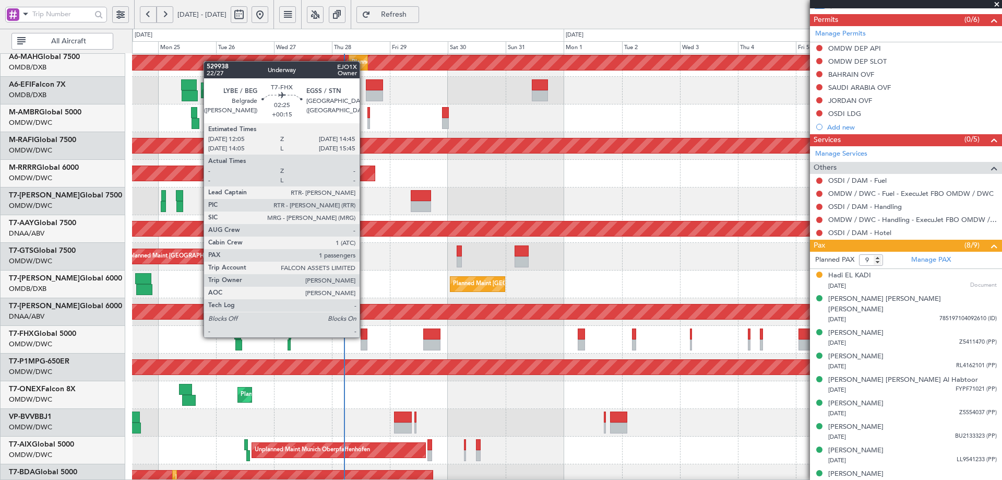
click at [364, 336] on div at bounding box center [364, 333] width 7 height 11
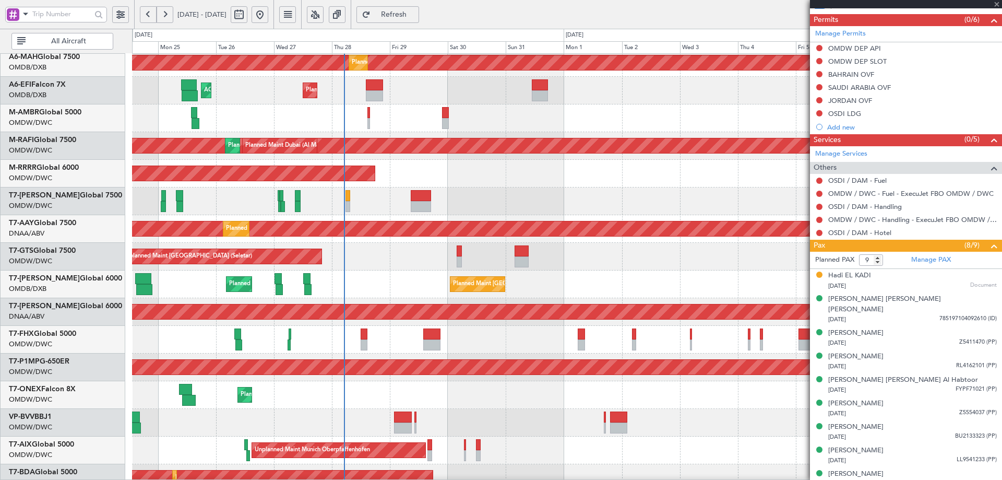
type input "+00:15"
type input "1"
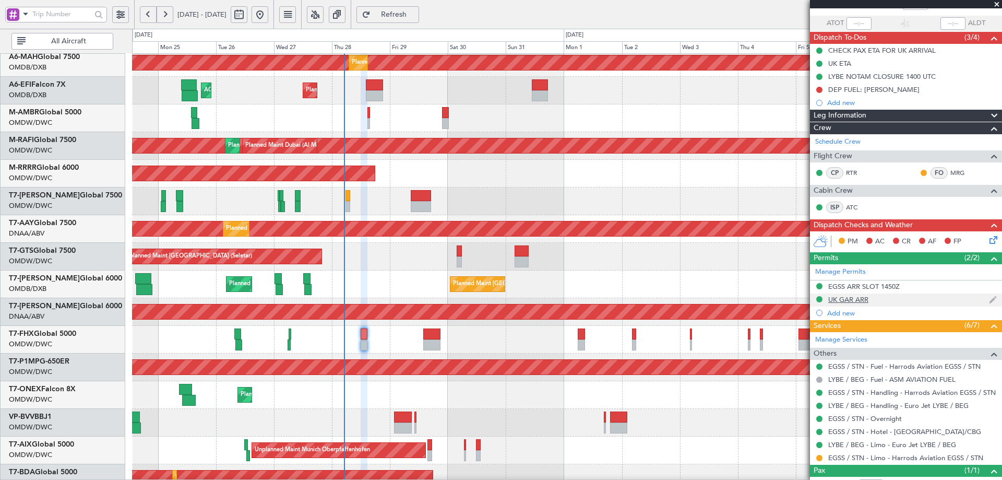
scroll to position [108, 0]
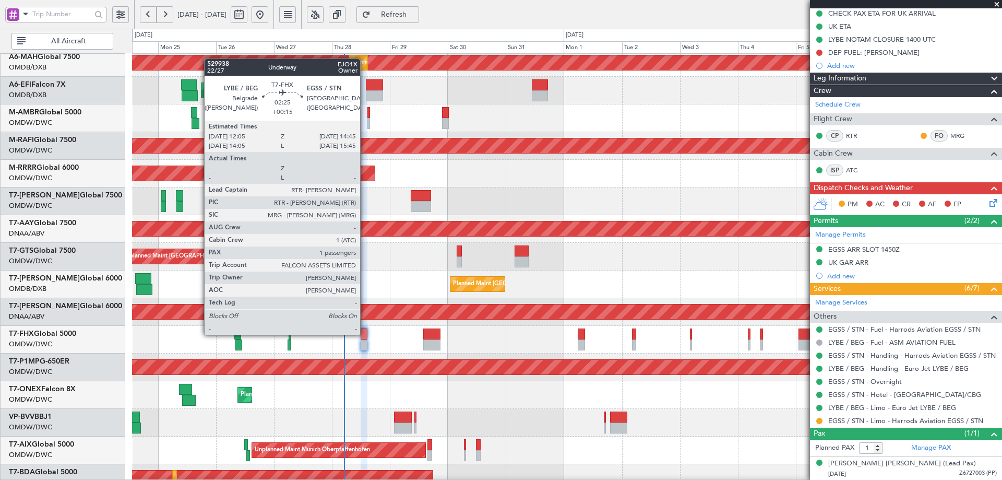
click at [365, 334] on div at bounding box center [364, 333] width 7 height 11
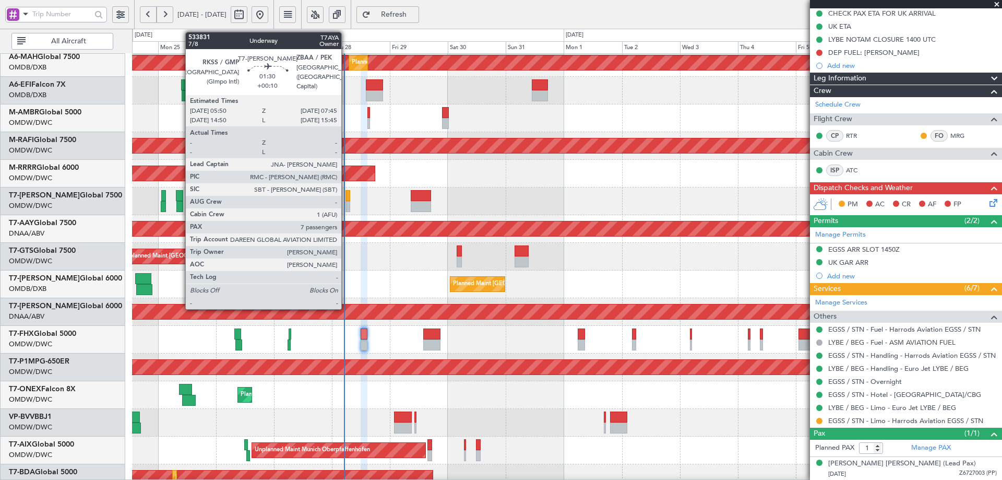
click at [346, 200] on div at bounding box center [348, 195] width 5 height 11
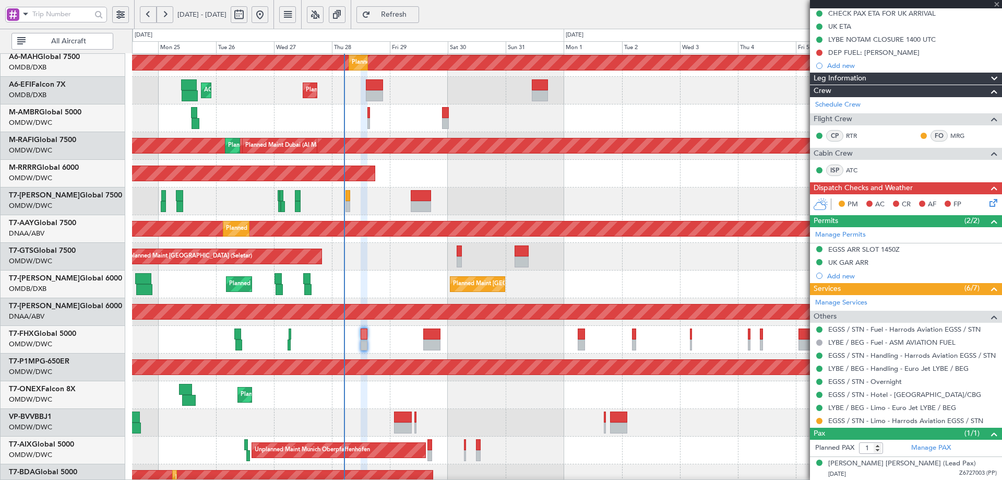
type input "+00:10"
type input "7"
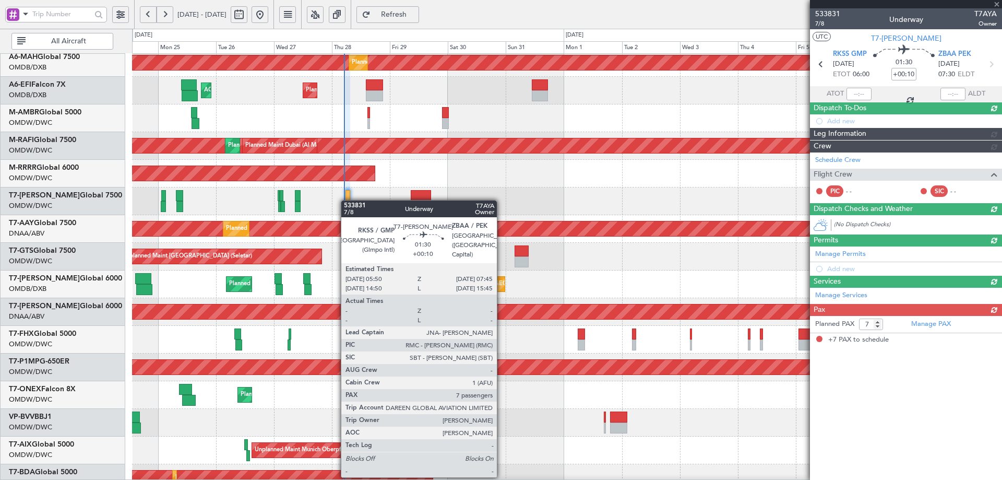
scroll to position [0, 0]
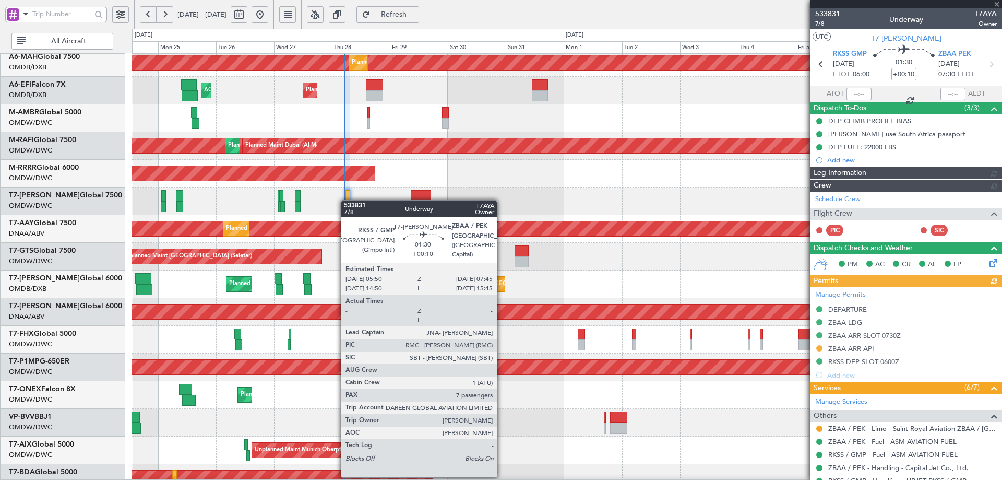
type input "[PERSON_NAME] (ANI)"
type input "7102"
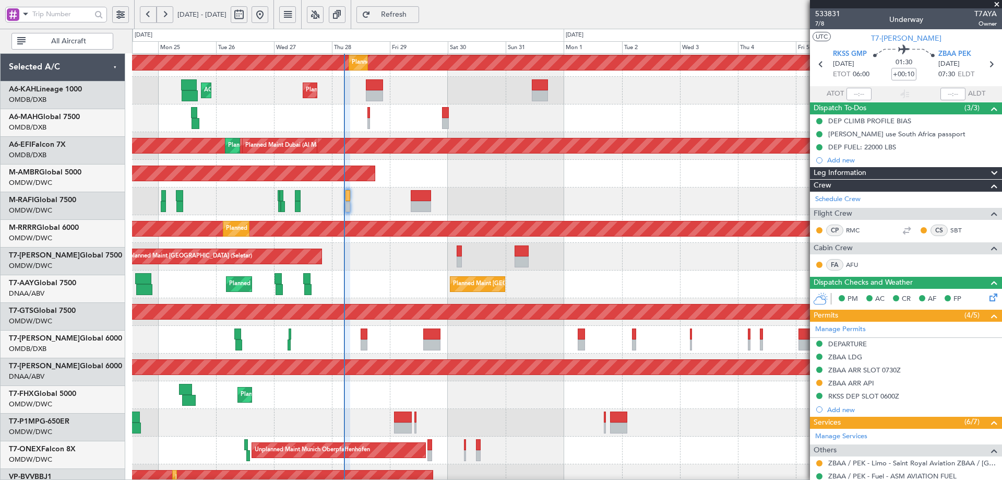
scroll to position [60, 0]
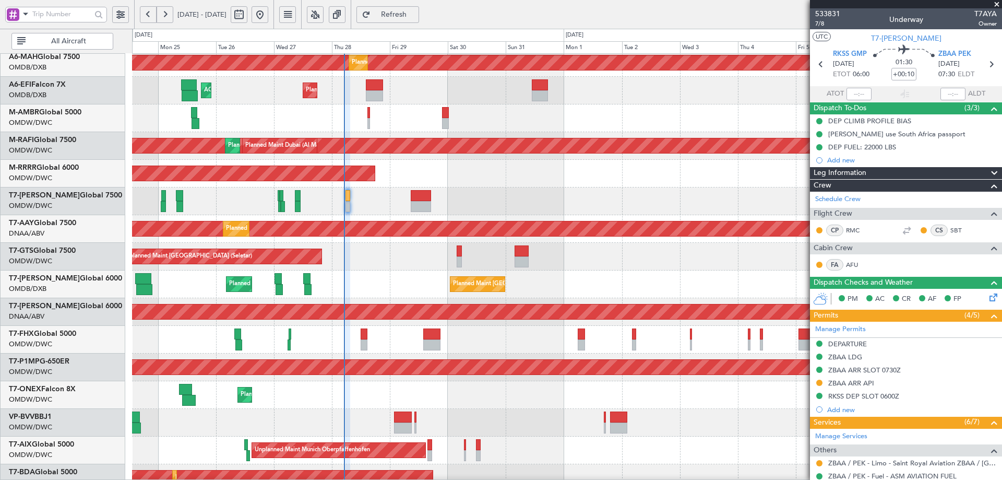
type input "[PERSON_NAME] (ANI)"
type input "7102"
type input "[PERSON_NAME] (ANI)"
type input "7102"
type input "[PERSON_NAME] (ANI)"
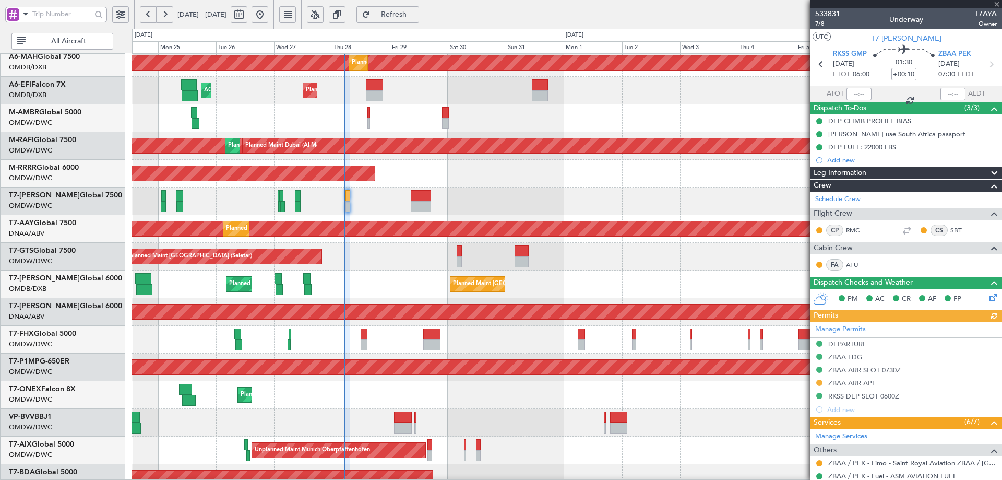
type input "7102"
type input "[PERSON_NAME] (ANI)"
type input "7102"
type input "[PERSON_NAME] (ANI)"
type input "7102"
